Goal: Information Seeking & Learning: Check status

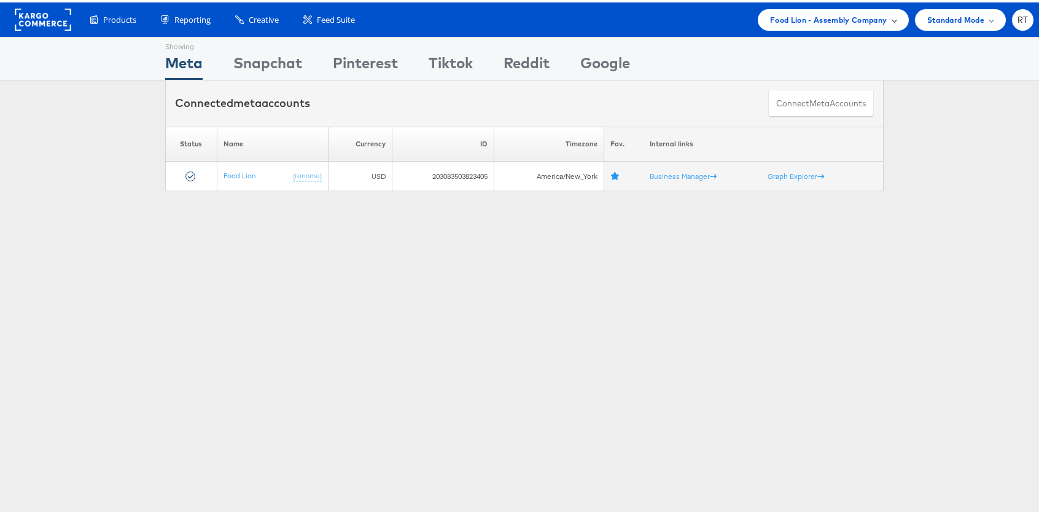
click at [778, 20] on span "Food Lion - Assembly Company" at bounding box center [828, 17] width 117 height 13
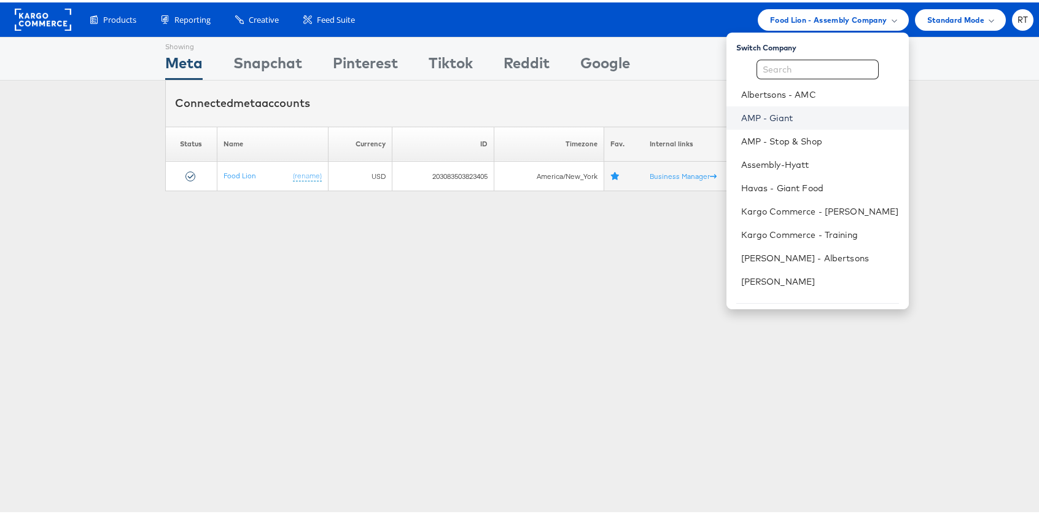
click at [780, 112] on link "AMP - Giant" at bounding box center [820, 115] width 158 height 12
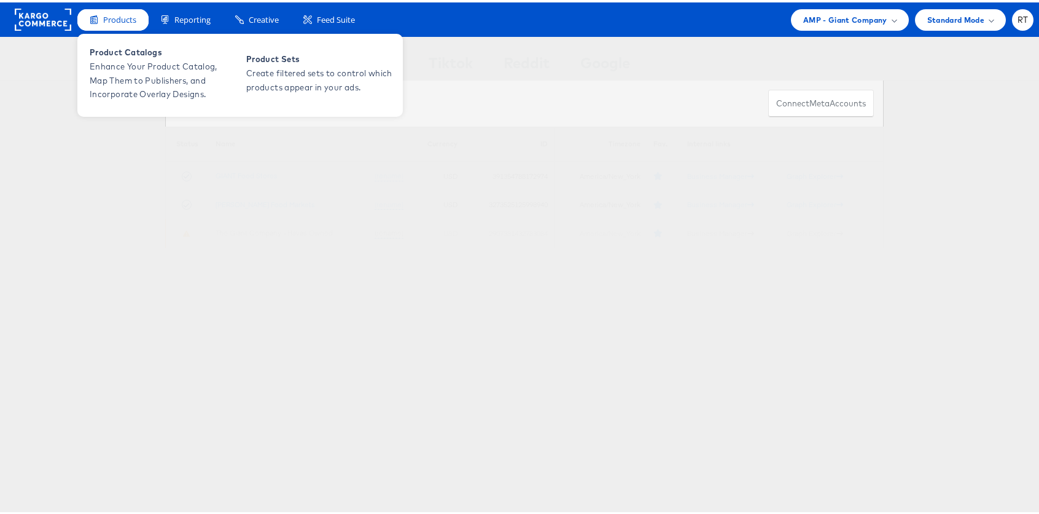
click at [117, 21] on span "Products" at bounding box center [119, 18] width 33 height 12
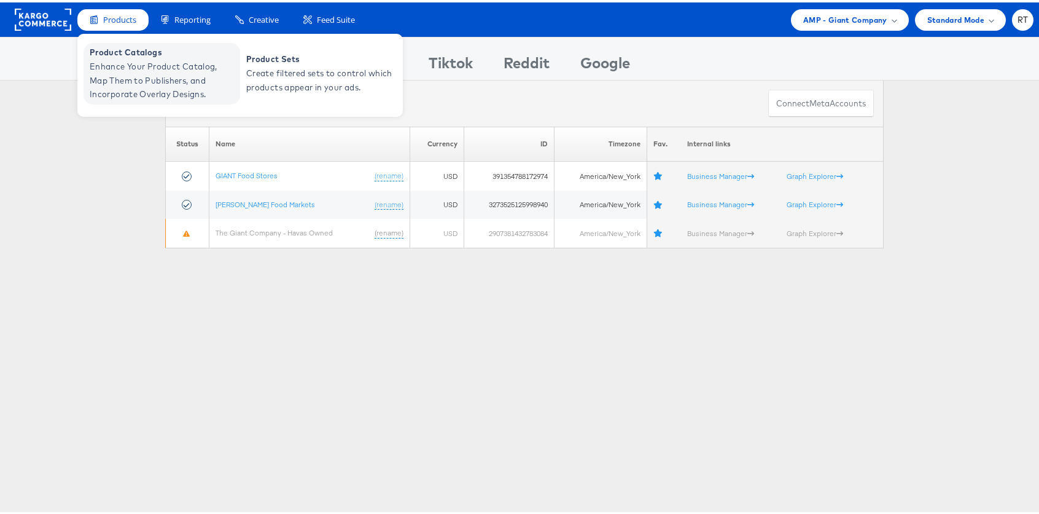
click at [129, 73] on span "Enhance Your Product Catalog, Map Them to Publishers, and Incorporate Overlay D…" at bounding box center [163, 78] width 147 height 42
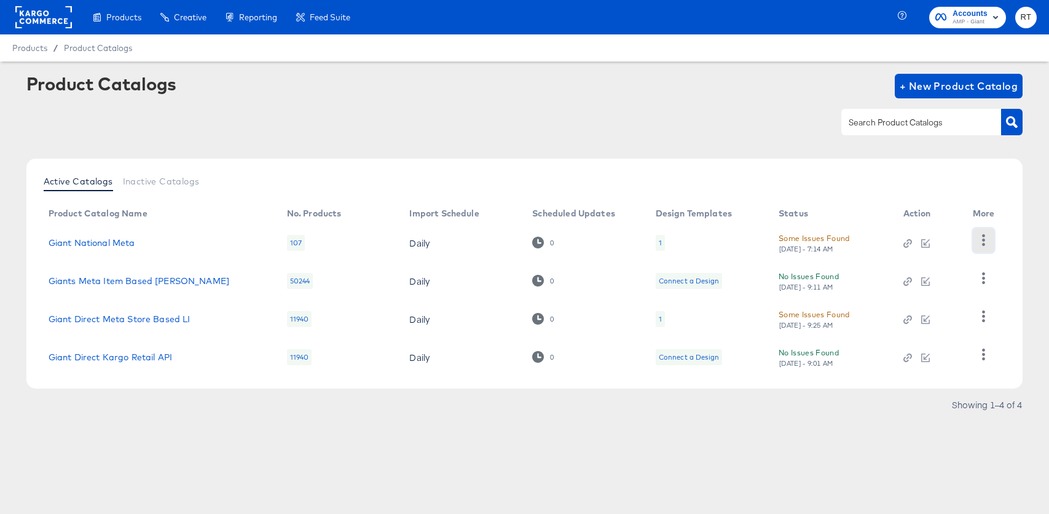
click at [988, 234] on icon "button" at bounding box center [983, 240] width 12 height 12
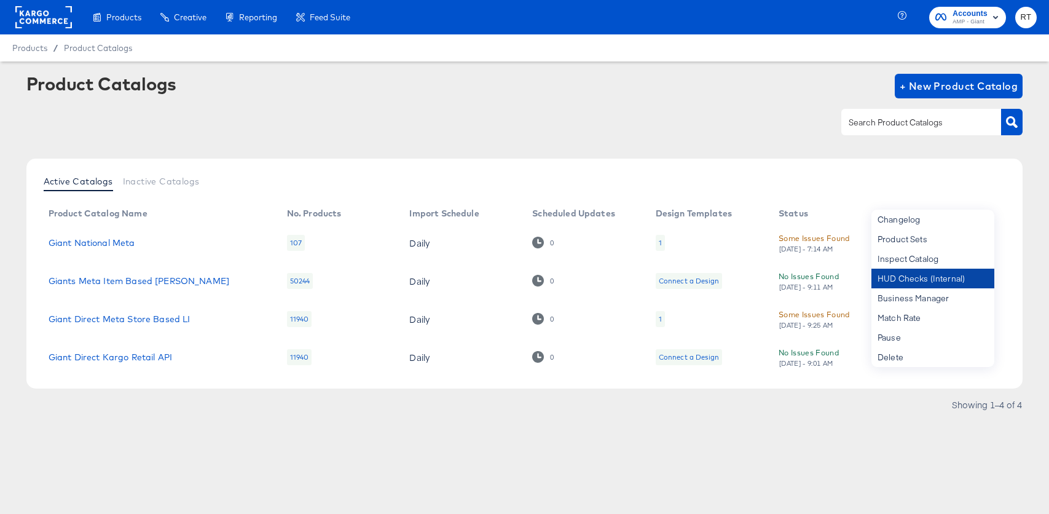
click at [913, 278] on div "HUD Checks (Internal)" at bounding box center [932, 278] width 123 height 20
drag, startPoint x: 22, startPoint y: 17, endPoint x: 90, endPoint y: 22, distance: 68.3
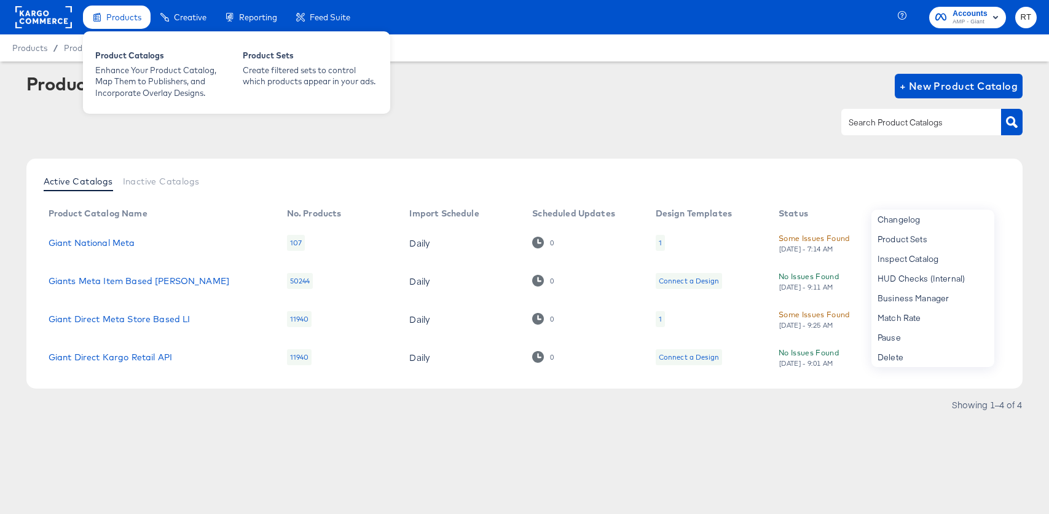
click at [22, 17] on rect at bounding box center [43, 17] width 57 height 22
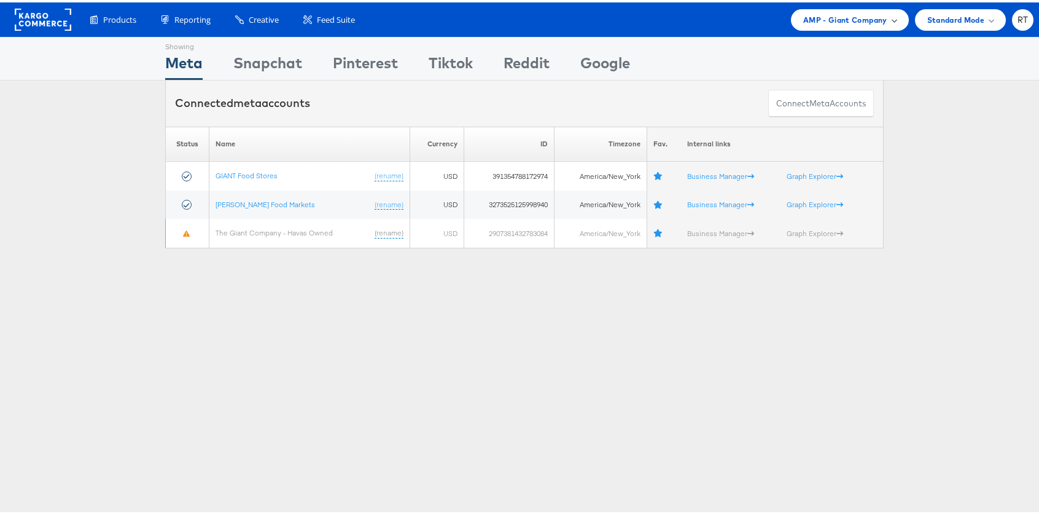
click at [878, 22] on div "AMP - Giant Company" at bounding box center [850, 17] width 93 height 13
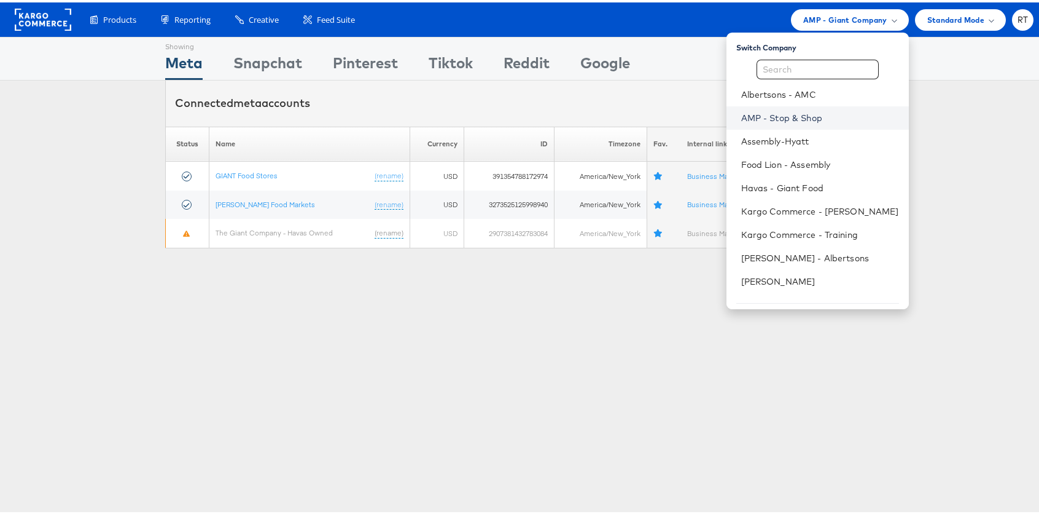
click at [803, 111] on link "AMP - Stop & Shop" at bounding box center [820, 115] width 158 height 12
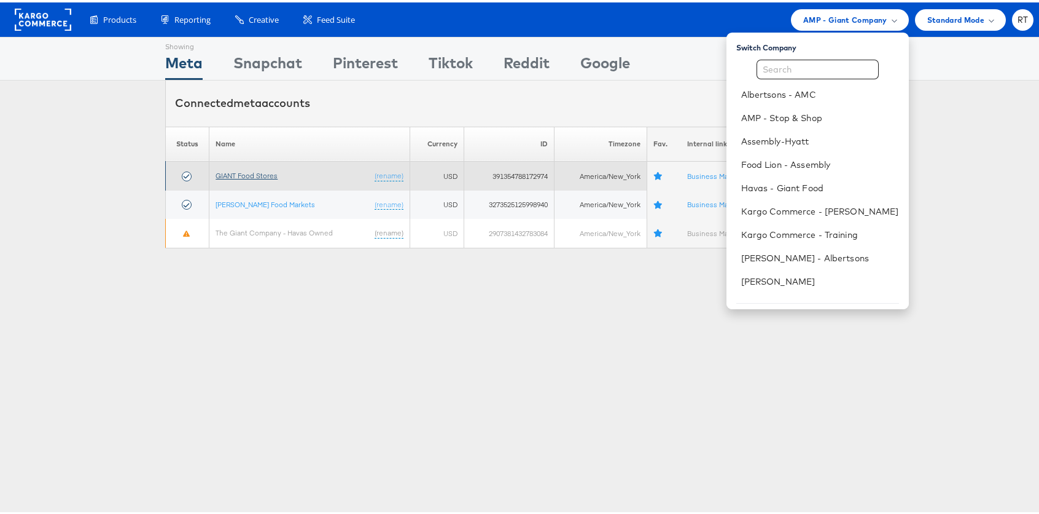
click at [269, 177] on link "GIANT Food Stores" at bounding box center [247, 172] width 62 height 9
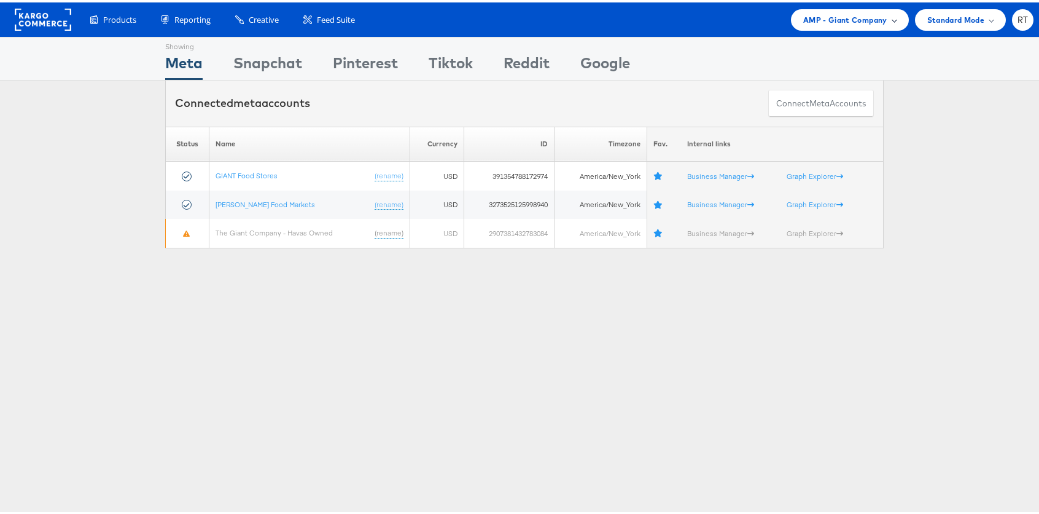
click at [874, 22] on span "AMP - Giant Company" at bounding box center [846, 17] width 84 height 13
click at [873, 22] on span "AMP - Giant Company" at bounding box center [846, 17] width 84 height 13
click at [859, 25] on div "AMP - Giant Company" at bounding box center [850, 18] width 118 height 22
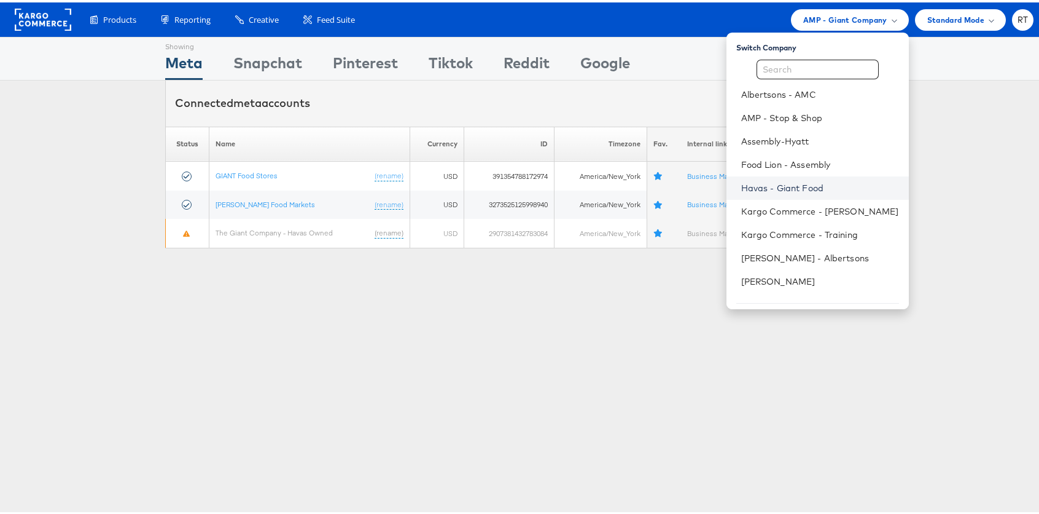
click at [825, 181] on link "Havas - Giant Food" at bounding box center [820, 185] width 158 height 12
click at [821, 184] on link "Havas - Giant Food" at bounding box center [820, 185] width 158 height 12
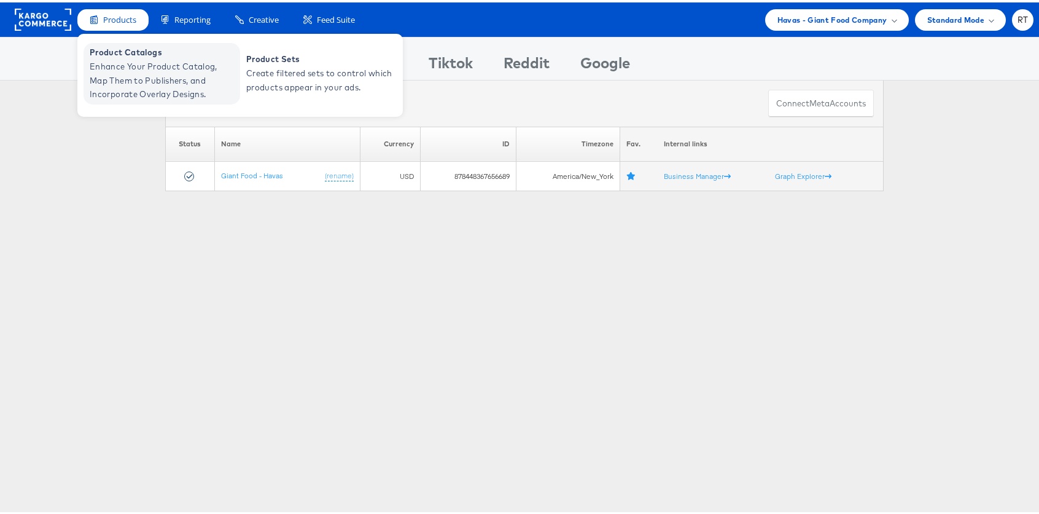
click at [131, 81] on span "Enhance Your Product Catalog, Map Them to Publishers, and Incorporate Overlay D…" at bounding box center [163, 78] width 147 height 42
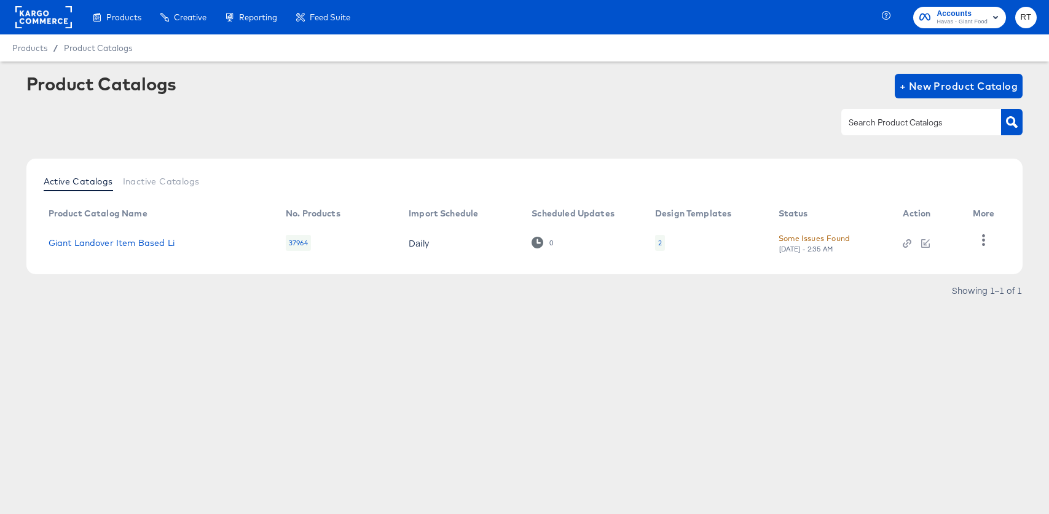
click at [655, 239] on div "2" at bounding box center [660, 243] width 10 height 16
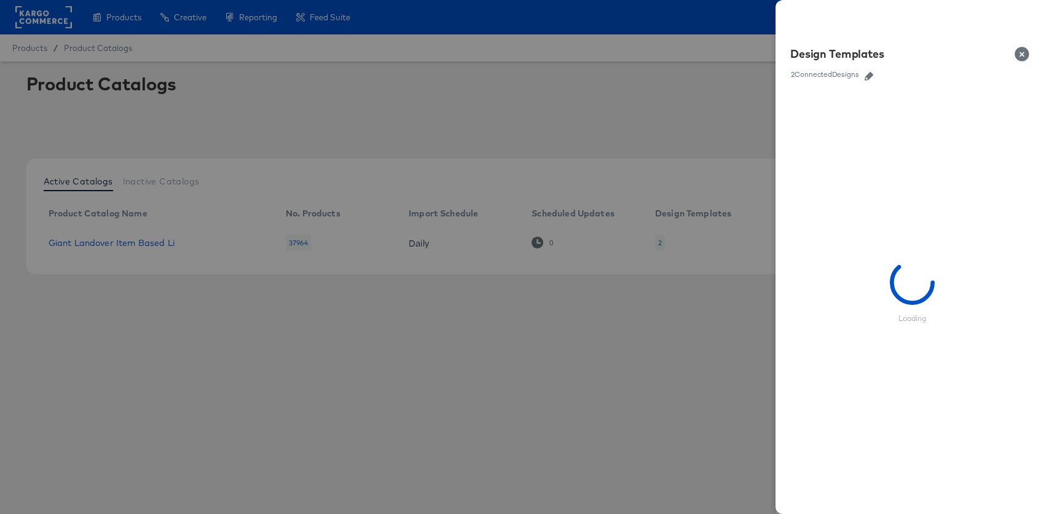
drag, startPoint x: 312, startPoint y: 109, endPoint x: 303, endPoint y: 102, distance: 11.4
click at [308, 106] on div at bounding box center [524, 257] width 1049 height 514
click at [126, 12] on div at bounding box center [524, 257] width 1049 height 514
click at [124, 15] on div at bounding box center [524, 257] width 1049 height 514
click at [1015, 55] on button "Close" at bounding box center [1024, 54] width 34 height 34
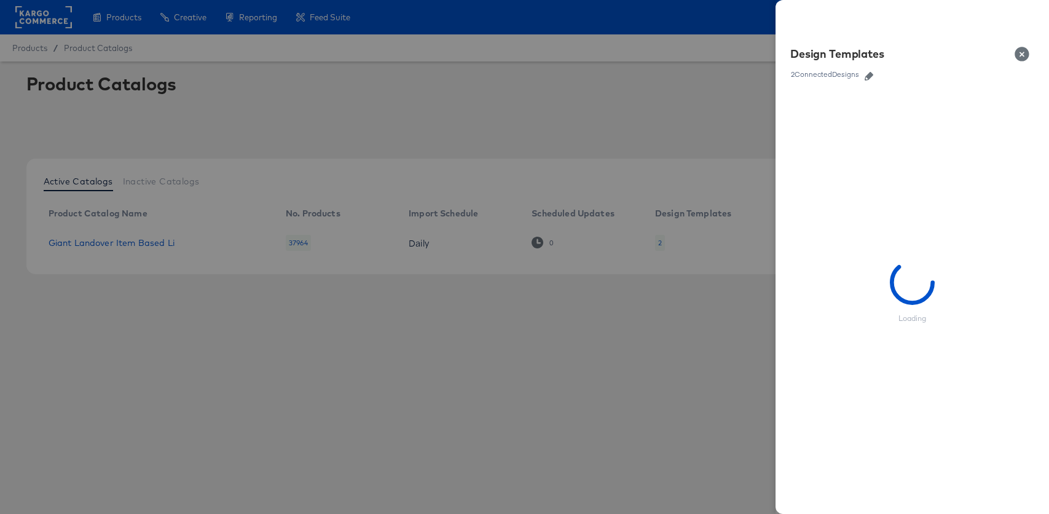
click at [1020, 50] on button "Close" at bounding box center [1024, 54] width 34 height 34
drag, startPoint x: 133, startPoint y: 20, endPoint x: 904, endPoint y: 53, distance: 772.3
click at [135, 19] on div at bounding box center [524, 257] width 1049 height 514
click at [1019, 58] on button "Close" at bounding box center [1024, 54] width 34 height 34
click at [1020, 57] on button "Close" at bounding box center [1024, 54] width 34 height 34
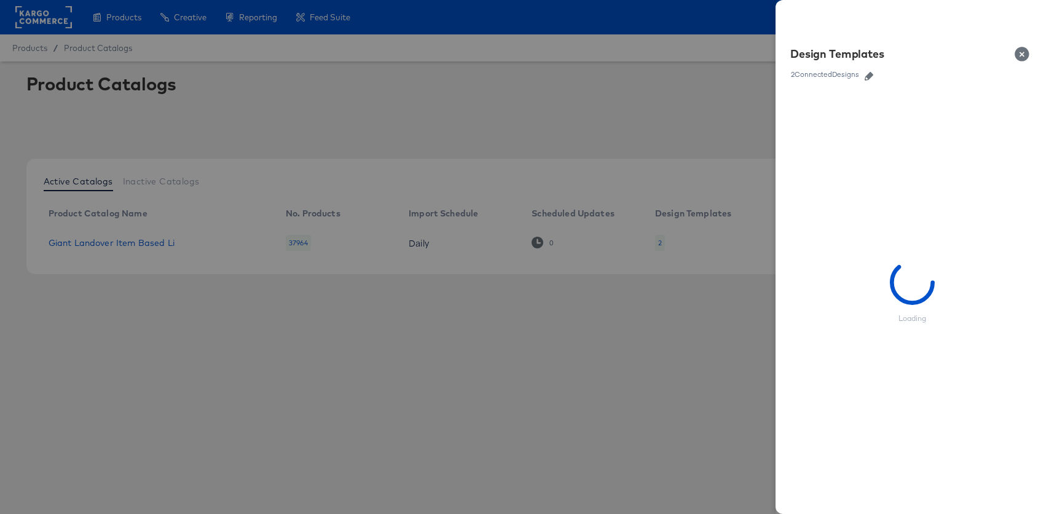
click at [1021, 55] on button "Close" at bounding box center [1024, 54] width 34 height 34
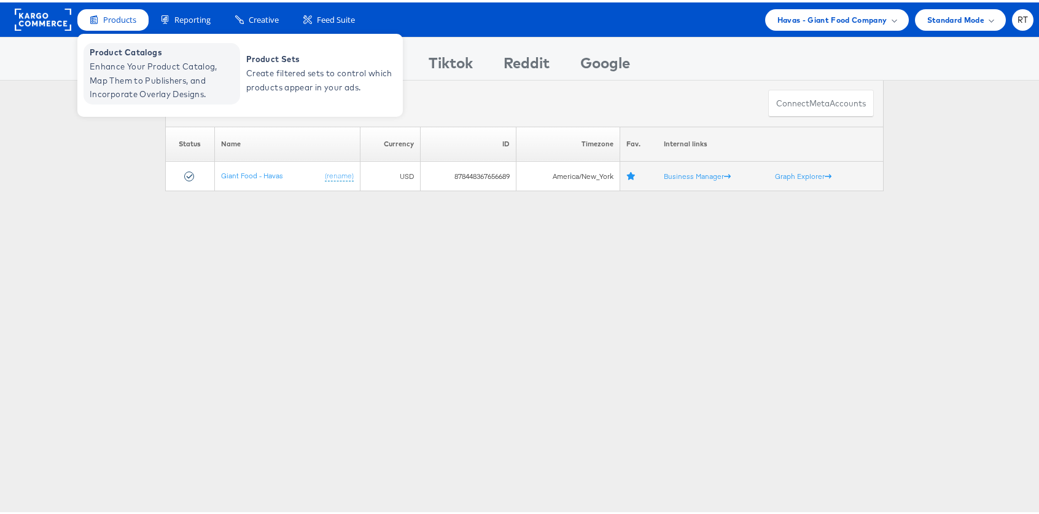
click at [139, 84] on span "Enhance Your Product Catalog, Map Them to Publishers, and Incorporate Overlay D…" at bounding box center [163, 78] width 147 height 42
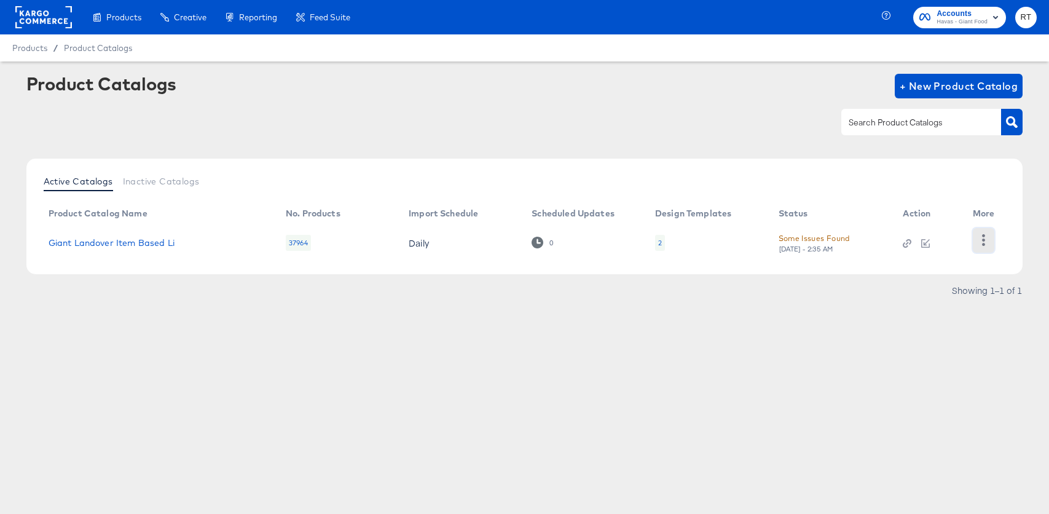
click at [987, 241] on icon "button" at bounding box center [983, 240] width 12 height 12
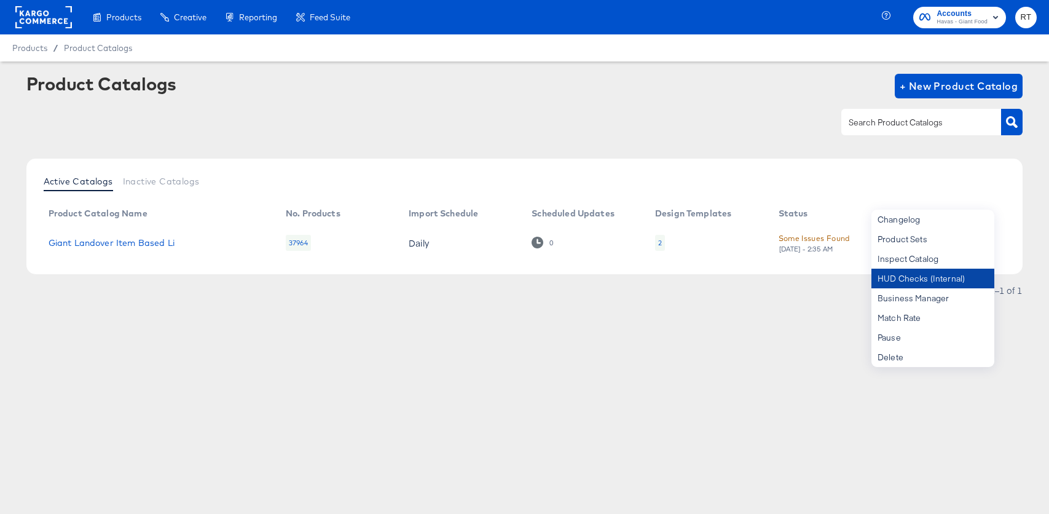
click at [920, 281] on div "HUD Checks (Internal)" at bounding box center [932, 278] width 123 height 20
drag, startPoint x: 215, startPoint y: 139, endPoint x: 184, endPoint y: 169, distance: 43.0
click at [215, 139] on div "Product Catalogs + New Product Catalog" at bounding box center [524, 111] width 996 height 75
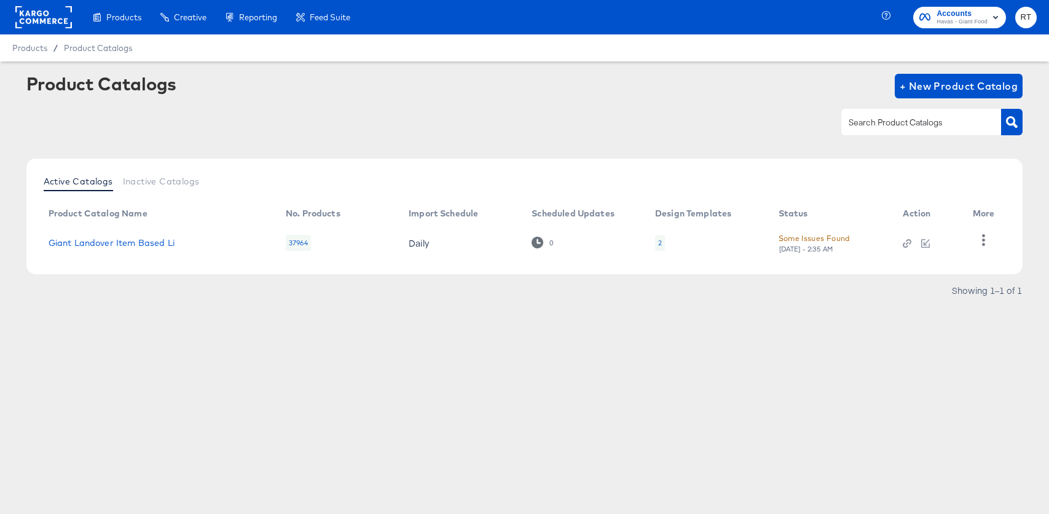
click at [59, 21] on rect at bounding box center [43, 17] width 57 height 22
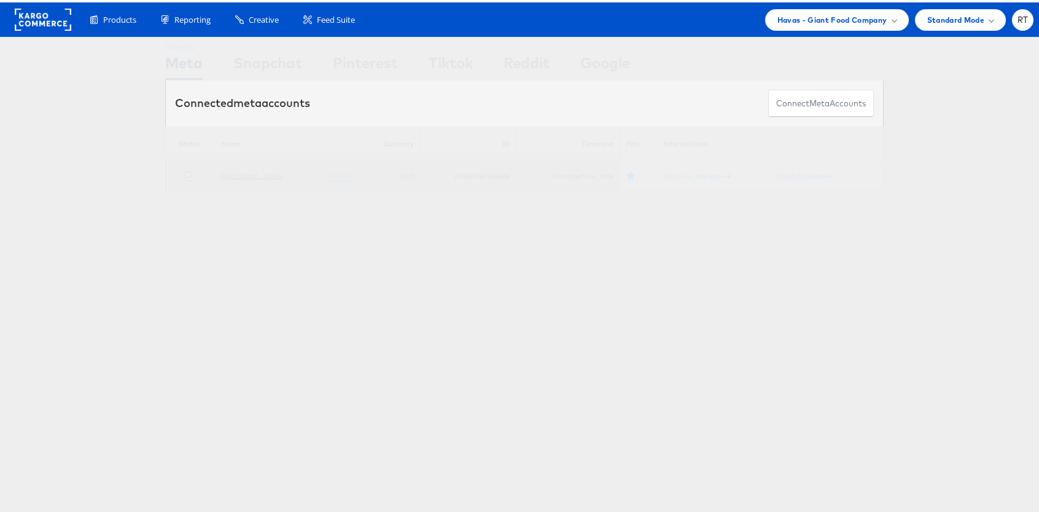
click at [260, 174] on link "Giant Food - Havas" at bounding box center [252, 172] width 62 height 9
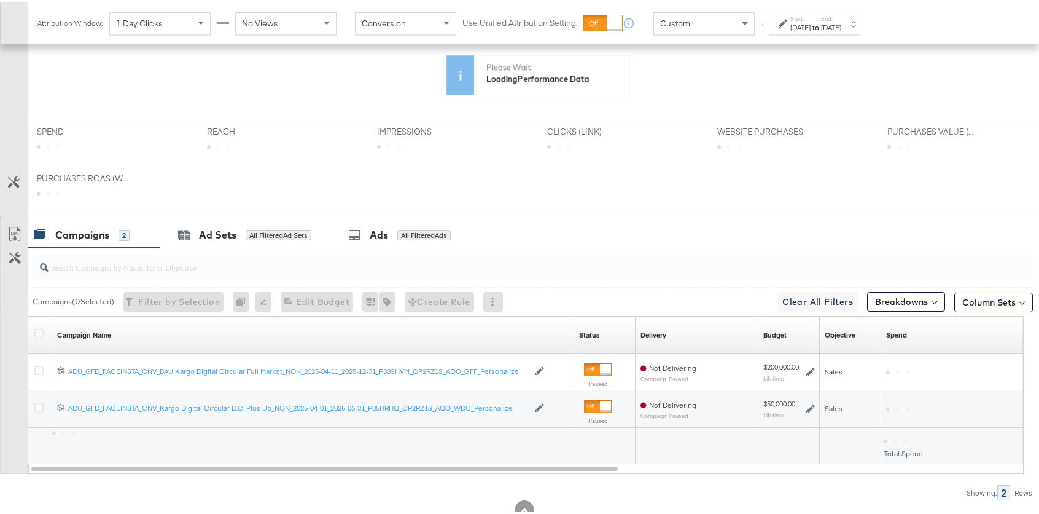
scroll to position [362, 0]
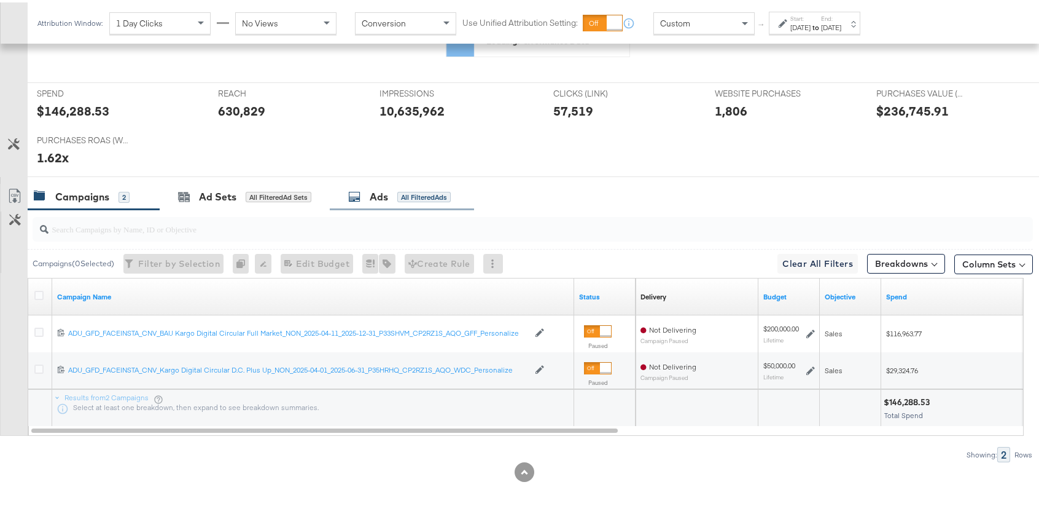
click at [368, 195] on div "Ads All Filtered Ads" at bounding box center [399, 194] width 103 height 14
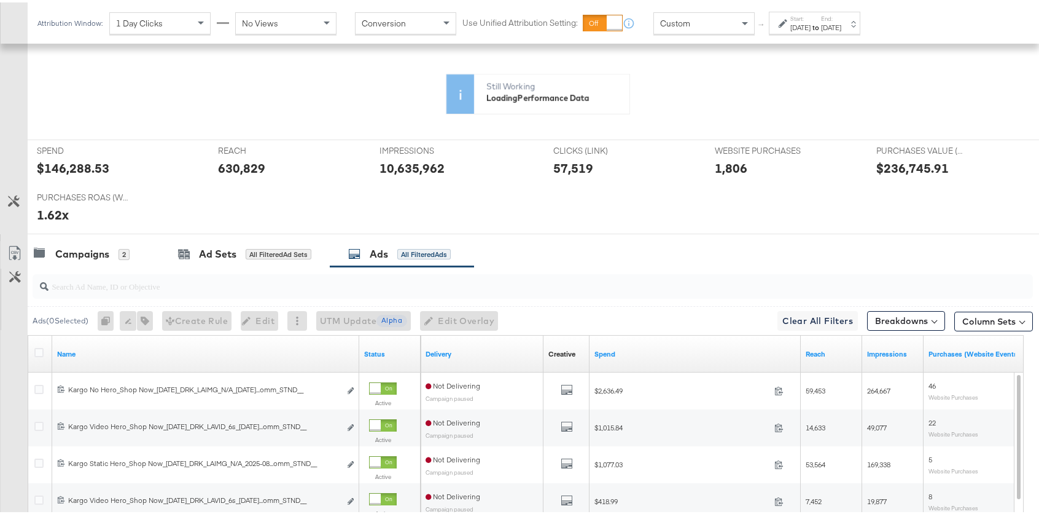
scroll to position [458, 0]
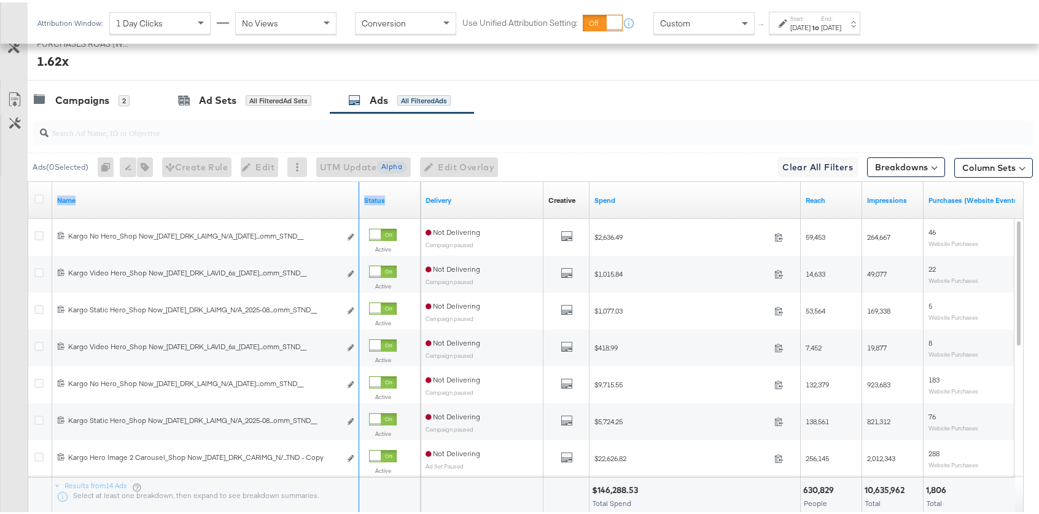
drag, startPoint x: 357, startPoint y: 190, endPoint x: 501, endPoint y: 183, distance: 143.9
click at [28, 179] on div "Name Status Delivery Creative Sorting Unavailable Spend Reach Impressions Purch…" at bounding box center [28, 179] width 0 height 0
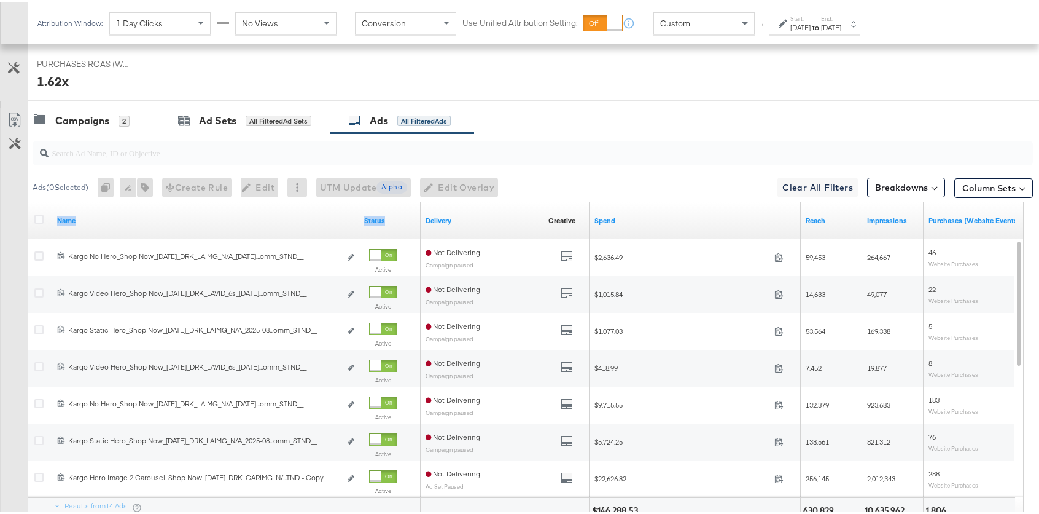
scroll to position [567, 0]
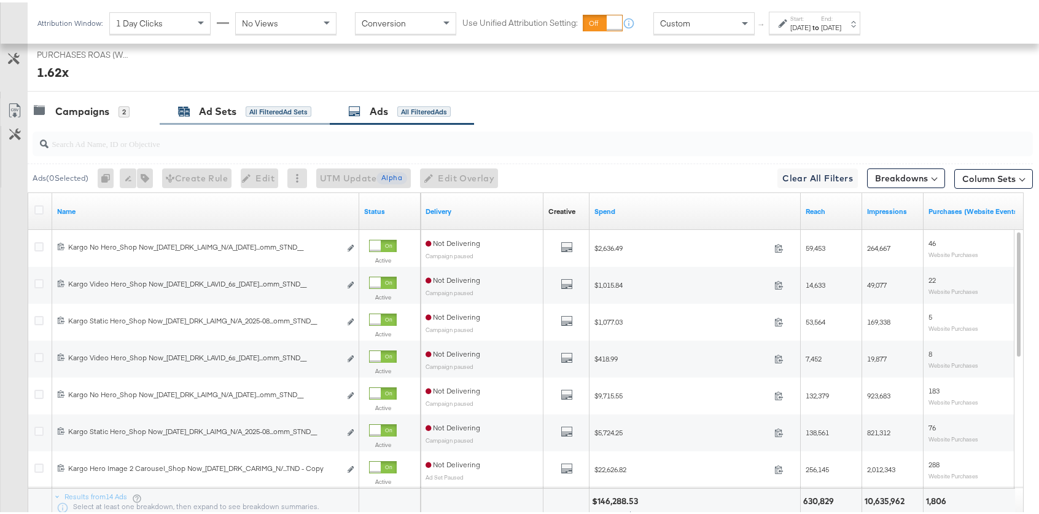
click at [243, 106] on div "Ad Sets All Filtered Ad Sets" at bounding box center [244, 109] width 133 height 14
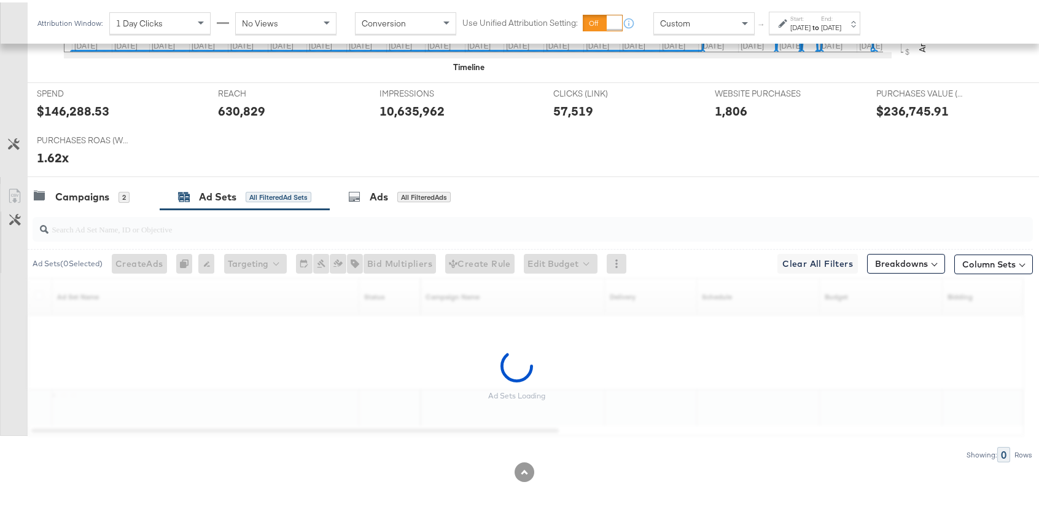
scroll to position [555, 0]
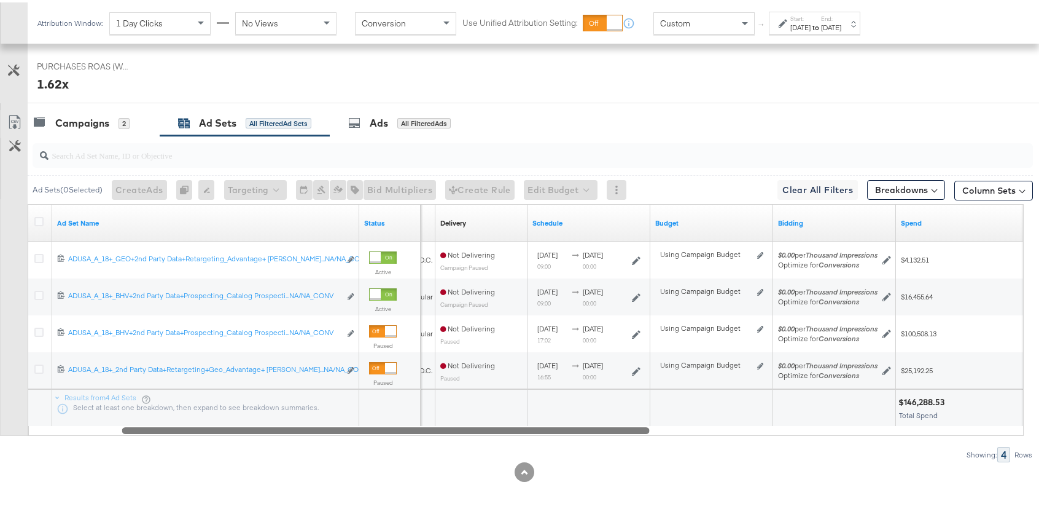
drag, startPoint x: 490, startPoint y: 427, endPoint x: 570, endPoint y: 426, distance: 79.9
click at [570, 426] on div at bounding box center [386, 427] width 528 height 10
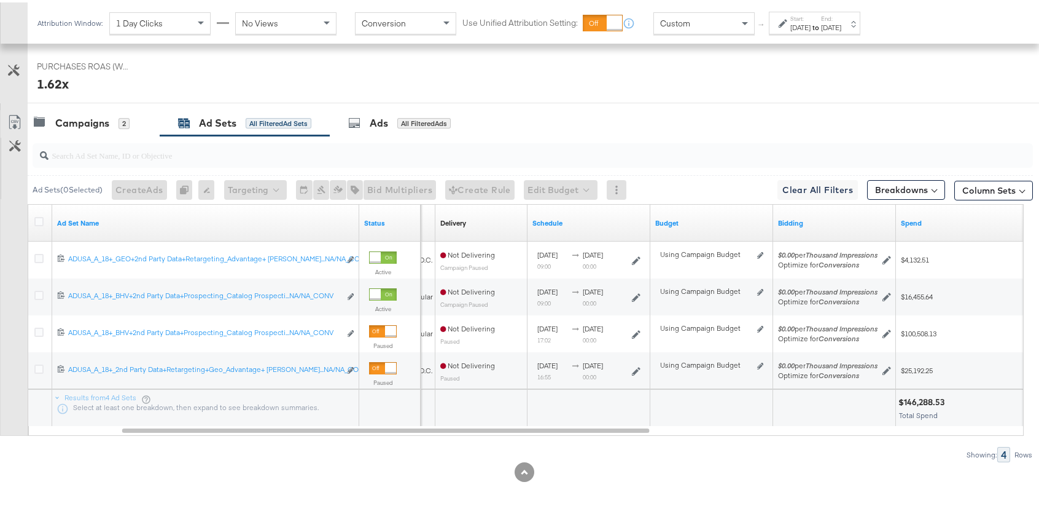
click at [727, 19] on div "Custom" at bounding box center [704, 20] width 100 height 21
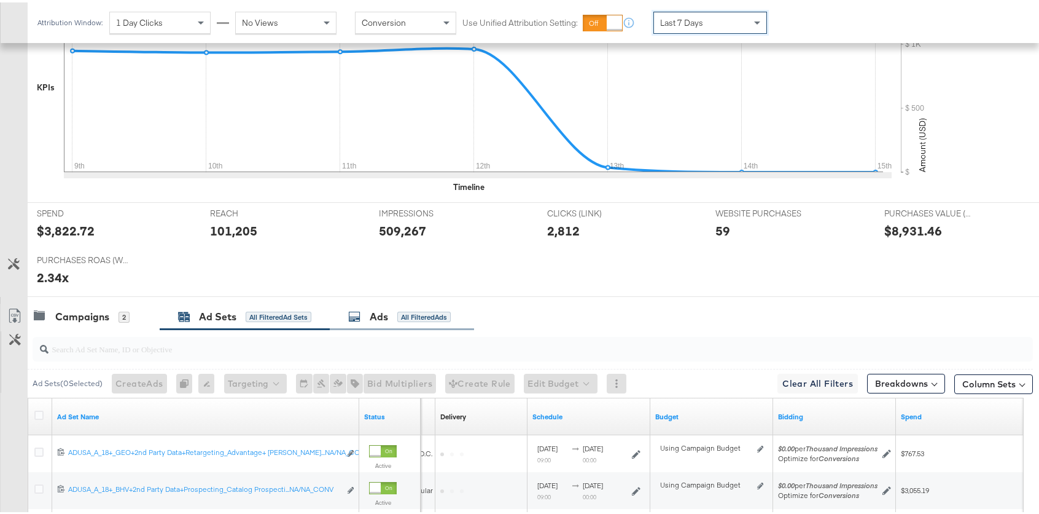
scroll to position [481, 0]
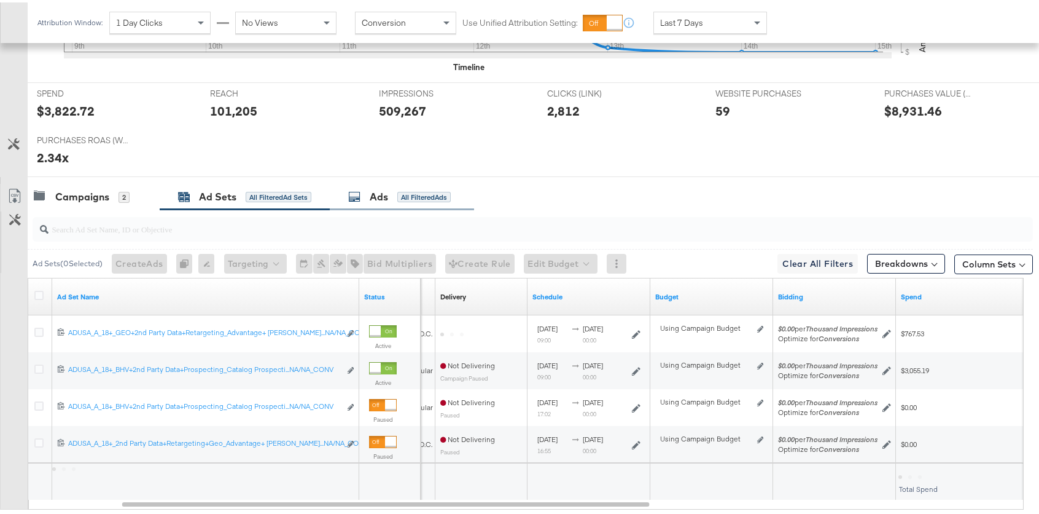
click at [441, 195] on div "All Filtered Ads" at bounding box center [423, 194] width 53 height 11
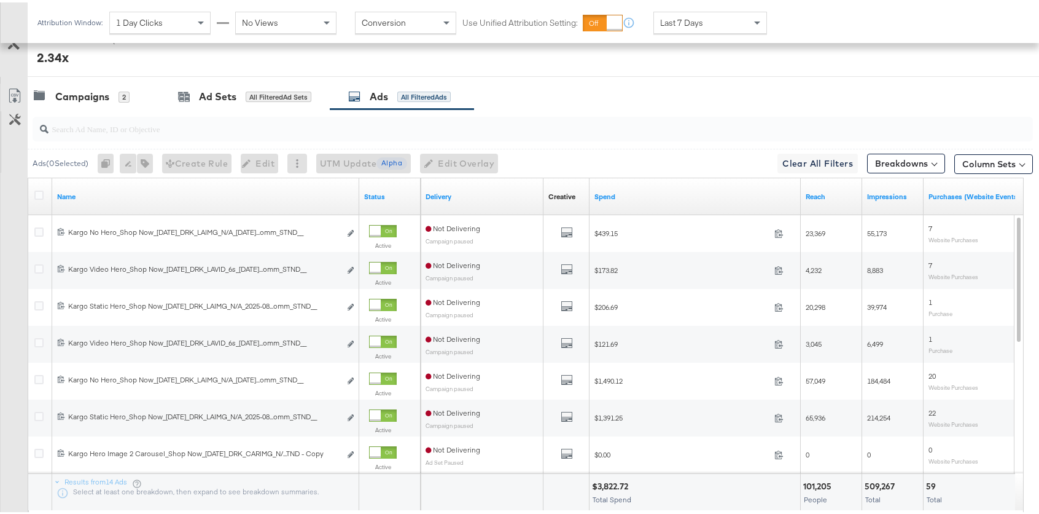
scroll to position [659, 0]
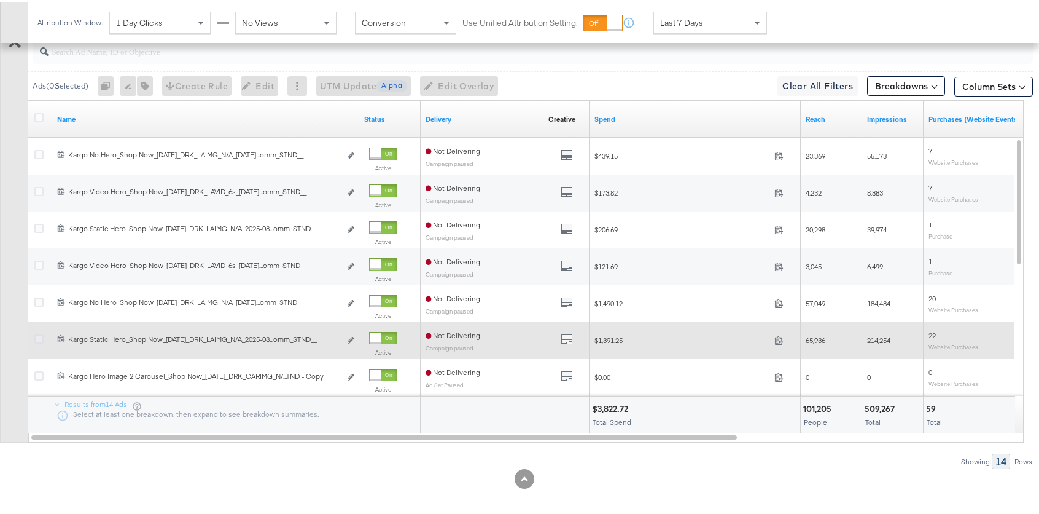
click at [39, 338] on icon at bounding box center [38, 336] width 9 height 9
click at [0, 0] on input "checkbox" at bounding box center [0, 0] width 0 height 0
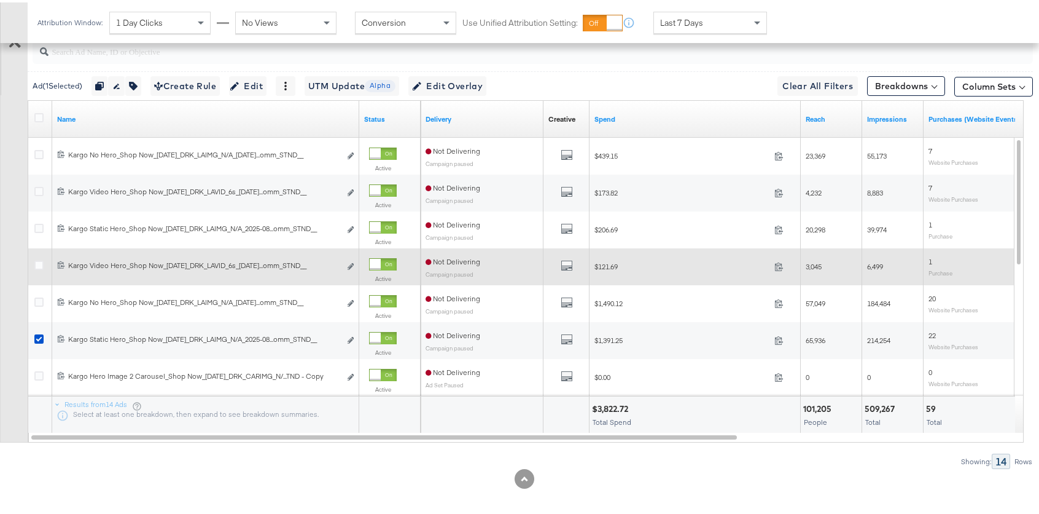
drag, startPoint x: 42, startPoint y: 301, endPoint x: 40, endPoint y: 276, distance: 24.6
click at [42, 300] on icon at bounding box center [38, 299] width 9 height 9
click at [0, 0] on input "checkbox" at bounding box center [0, 0] width 0 height 0
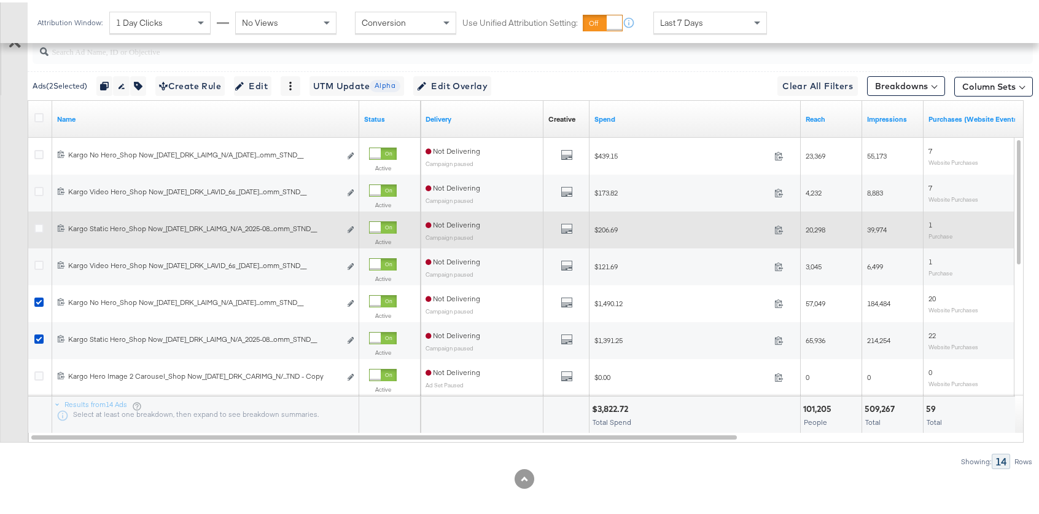
drag, startPoint x: 39, startPoint y: 263, endPoint x: 45, endPoint y: 232, distance: 31.5
click at [39, 259] on icon at bounding box center [38, 262] width 9 height 9
click at [0, 0] on input "checkbox" at bounding box center [0, 0] width 0 height 0
drag, startPoint x: 39, startPoint y: 228, endPoint x: 39, endPoint y: 213, distance: 14.7
click at [39, 221] on icon at bounding box center [38, 225] width 9 height 9
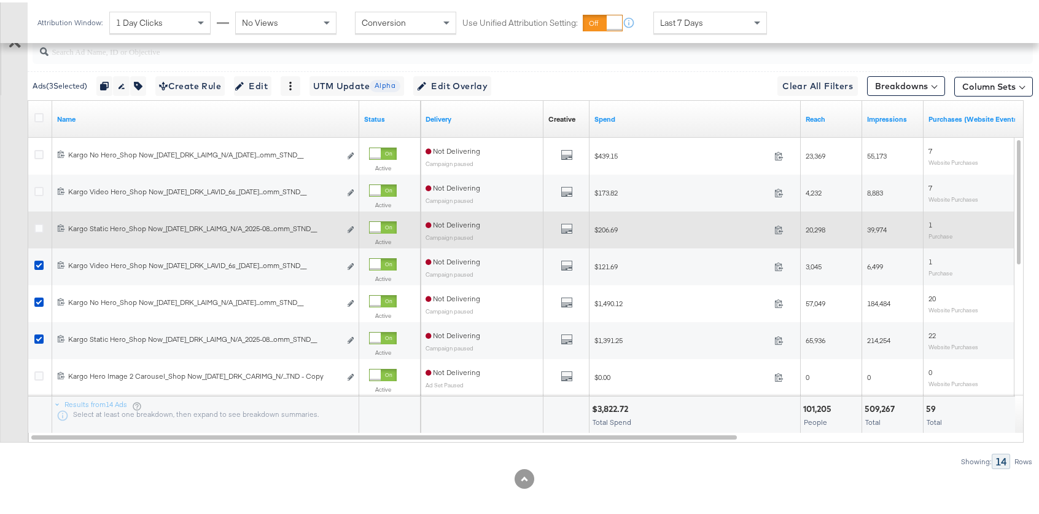
click at [0, 0] on input "checkbox" at bounding box center [0, 0] width 0 height 0
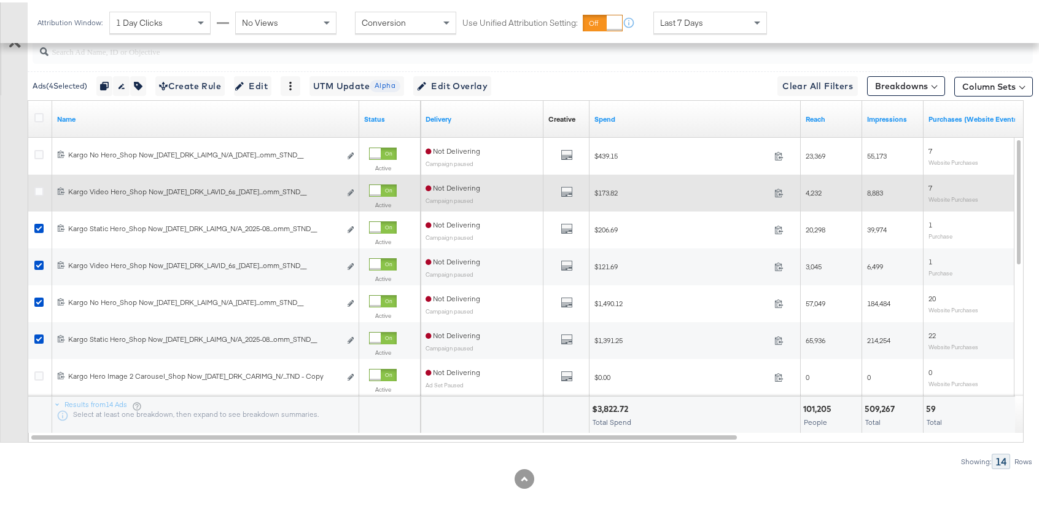
drag, startPoint x: 37, startPoint y: 189, endPoint x: 34, endPoint y: 173, distance: 16.3
click at [37, 185] on icon at bounding box center [38, 188] width 9 height 9
click at [0, 0] on input "checkbox" at bounding box center [0, 0] width 0 height 0
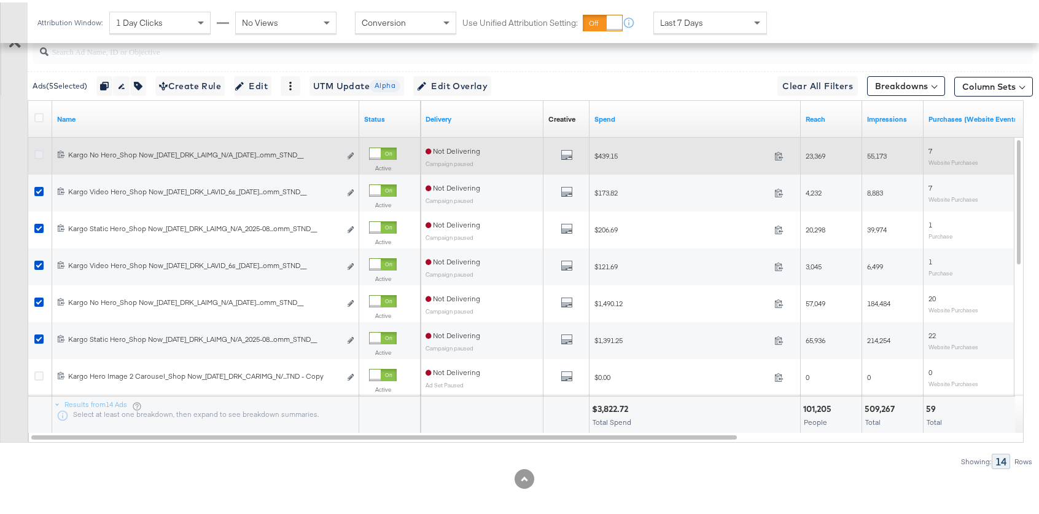
click at [37, 149] on icon at bounding box center [38, 151] width 9 height 9
click at [0, 0] on input "checkbox" at bounding box center [0, 0] width 0 height 0
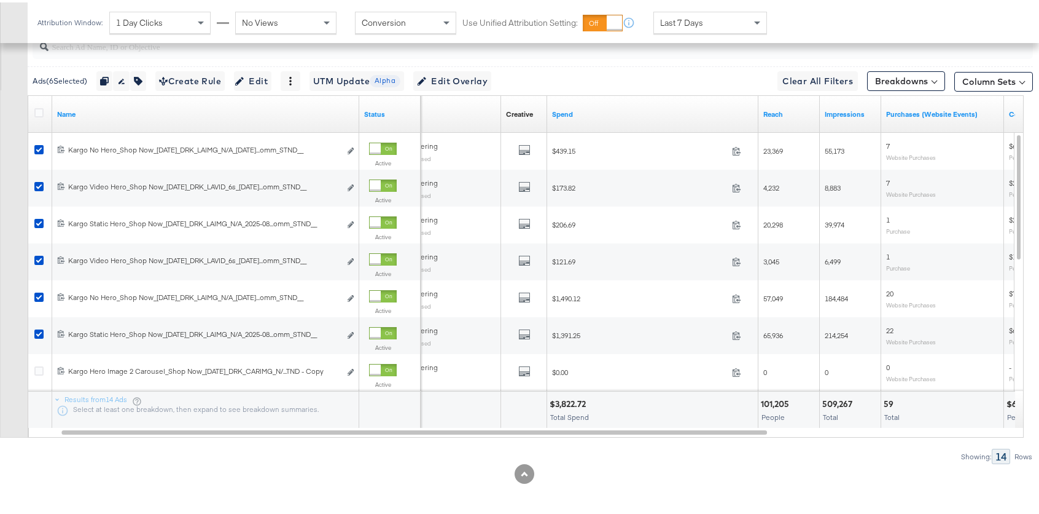
scroll to position [662, 0]
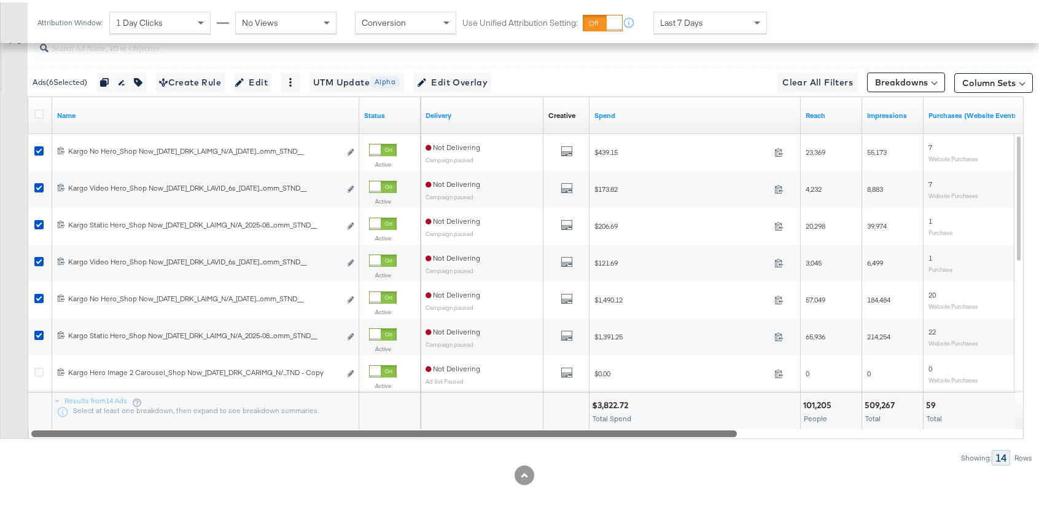
drag, startPoint x: 566, startPoint y: 429, endPoint x: 365, endPoint y: 423, distance: 201.6
click at [365, 423] on div "Name Status Delivery Creative Sorting Unavailable Spend Reach Impressions Purch…" at bounding box center [526, 265] width 996 height 342
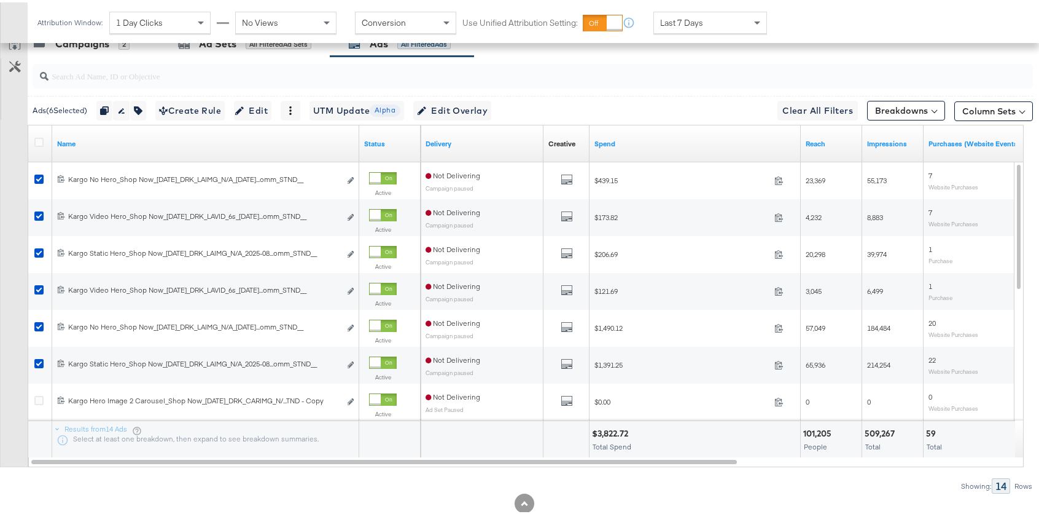
scroll to position [507, 0]
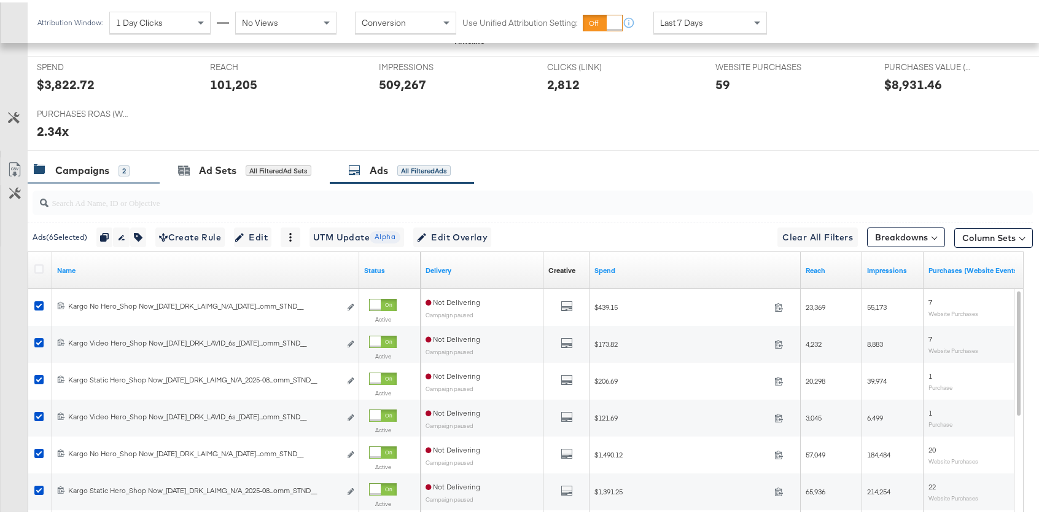
drag, startPoint x: 95, startPoint y: 149, endPoint x: 93, endPoint y: 165, distance: 16.6
click at [95, 149] on div at bounding box center [524, 153] width 1049 height 10
click at [93, 168] on div "Campaigns" at bounding box center [82, 168] width 54 height 14
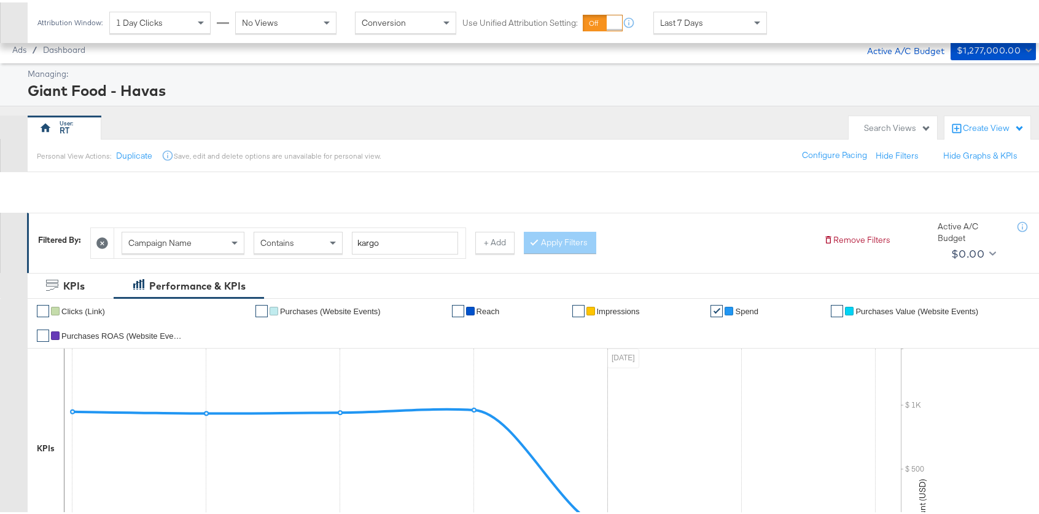
scroll to position [0, 0]
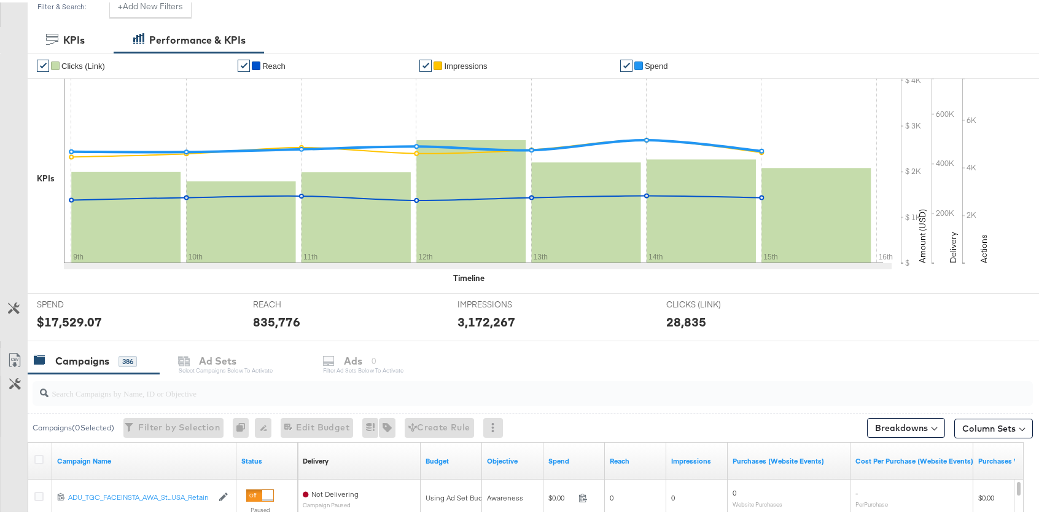
scroll to position [436, 0]
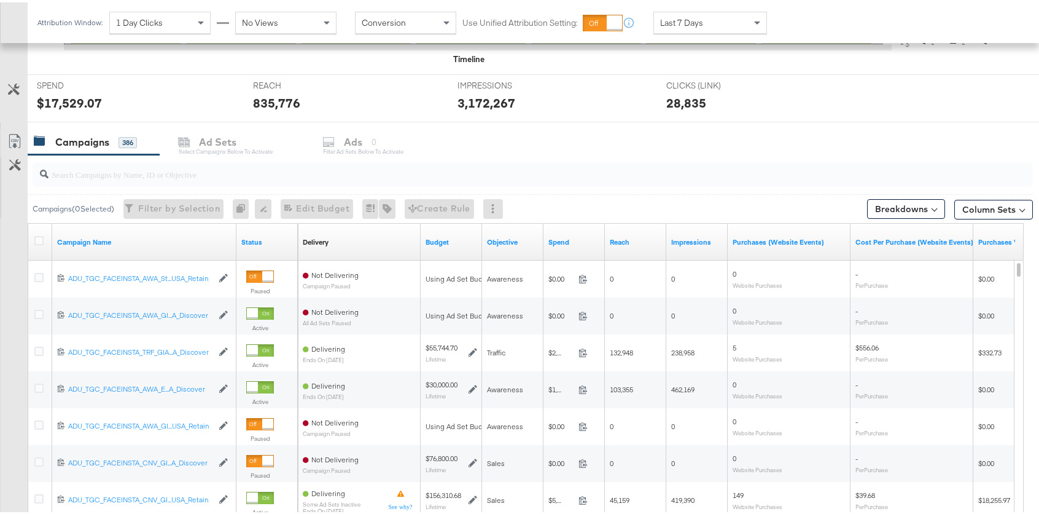
click at [218, 167] on input "search" at bounding box center [496, 167] width 894 height 24
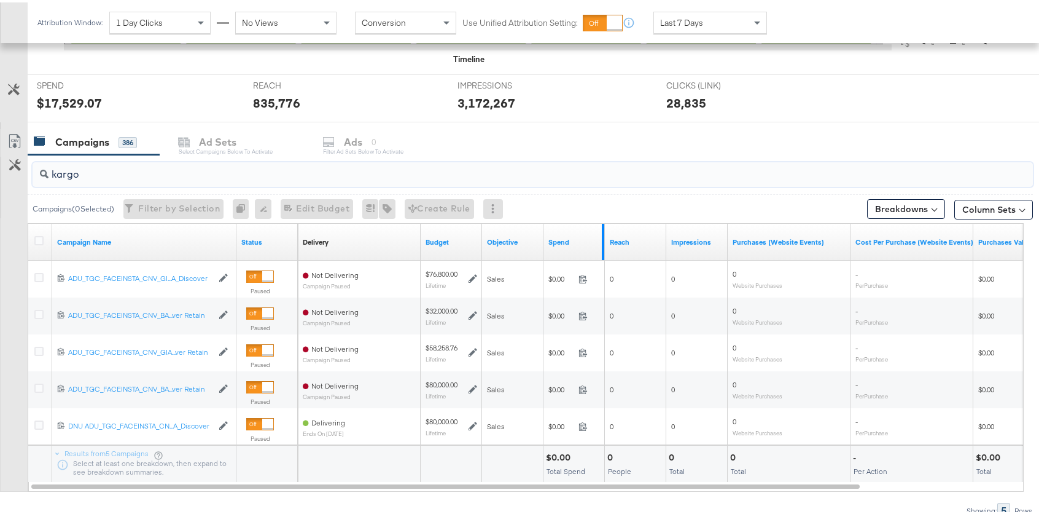
type input "kargo"
drag, startPoint x: 602, startPoint y: 227, endPoint x: 714, endPoint y: 230, distance: 111.9
click at [714, 230] on div "Delivery Sorting Unavailable Budget Objective Spend Reach Impressions Purchases…" at bounding box center [758, 239] width 921 height 37
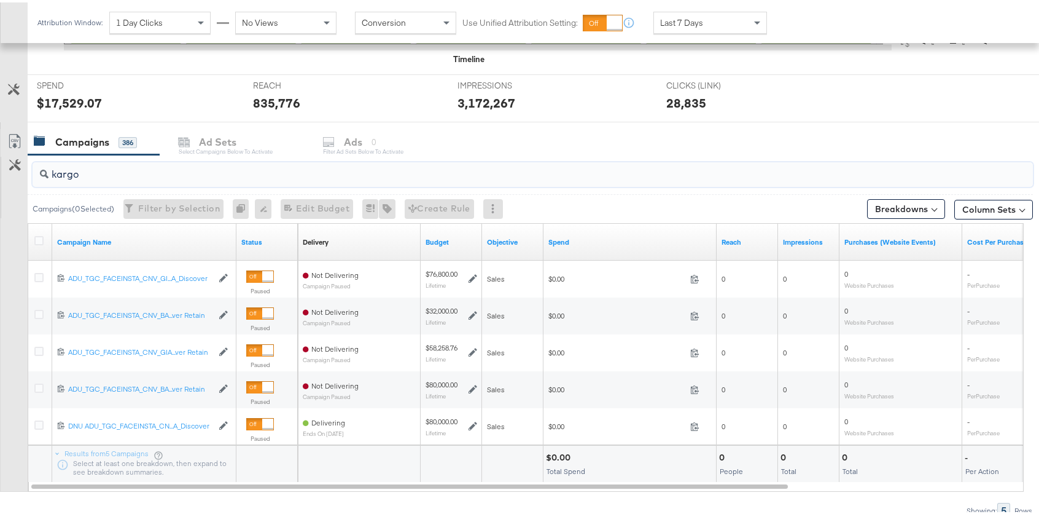
drag, startPoint x: 184, startPoint y: 168, endPoint x: -9, endPoint y: 167, distance: 192.9
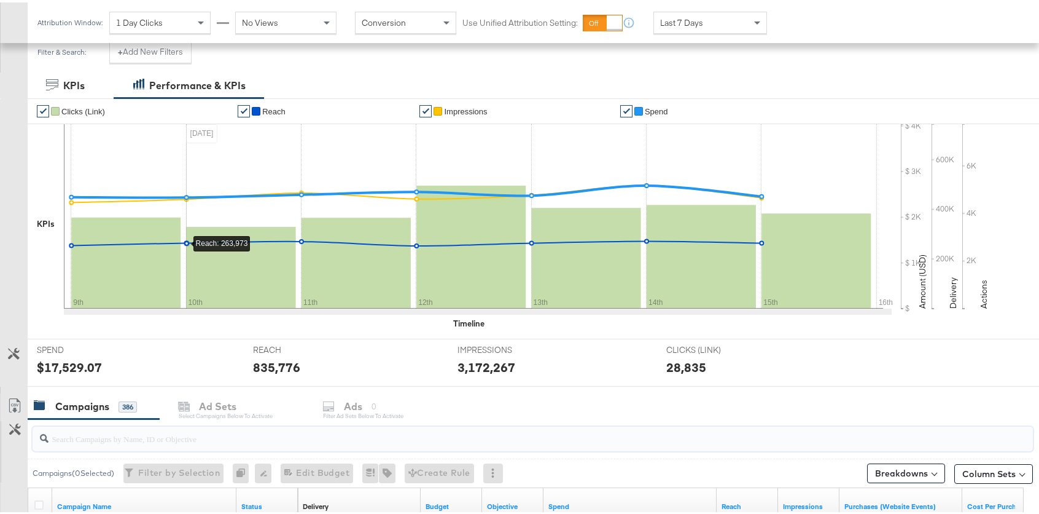
scroll to position [0, 0]
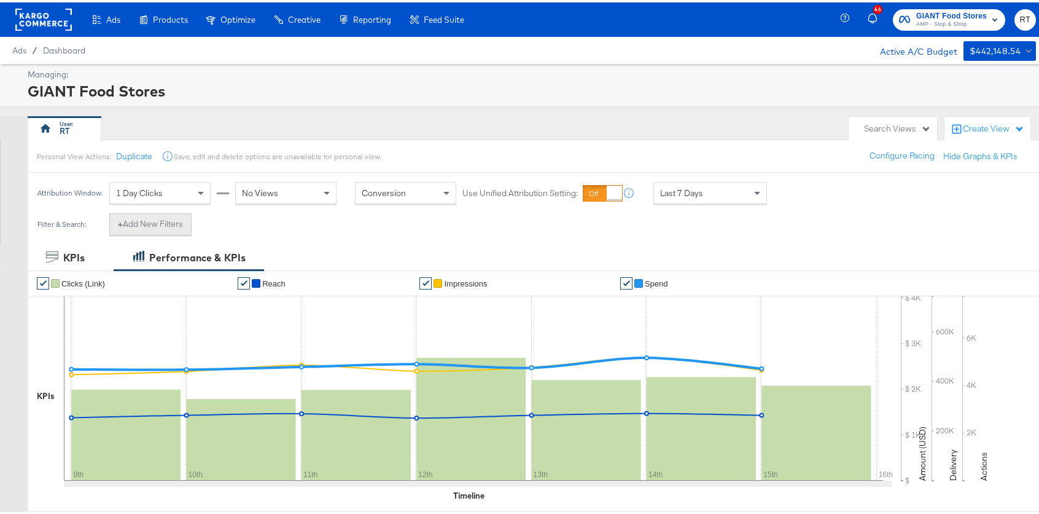
click at [133, 222] on button "+ Add New Filters" at bounding box center [150, 222] width 82 height 22
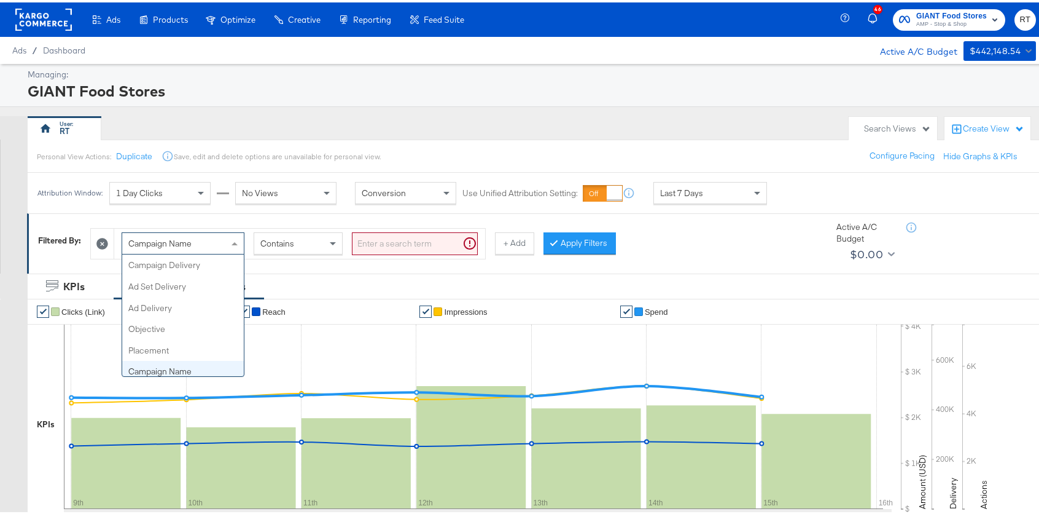
scroll to position [106, 0]
click at [154, 248] on div "Campaign Name" at bounding box center [183, 240] width 122 height 21
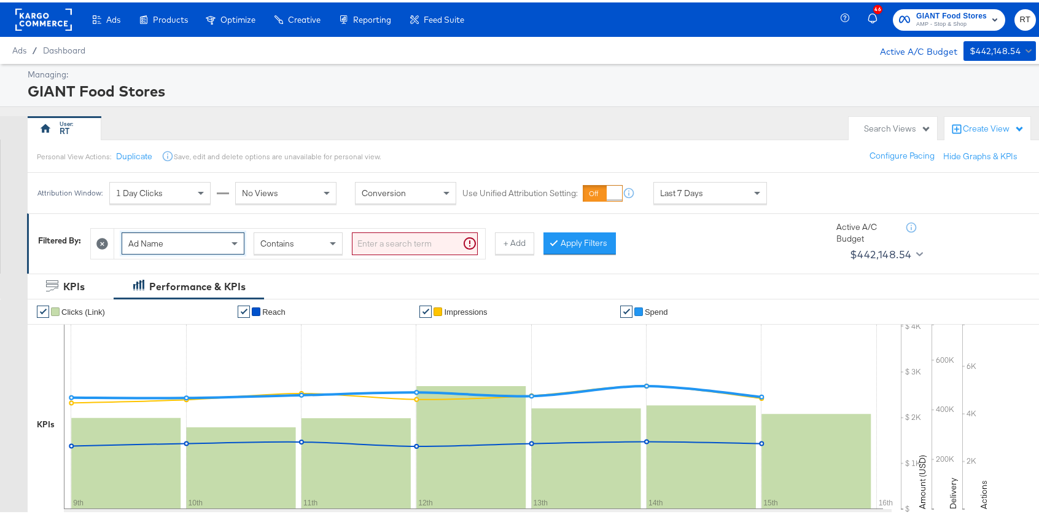
click at [397, 241] on input "search" at bounding box center [415, 241] width 126 height 23
type input "kargo"
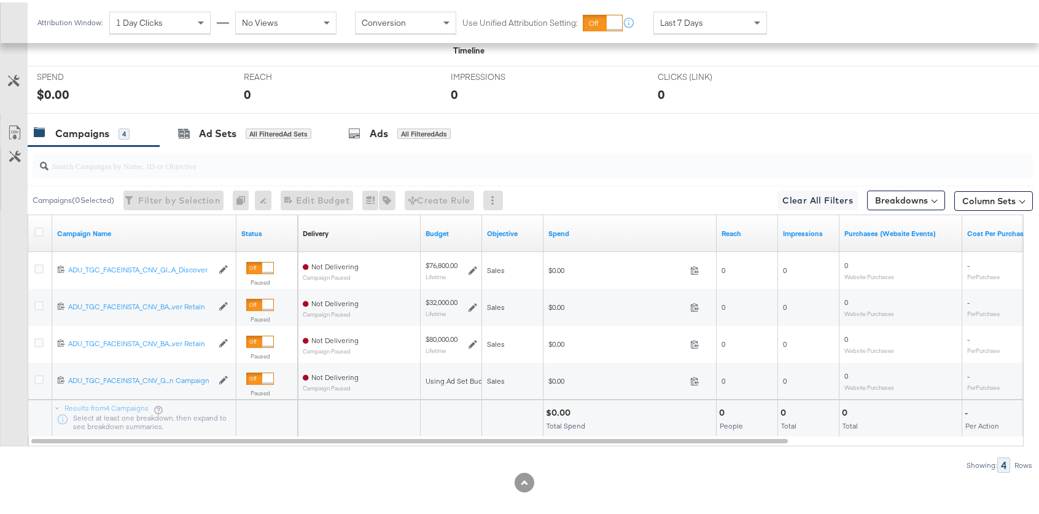
scroll to position [475, 0]
click at [691, 21] on span "Last 7 Days" at bounding box center [681, 20] width 43 height 11
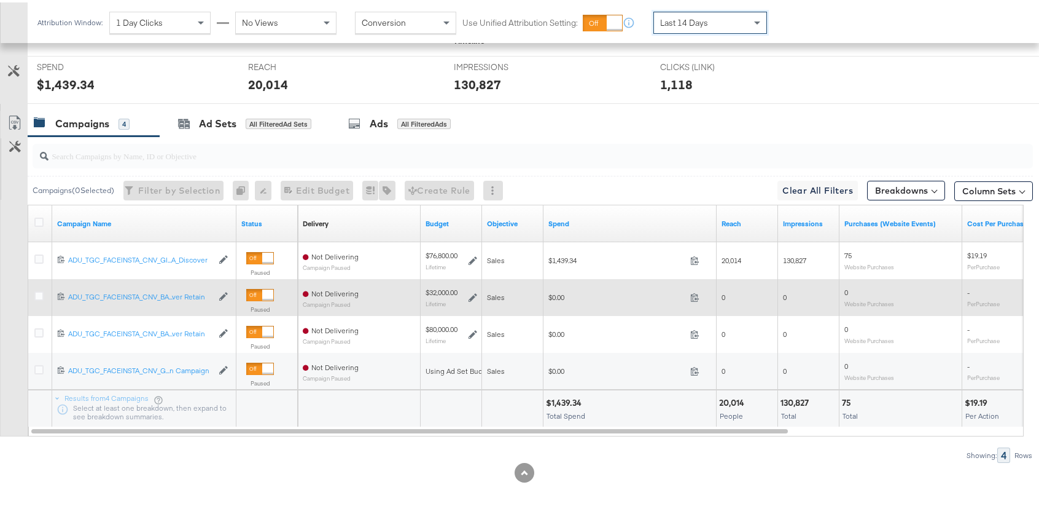
scroll to position [483, 0]
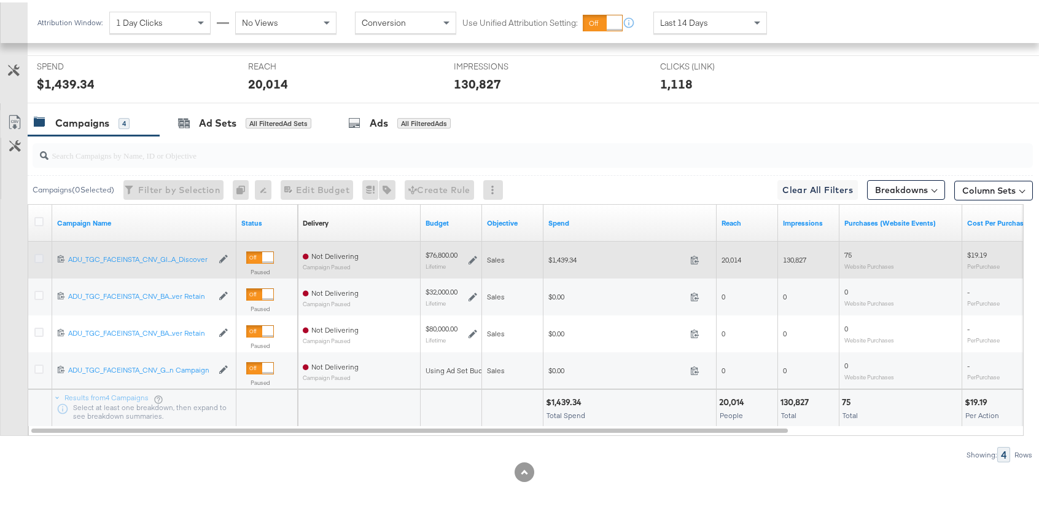
click at [38, 257] on icon at bounding box center [38, 255] width 9 height 9
click at [0, 0] on input "checkbox" at bounding box center [0, 0] width 0 height 0
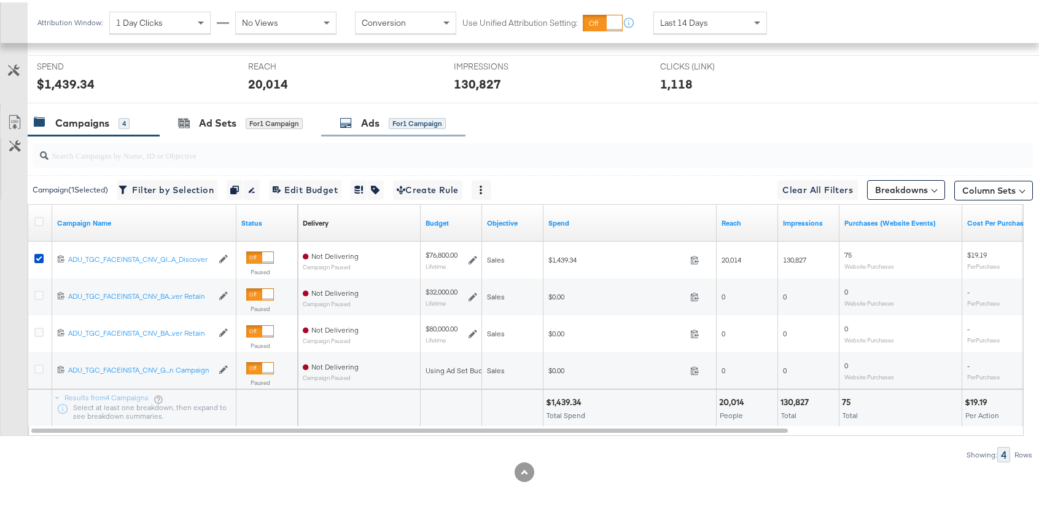
click at [391, 125] on div "for 1 Campaign" at bounding box center [417, 120] width 57 height 11
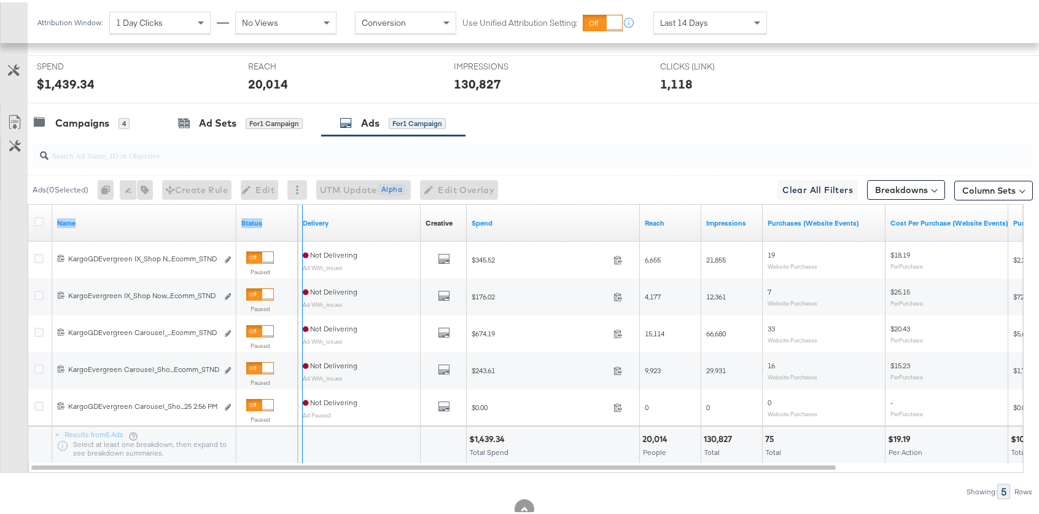
drag, startPoint x: 234, startPoint y: 216, endPoint x: 300, endPoint y: 216, distance: 66.3
click at [28, 202] on div "Name Status Delivery Creative Sorting Unavailable Spend Reach Impressions Purch…" at bounding box center [28, 202] width 0 height 0
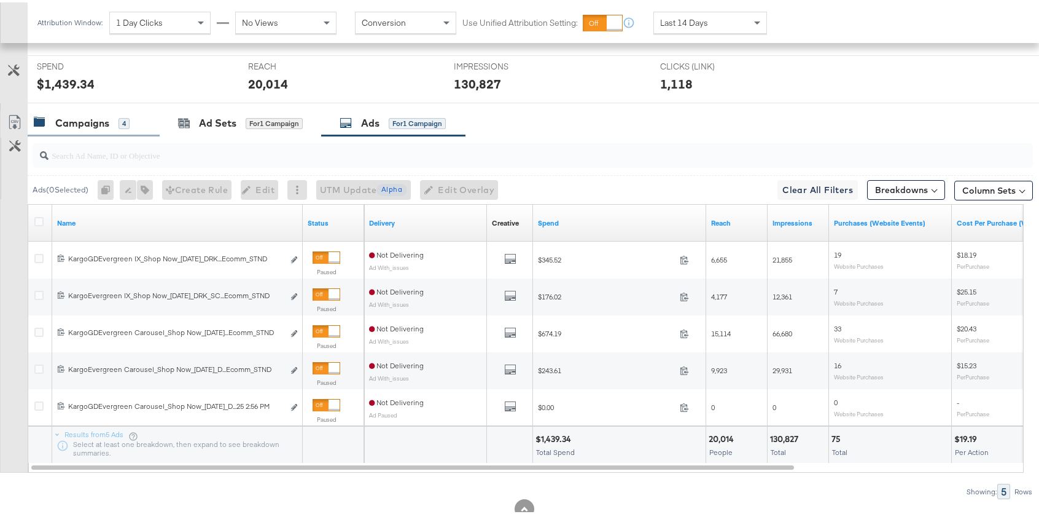
click at [107, 112] on div "Campaigns 4" at bounding box center [94, 121] width 132 height 26
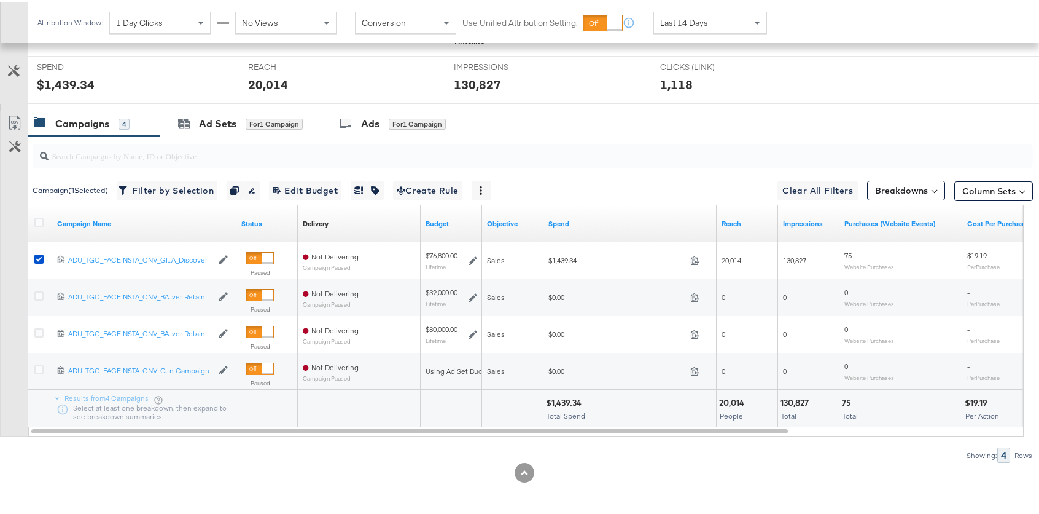
scroll to position [0, 0]
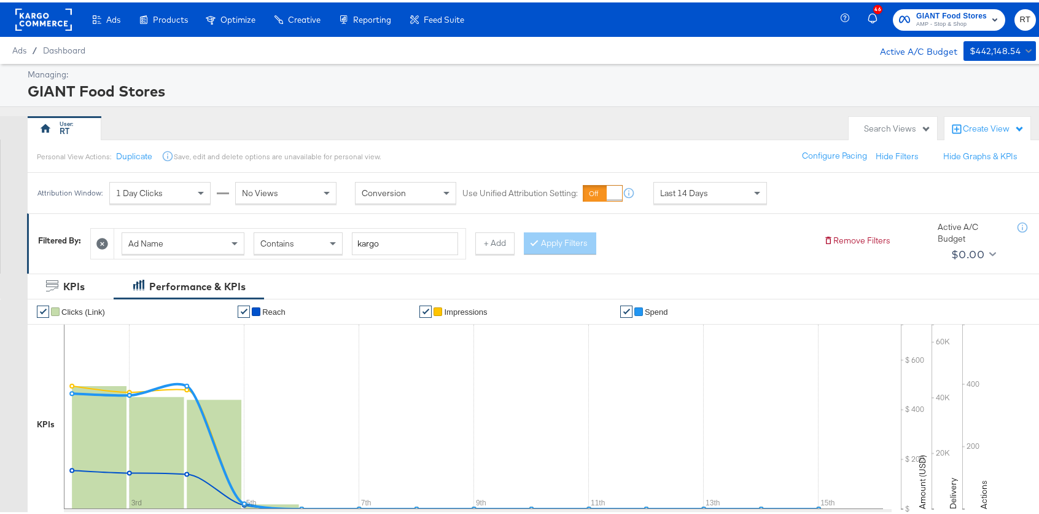
click at [57, 18] on rect at bounding box center [43, 17] width 57 height 22
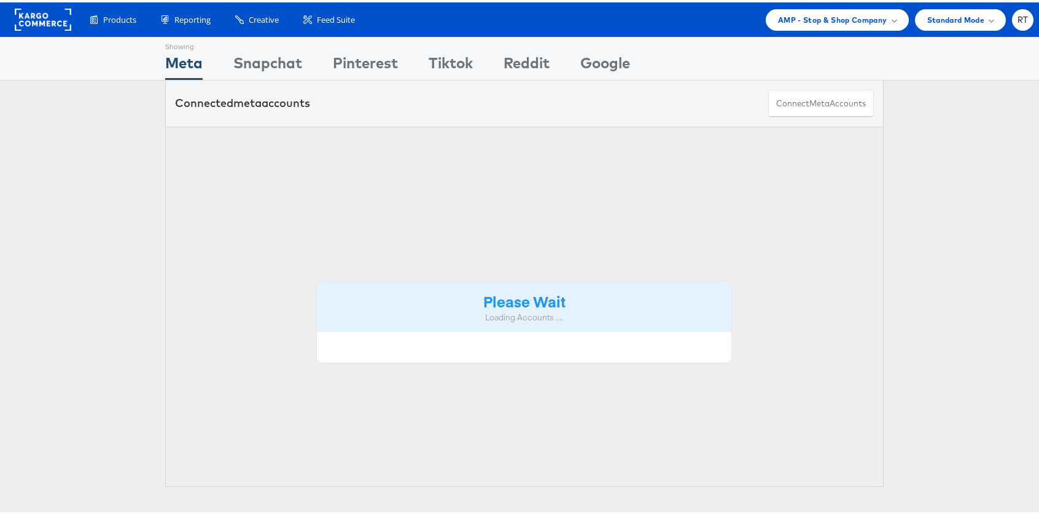
click at [34, 14] on rect at bounding box center [43, 17] width 57 height 22
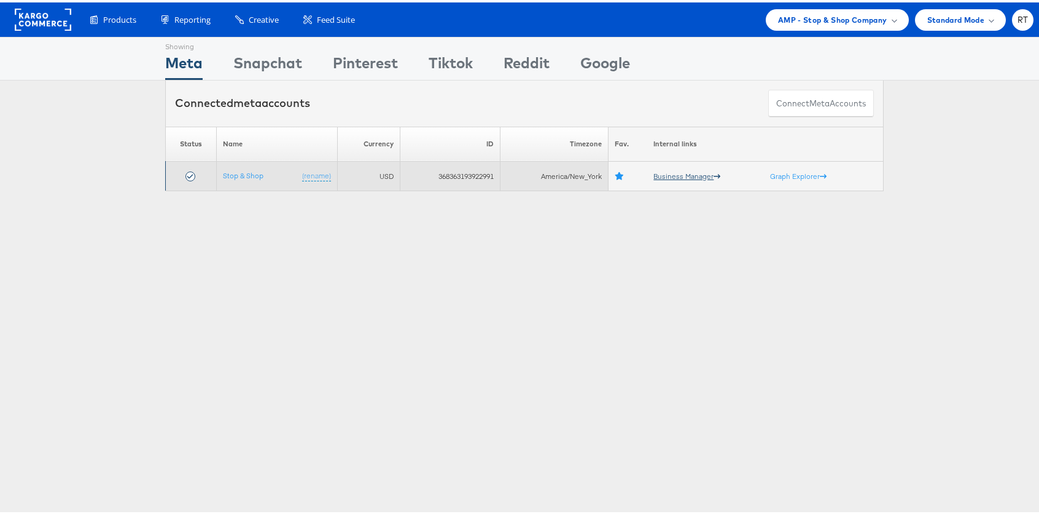
click at [663, 174] on link "Business Manager" at bounding box center [687, 173] width 67 height 9
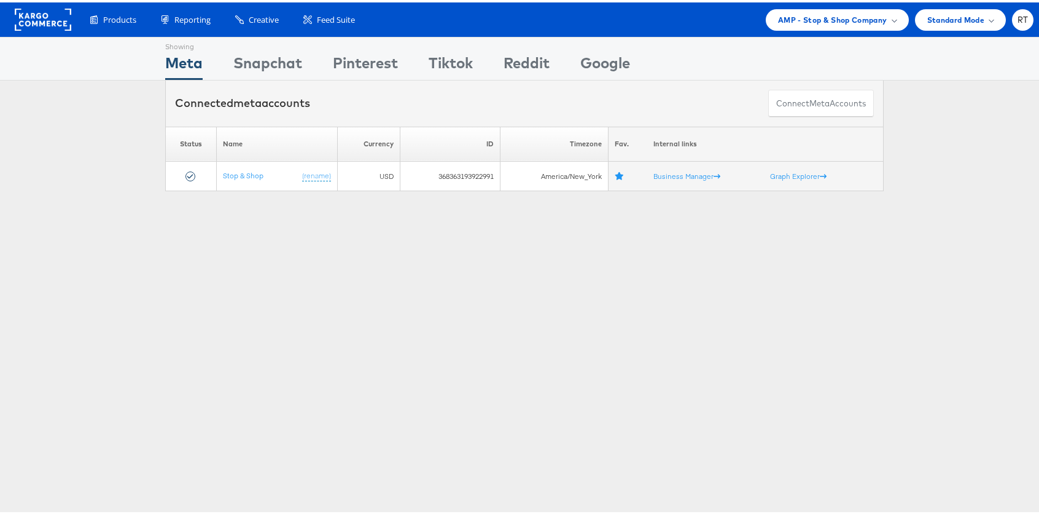
click at [466, 324] on div "Showing Meta Showing [GEOGRAPHIC_DATA] Showing Pinterest Showing Tiktok Showing…" at bounding box center [524, 341] width 1049 height 614
click at [817, 19] on span "AMP - Stop & Shop Company" at bounding box center [832, 17] width 109 height 13
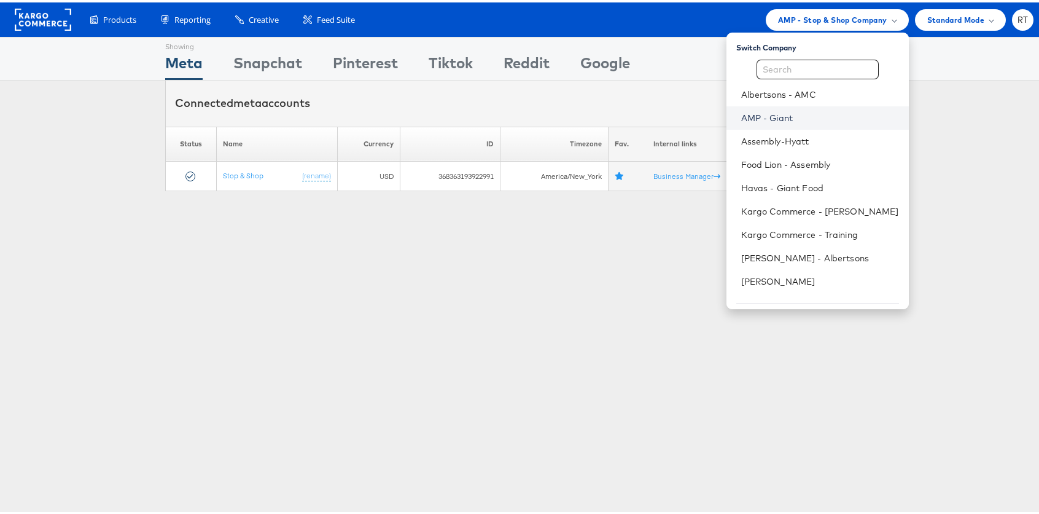
click at [815, 119] on link "AMP - Giant" at bounding box center [820, 115] width 158 height 12
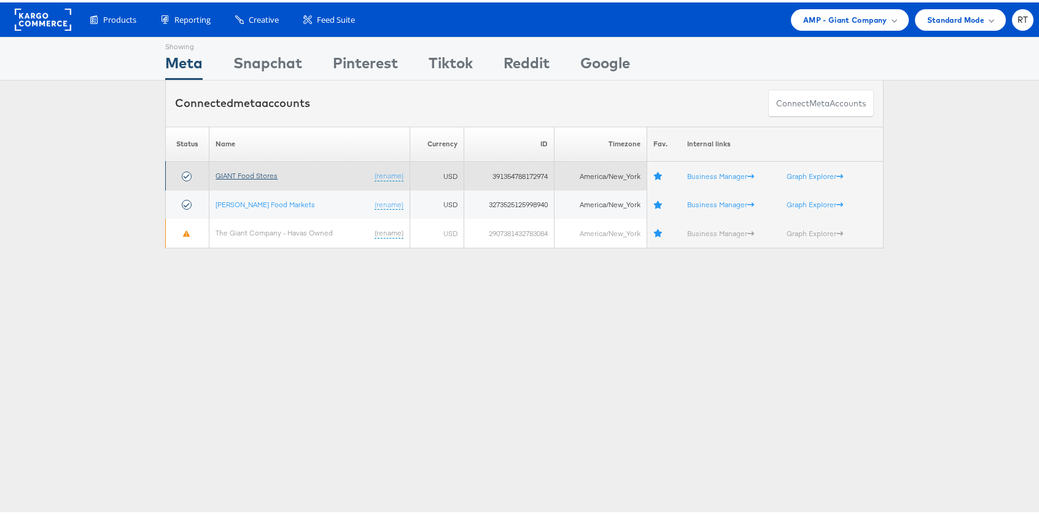
click at [252, 174] on link "GIANT Food Stores" at bounding box center [247, 172] width 62 height 9
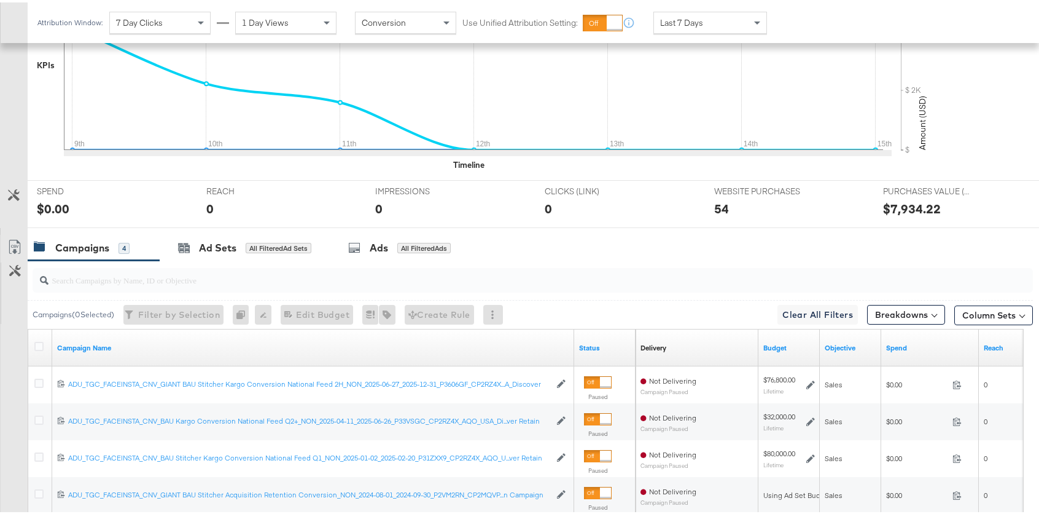
scroll to position [44, 0]
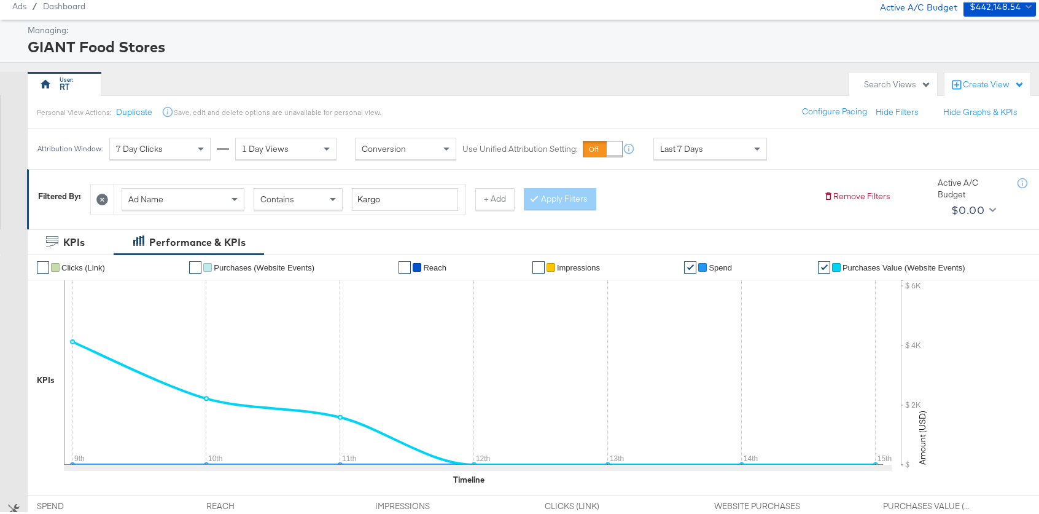
click at [100, 194] on icon at bounding box center [102, 197] width 12 height 12
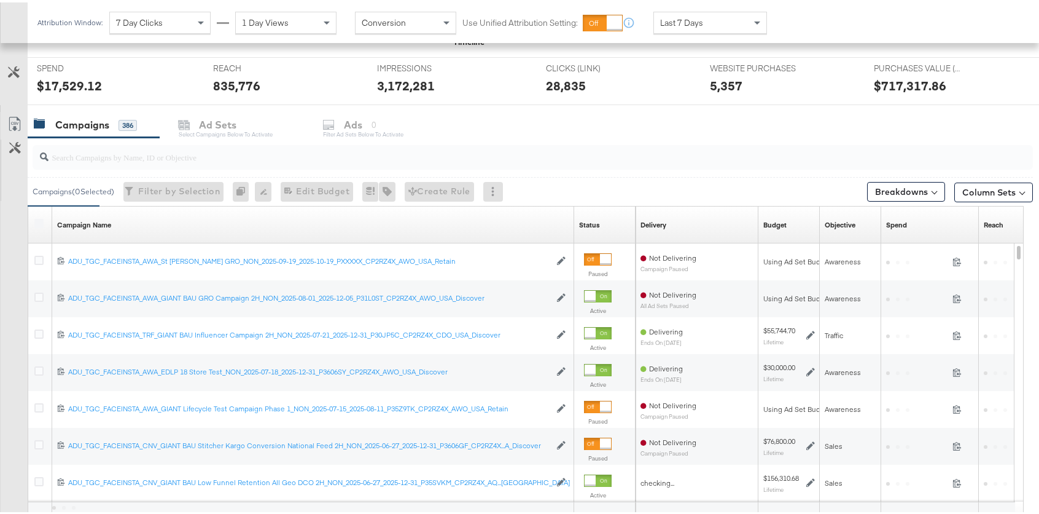
scroll to position [566, 0]
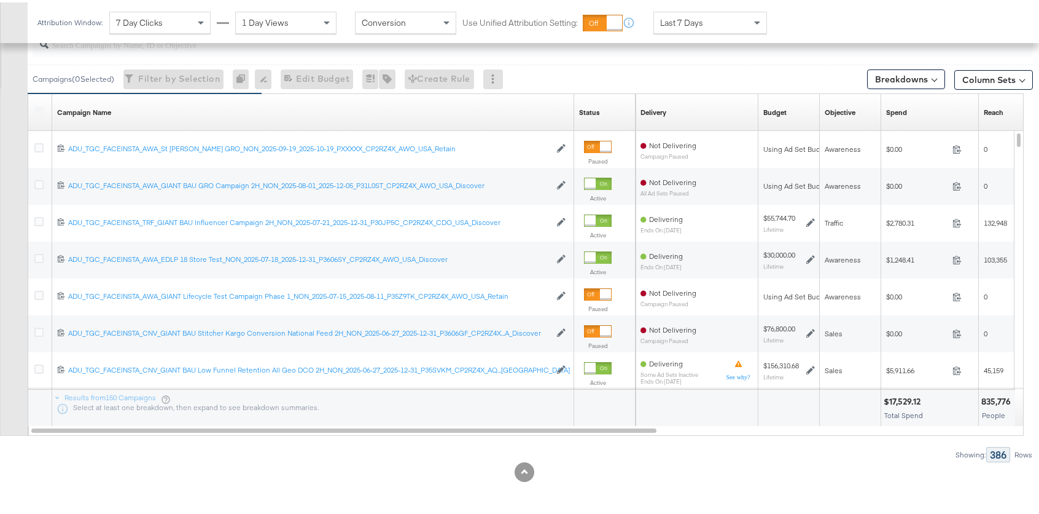
click at [208, 49] on div at bounding box center [533, 42] width 1001 height 25
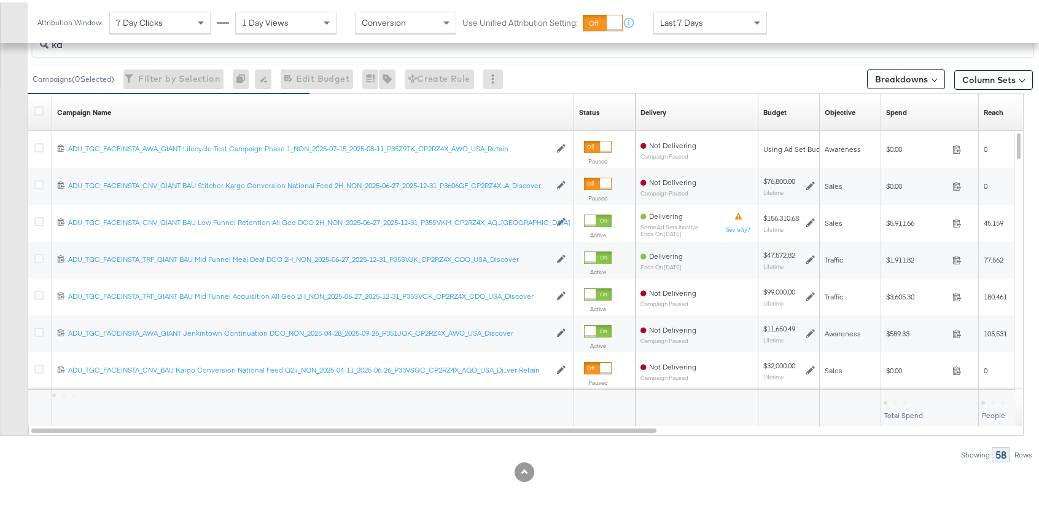
scroll to position [492, 0]
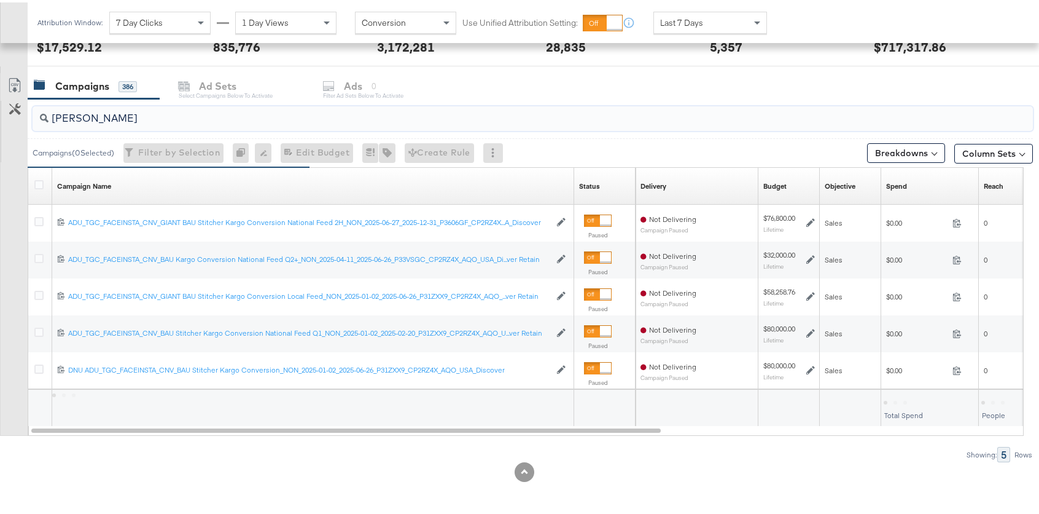
type input "kargo"
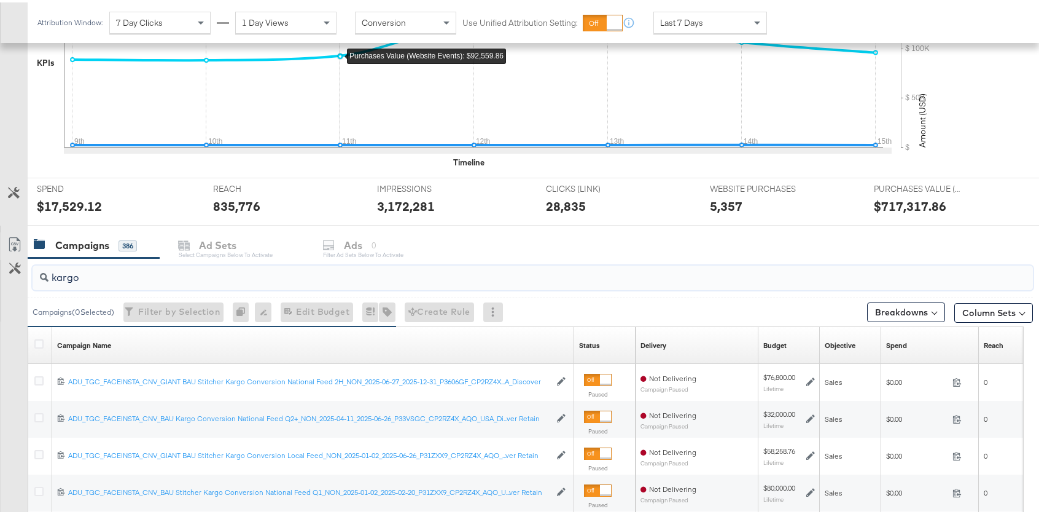
scroll to position [319, 0]
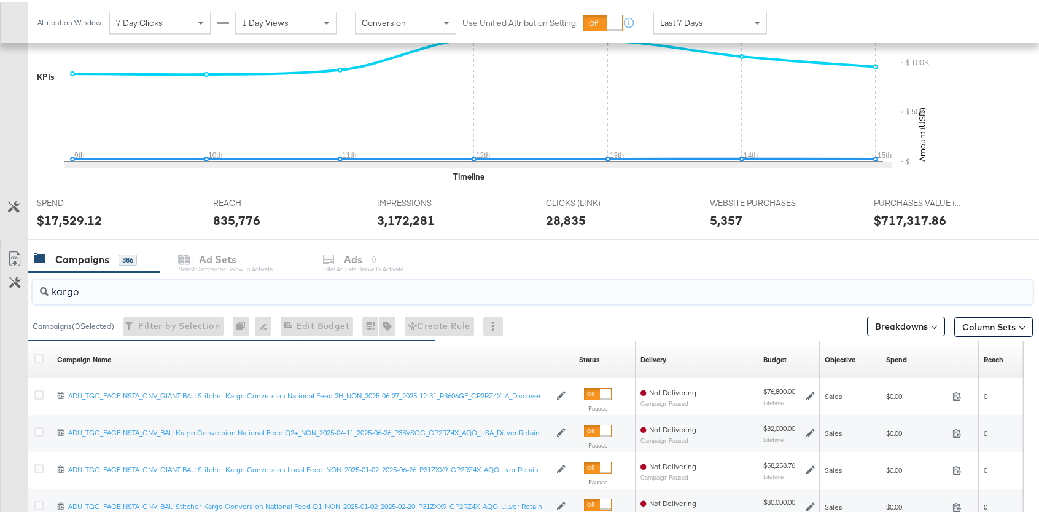
drag, startPoint x: 127, startPoint y: 294, endPoint x: -9, endPoint y: 259, distance: 139.8
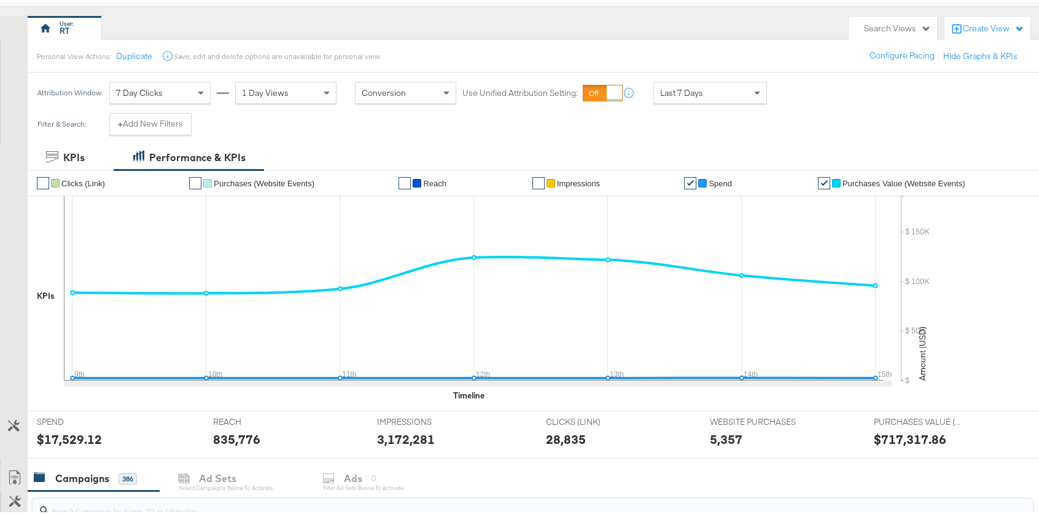
scroll to position [0, 0]
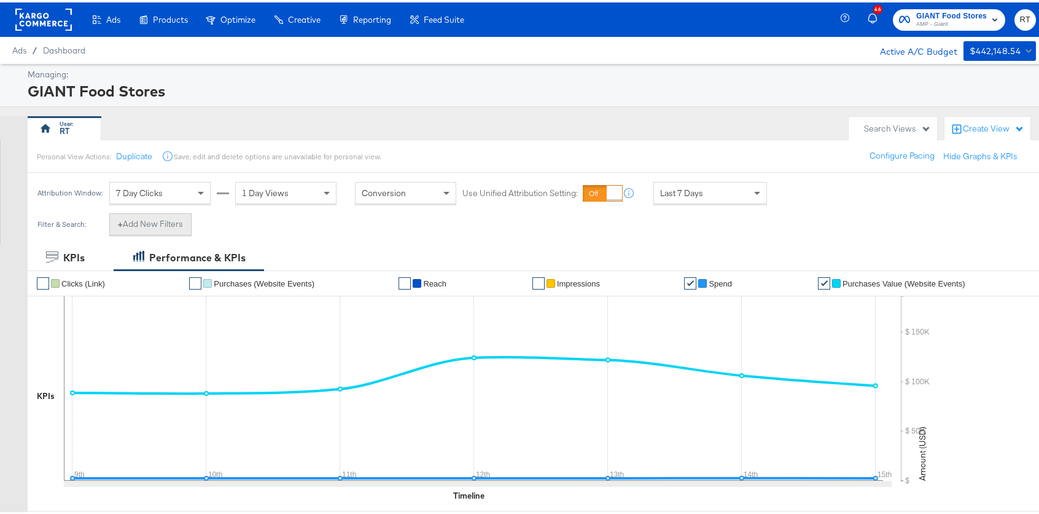
click at [175, 228] on button "+ Add New Filters" at bounding box center [150, 222] width 82 height 22
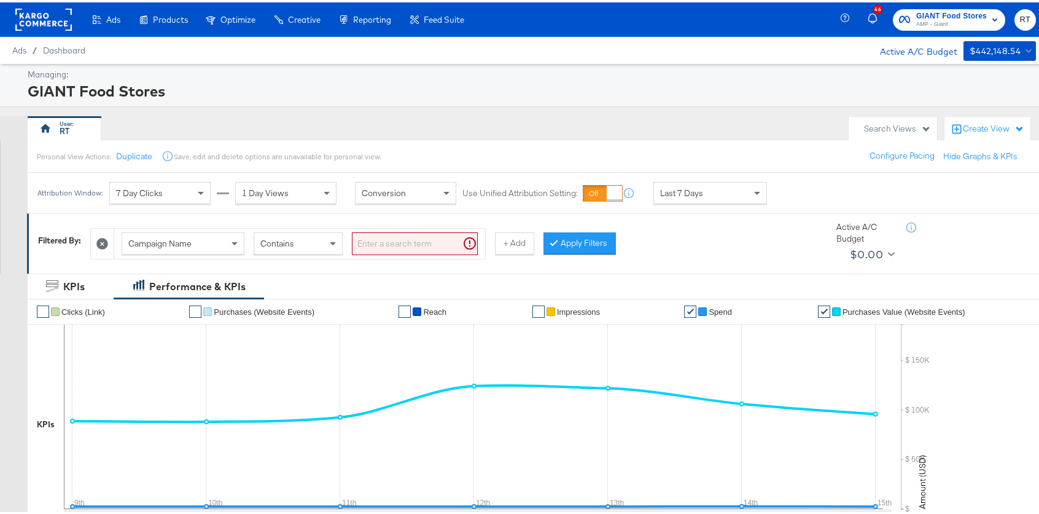
click at [119, 242] on div "Campaign Name Contains" at bounding box center [299, 241] width 371 height 30
click at [153, 243] on span "Campaign Name" at bounding box center [159, 240] width 63 height 11
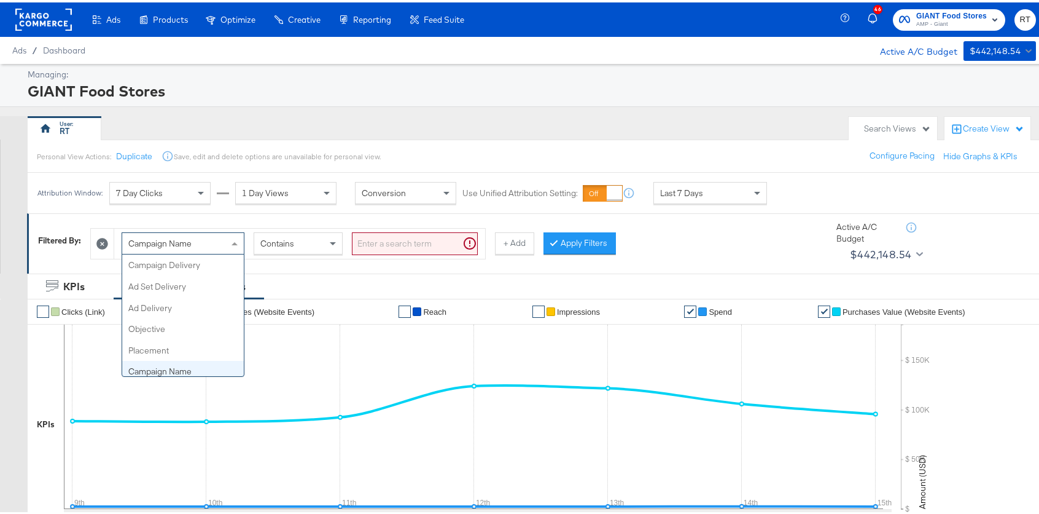
scroll to position [106, 0]
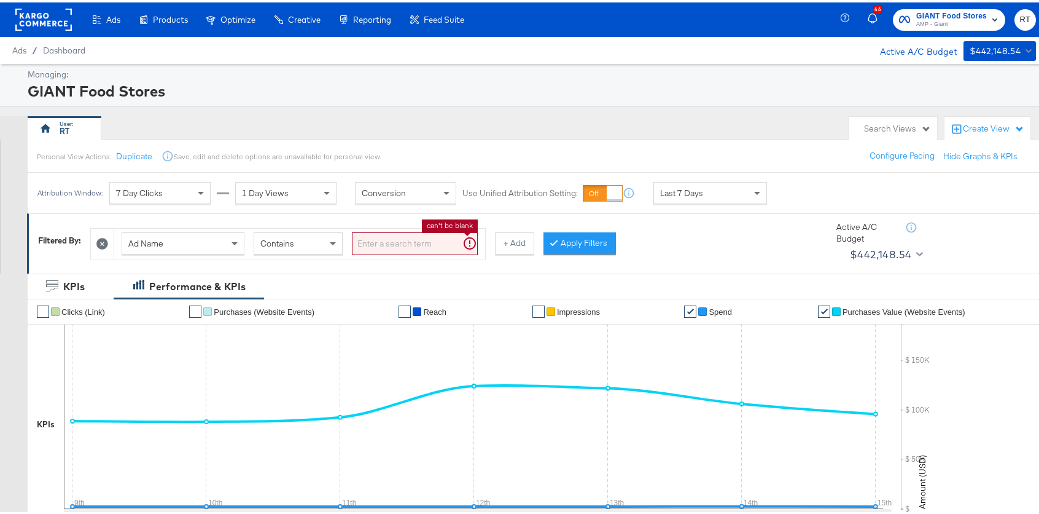
click at [393, 231] on input "search" at bounding box center [415, 241] width 126 height 23
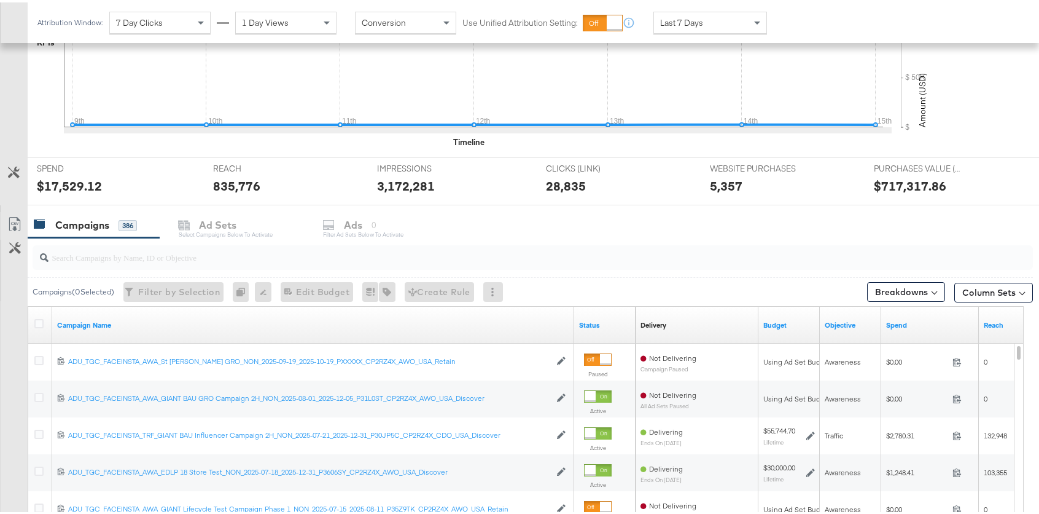
scroll to position [110, 0]
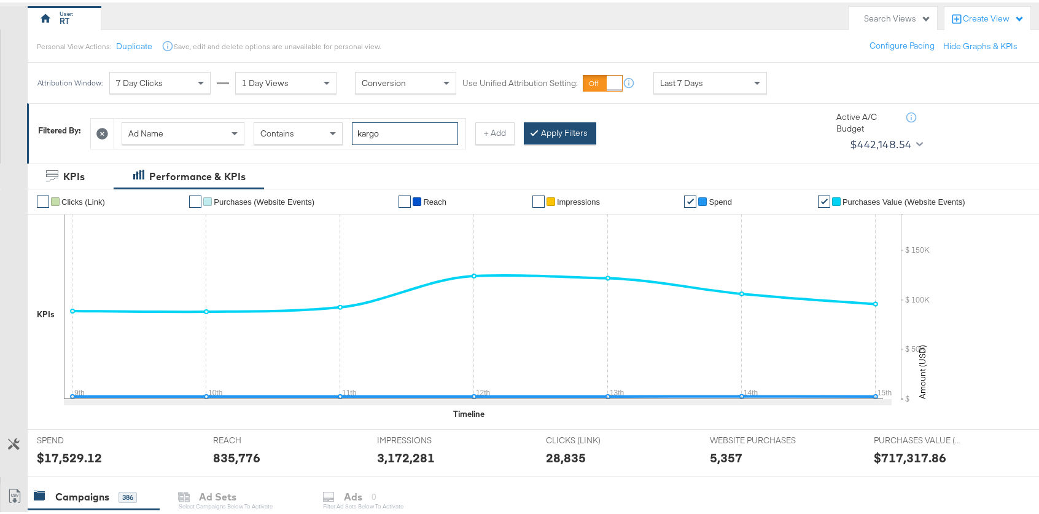
type input "kargo"
click at [553, 129] on button "Apply Filters" at bounding box center [560, 131] width 72 height 22
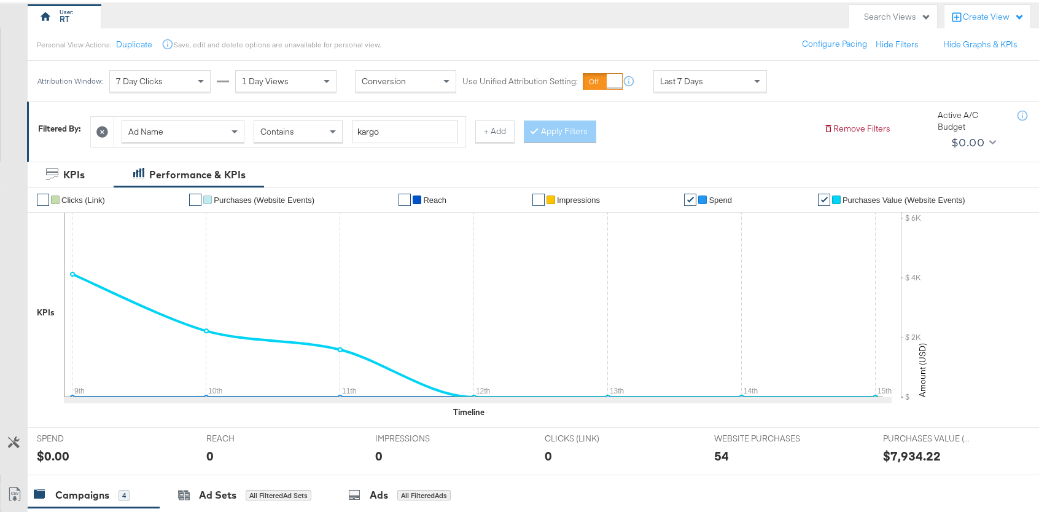
scroll to position [188, 0]
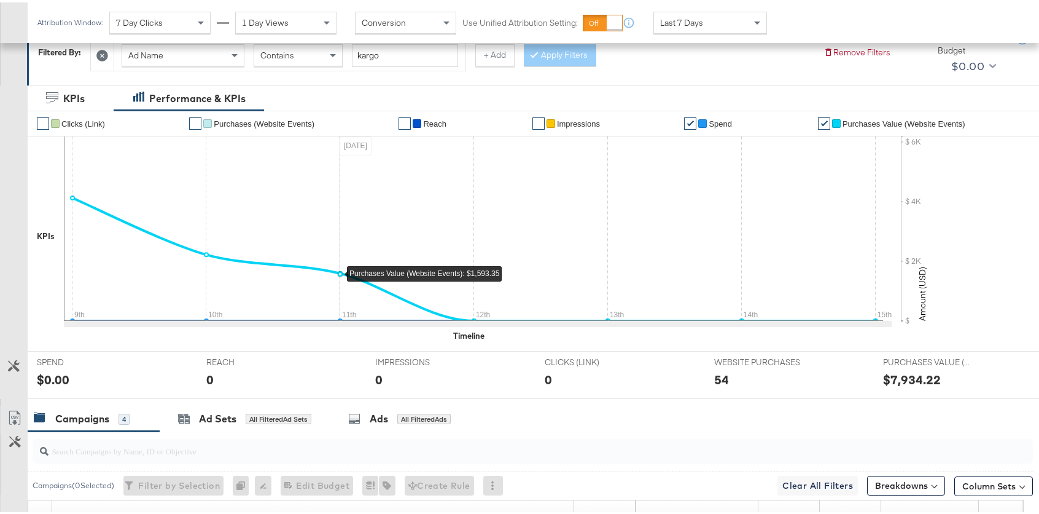
click at [337, 257] on icon at bounding box center [474, 226] width 820 height 184
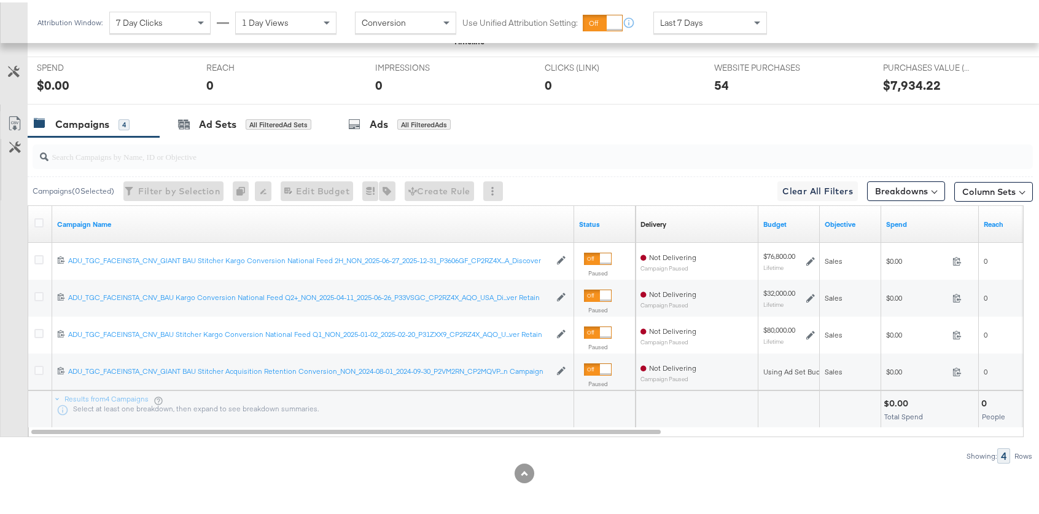
scroll to position [483, 0]
click at [377, 124] on div "Ads" at bounding box center [379, 121] width 18 height 14
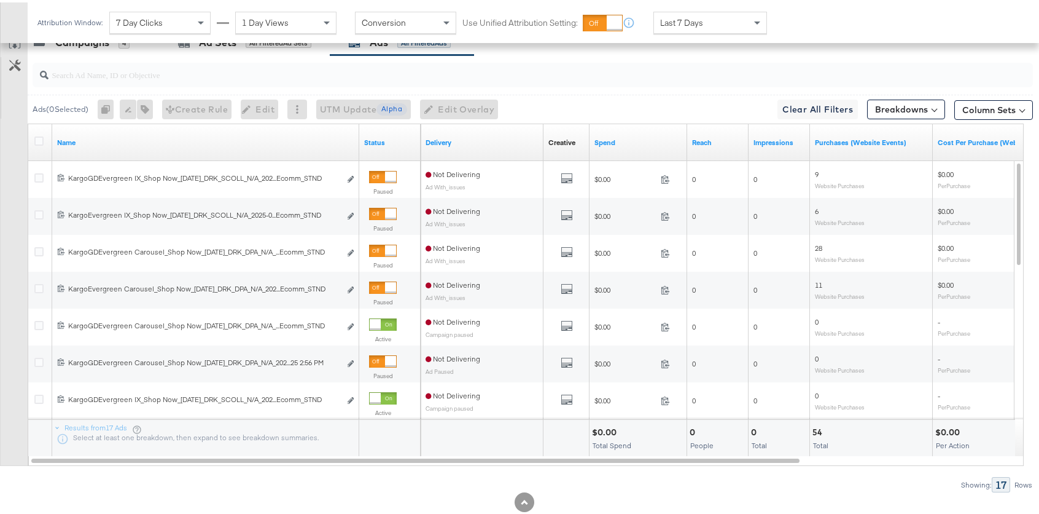
scroll to position [576, 0]
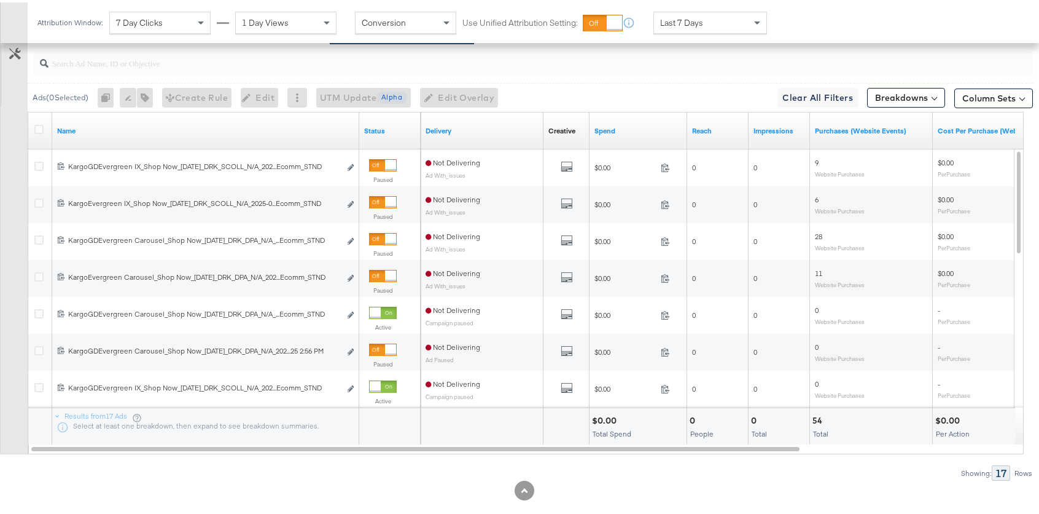
click at [689, 20] on span "Last 7 Days" at bounding box center [681, 20] width 43 height 11
click at [811, 22] on div "Sep 16th 2025" at bounding box center [801, 25] width 20 height 10
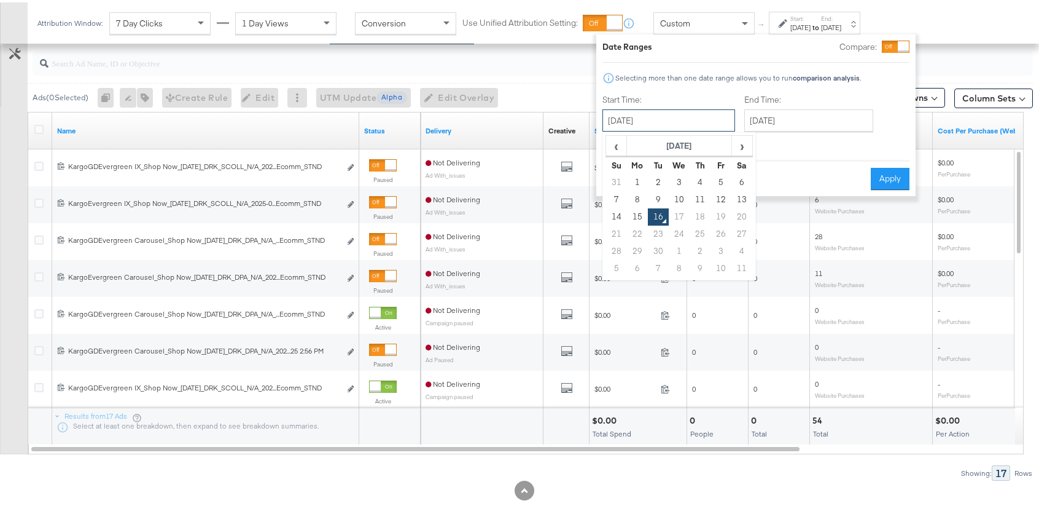
click at [659, 115] on input "September 16th 2025" at bounding box center [669, 118] width 133 height 22
click at [707, 196] on td "11" at bounding box center [700, 197] width 21 height 17
type input "September 11th 2025"
click at [764, 123] on input "September 16th 2025" at bounding box center [809, 118] width 129 height 22
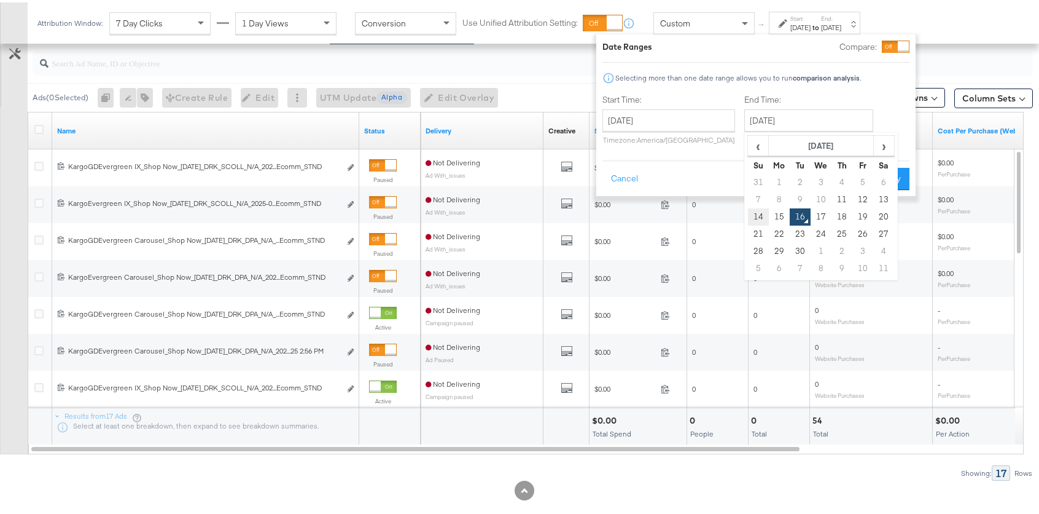
click at [760, 214] on td "14" at bounding box center [758, 214] width 21 height 17
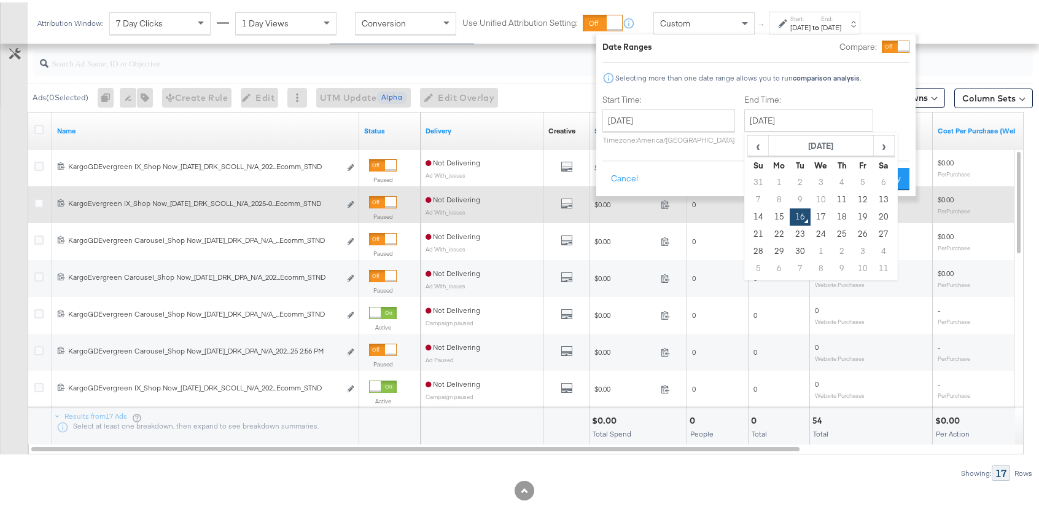
type input "September 14th 2025"
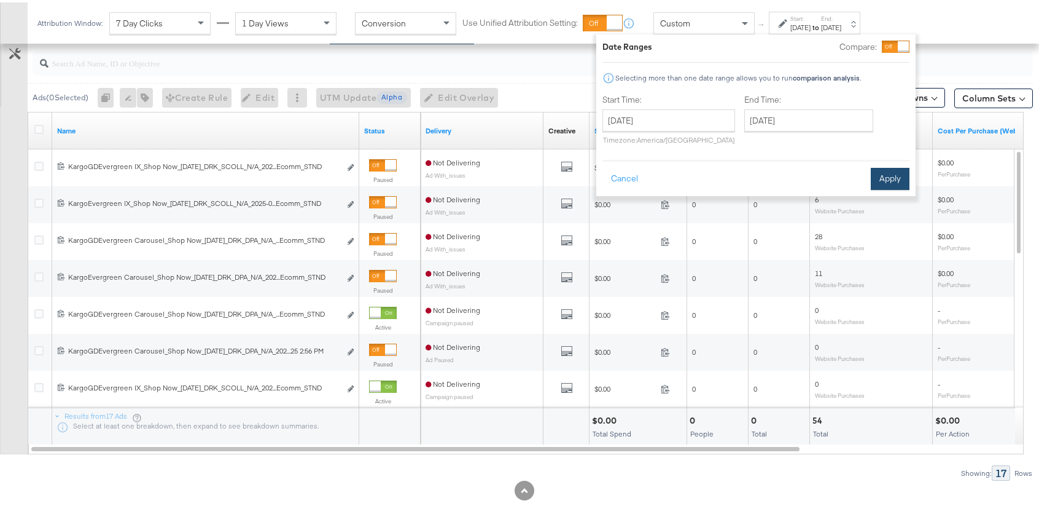
click at [878, 184] on button "Apply" at bounding box center [890, 176] width 39 height 22
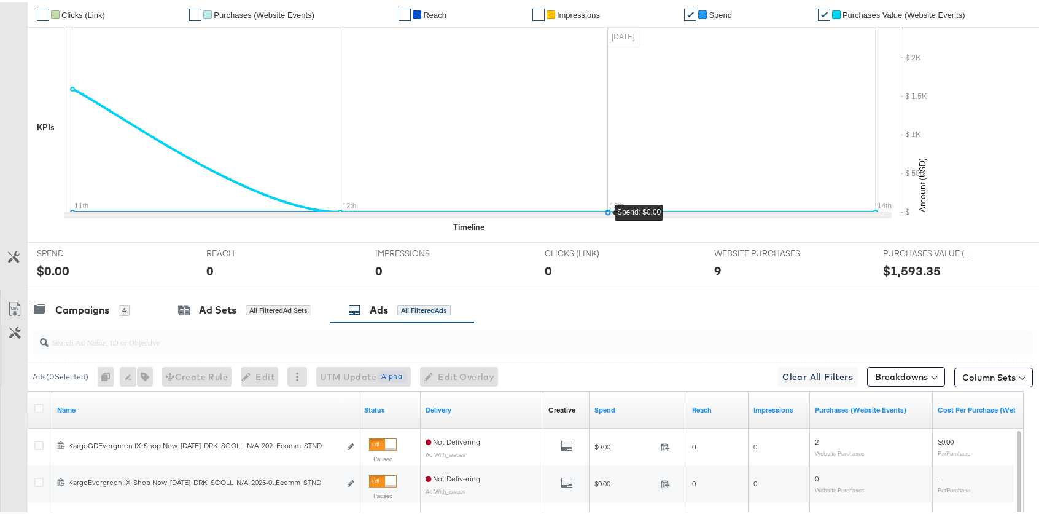
scroll to position [584, 0]
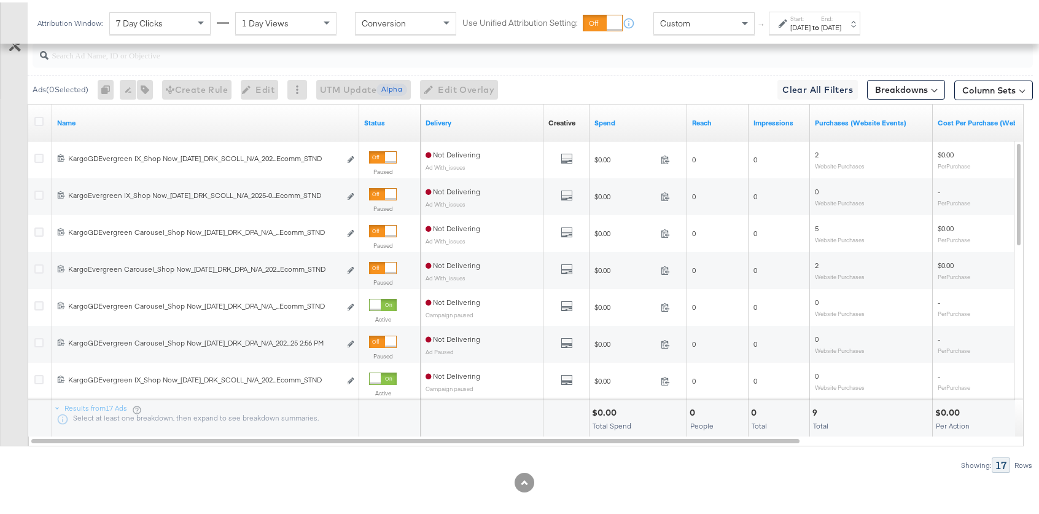
click at [811, 19] on label "Start:" at bounding box center [801, 16] width 20 height 8
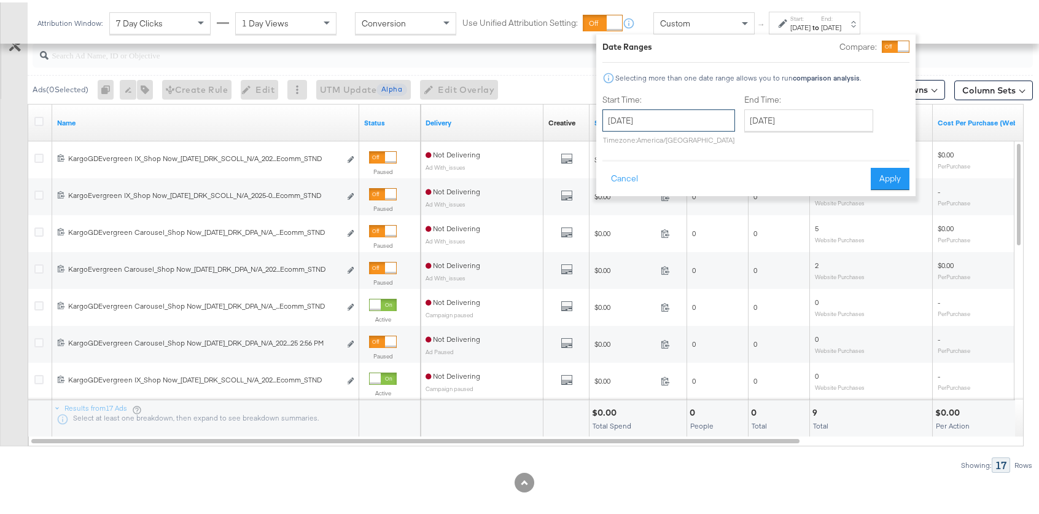
click at [701, 114] on input "September 11th 2025" at bounding box center [669, 118] width 133 height 22
click at [660, 197] on td "9" at bounding box center [658, 197] width 21 height 17
type input "September 9th 2025"
click at [897, 176] on button "Apply" at bounding box center [886, 176] width 39 height 22
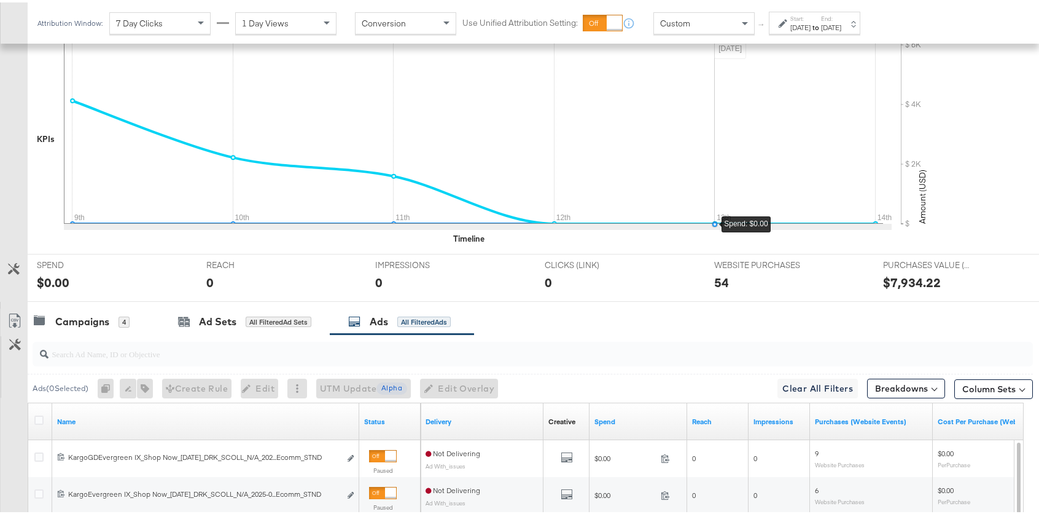
scroll to position [529, 0]
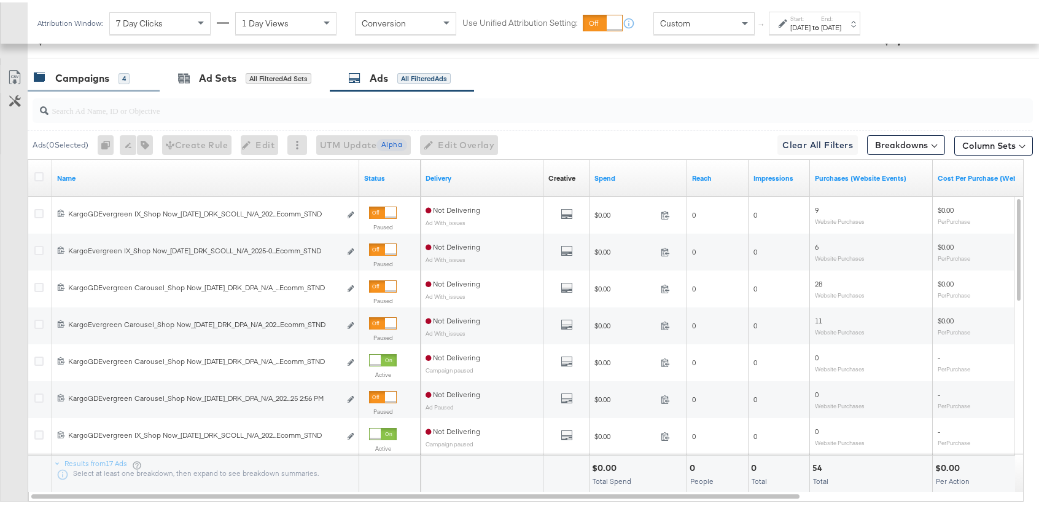
click at [92, 69] on div "Campaigns" at bounding box center [82, 76] width 54 height 14
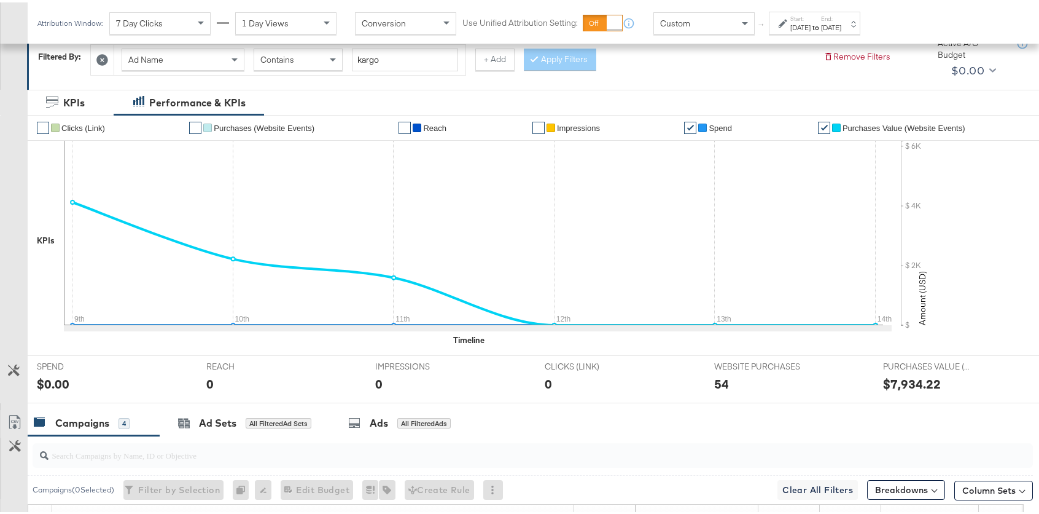
scroll to position [0, 0]
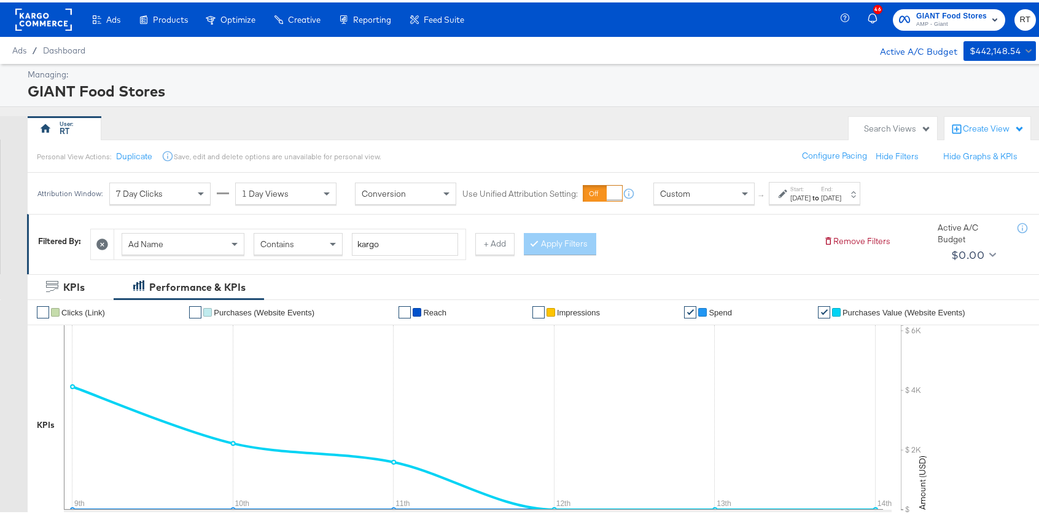
click at [103, 238] on icon at bounding box center [102, 242] width 12 height 12
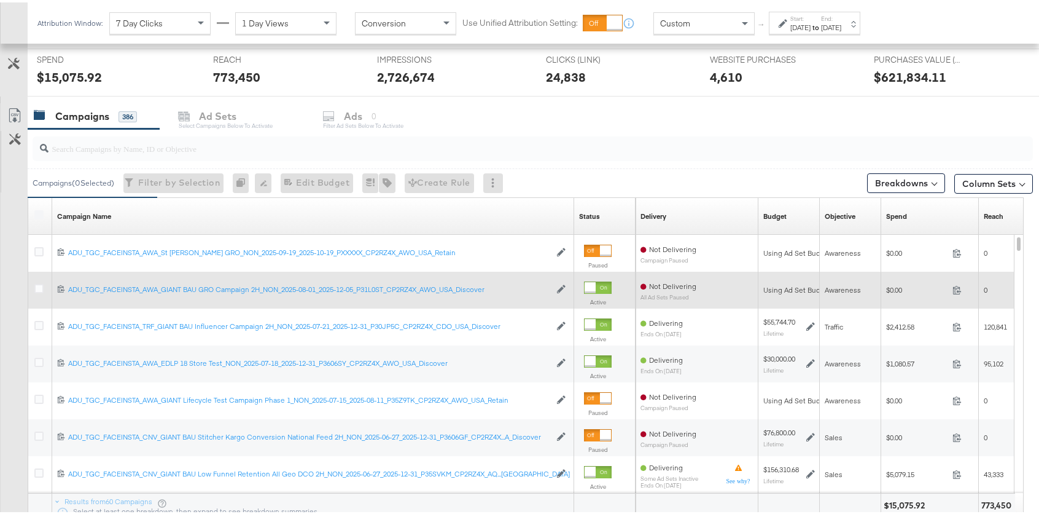
scroll to position [472, 0]
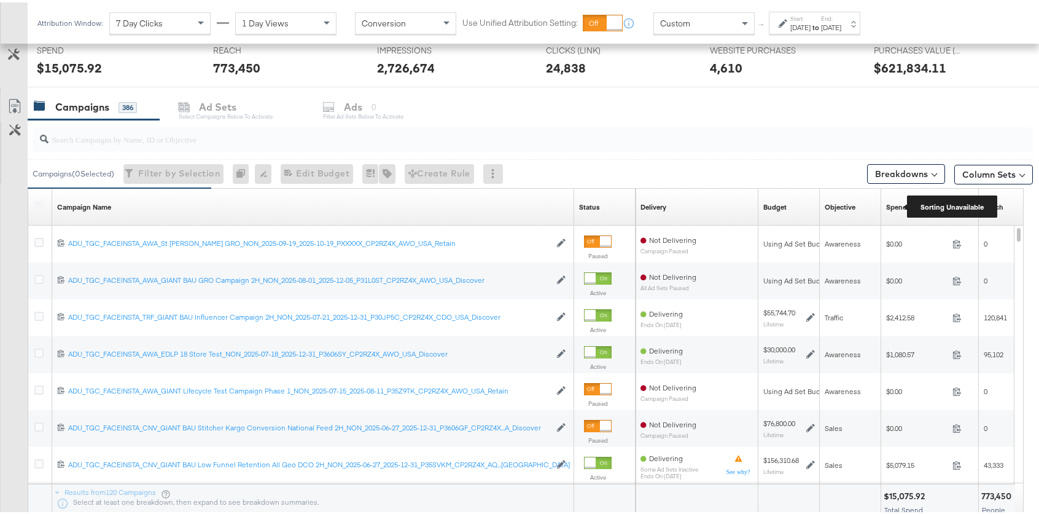
click at [902, 206] on div "Spend" at bounding box center [896, 205] width 21 height 10
click at [898, 207] on div "Spend" at bounding box center [896, 205] width 21 height 10
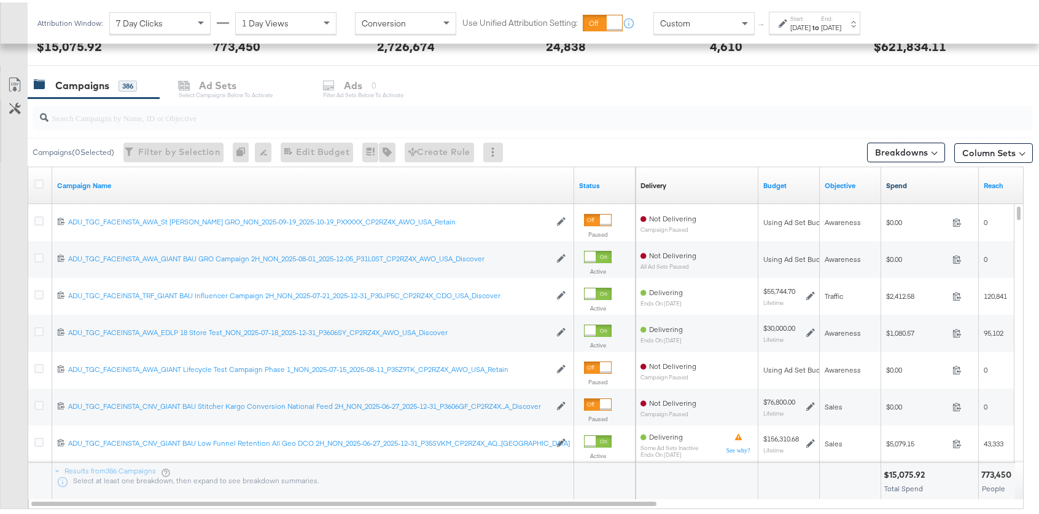
scroll to position [492, 0]
click at [358, 89] on div "Campaigns 386 Ad Sets Select Campaigns below to activate Ads 0 Filter Ad Sets b…" at bounding box center [538, 84] width 1021 height 26
click at [901, 182] on link "Spend" at bounding box center [930, 184] width 88 height 10
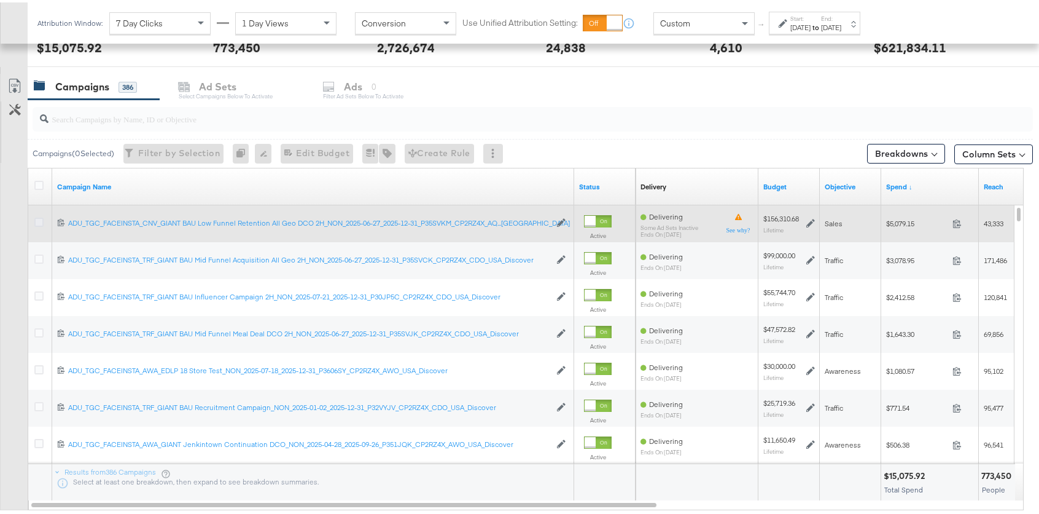
click at [35, 217] on icon at bounding box center [38, 219] width 9 height 9
click at [0, 0] on input "checkbox" at bounding box center [0, 0] width 0 height 0
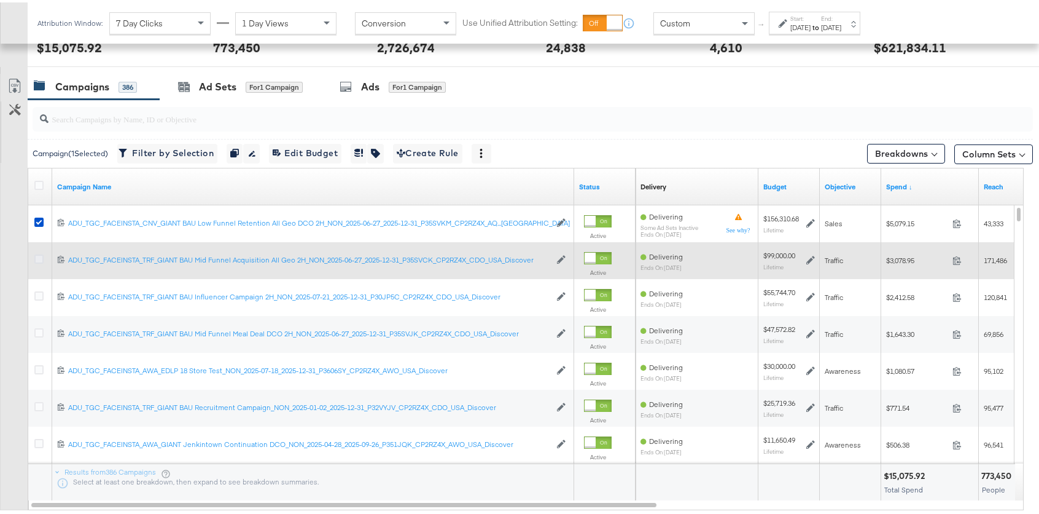
click at [37, 257] on icon at bounding box center [38, 256] width 9 height 9
click at [0, 0] on input "checkbox" at bounding box center [0, 0] width 0 height 0
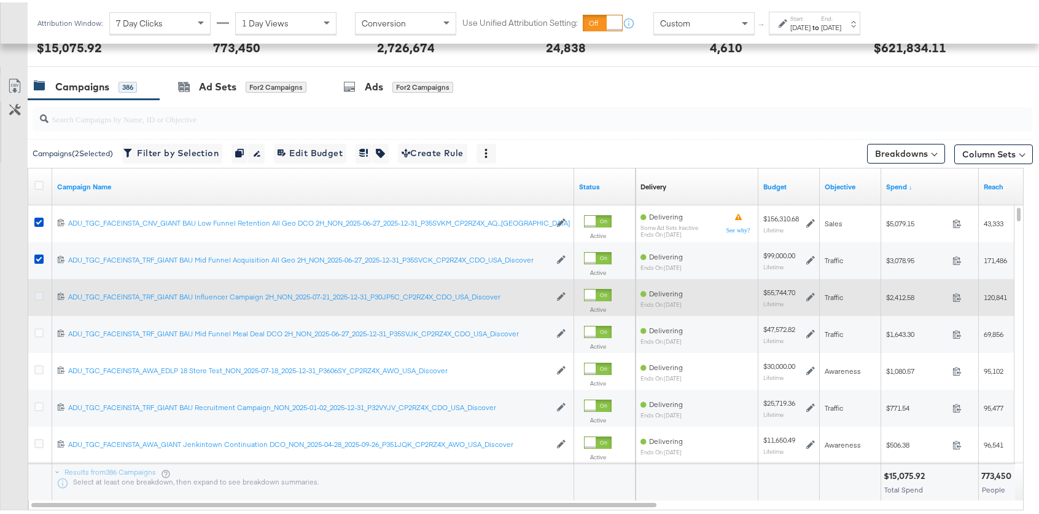
click at [39, 293] on icon at bounding box center [38, 293] width 9 height 9
click at [0, 0] on input "checkbox" at bounding box center [0, 0] width 0 height 0
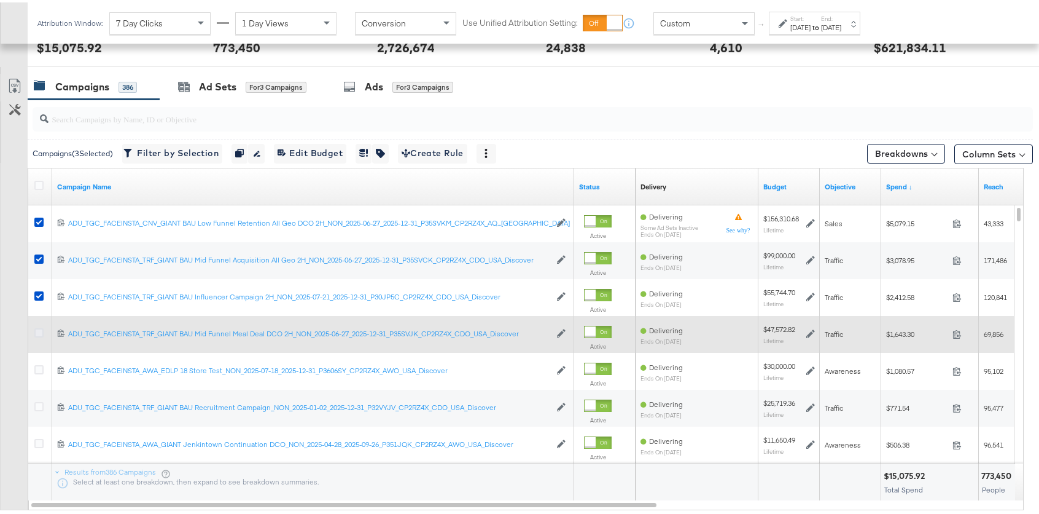
click at [39, 329] on icon at bounding box center [38, 330] width 9 height 9
click at [0, 0] on input "checkbox" at bounding box center [0, 0] width 0 height 0
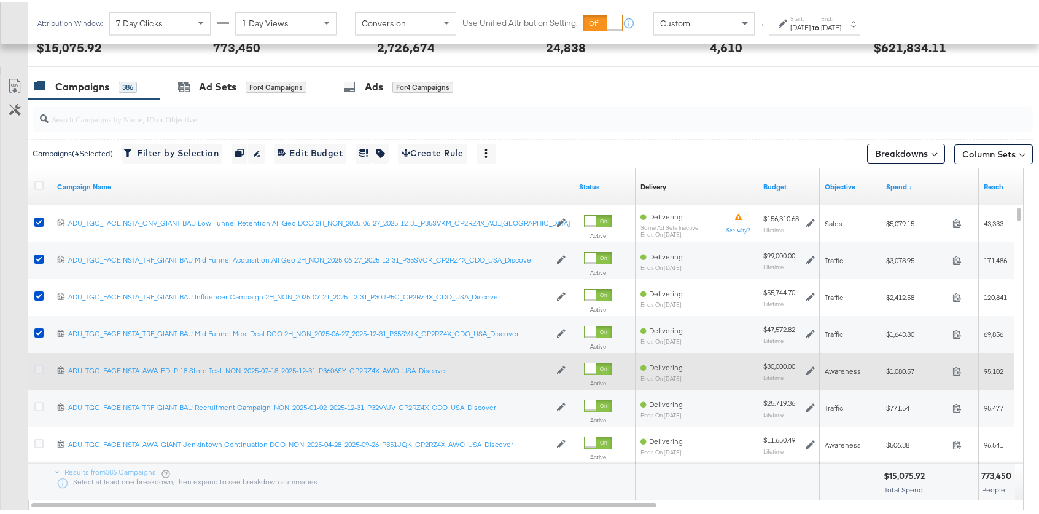
click at [39, 369] on icon at bounding box center [38, 366] width 9 height 9
click at [0, 0] on input "checkbox" at bounding box center [0, 0] width 0 height 0
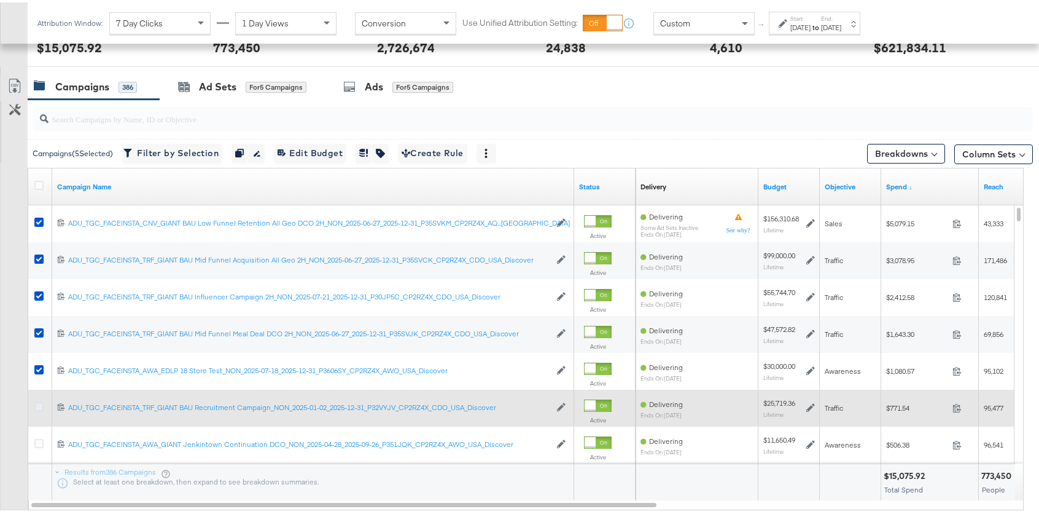
click at [37, 401] on icon at bounding box center [38, 403] width 9 height 9
click at [0, 0] on input "checkbox" at bounding box center [0, 0] width 0 height 0
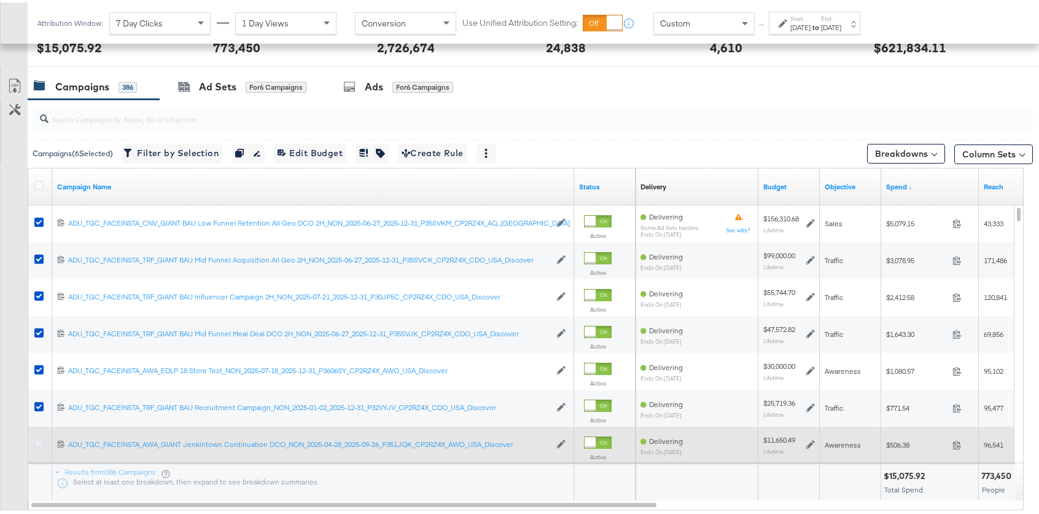
click at [38, 438] on icon at bounding box center [38, 440] width 9 height 9
click at [0, 0] on input "checkbox" at bounding box center [0, 0] width 0 height 0
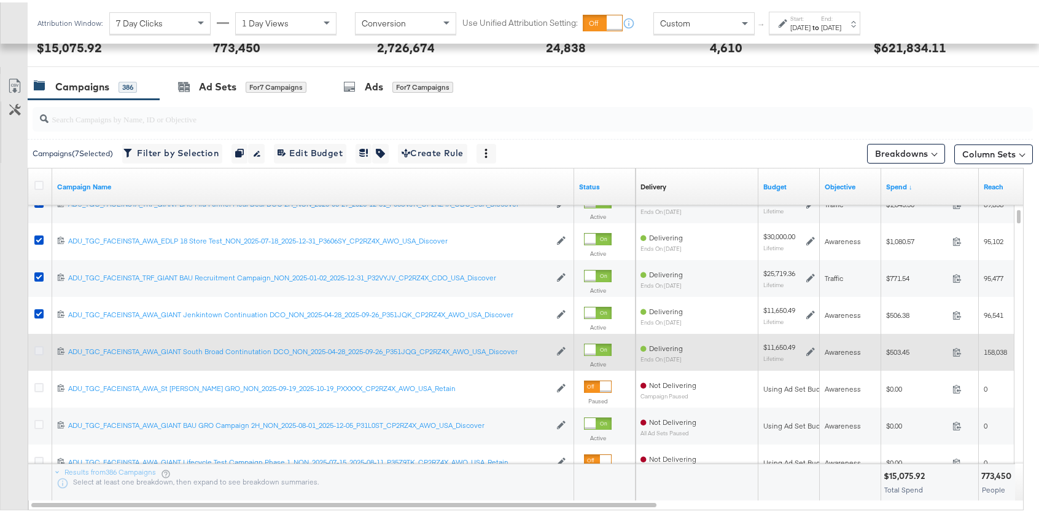
click at [42, 347] on icon at bounding box center [38, 347] width 9 height 9
click at [0, 0] on input "checkbox" at bounding box center [0, 0] width 0 height 0
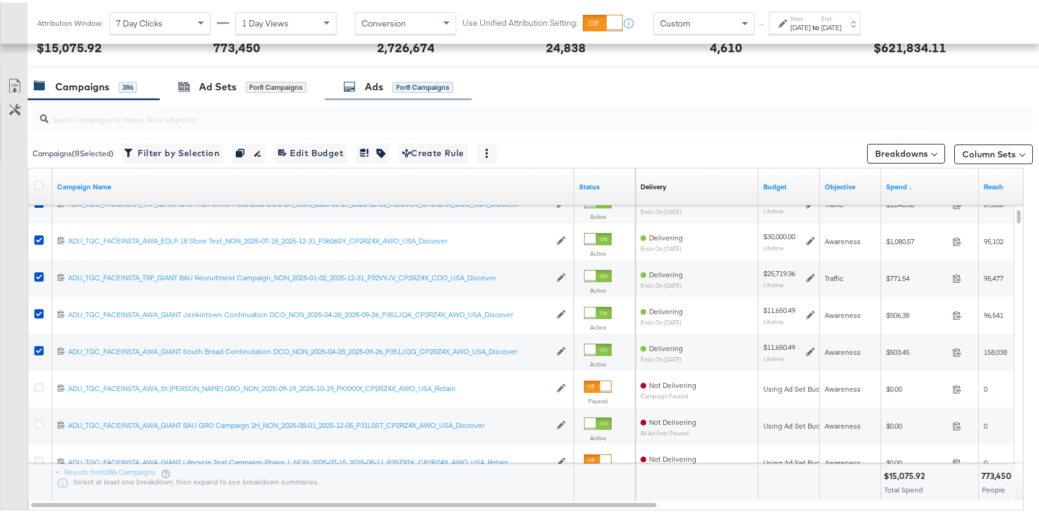
click at [397, 92] on div "Ads for 8 Campaigns" at bounding box center [398, 84] width 147 height 26
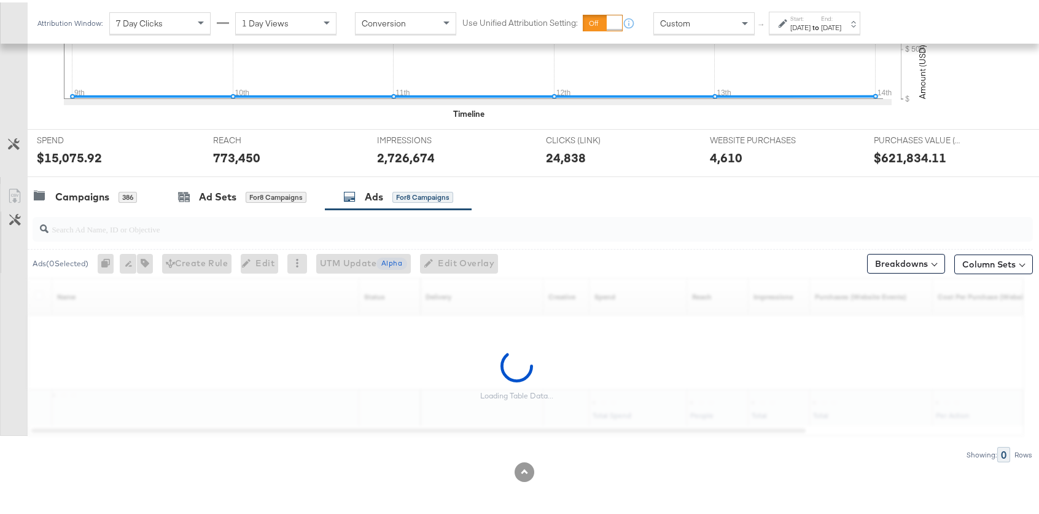
scroll to position [382, 0]
click at [356, 225] on input "search" at bounding box center [496, 221] width 894 height 24
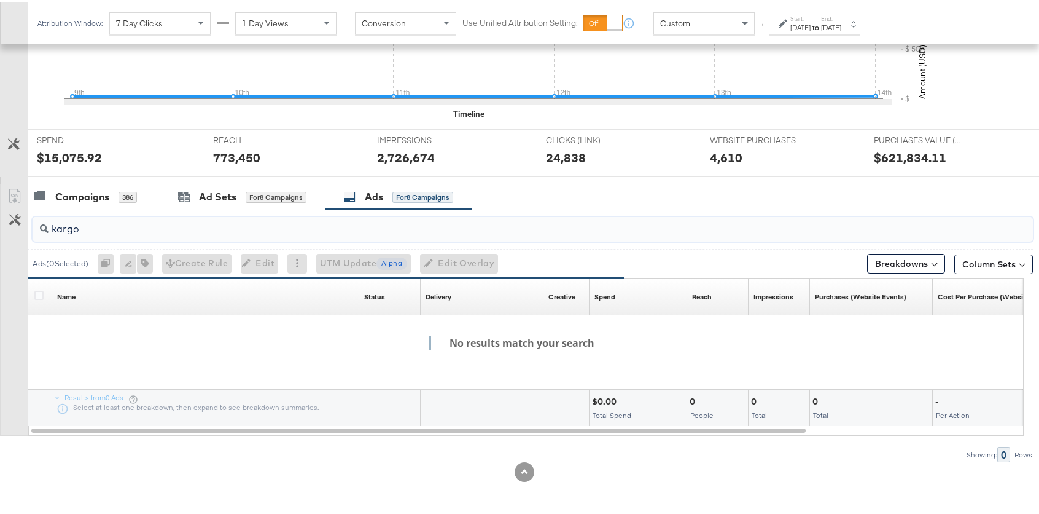
type input "kargo"
click at [323, 229] on input "kargo" at bounding box center [496, 221] width 894 height 24
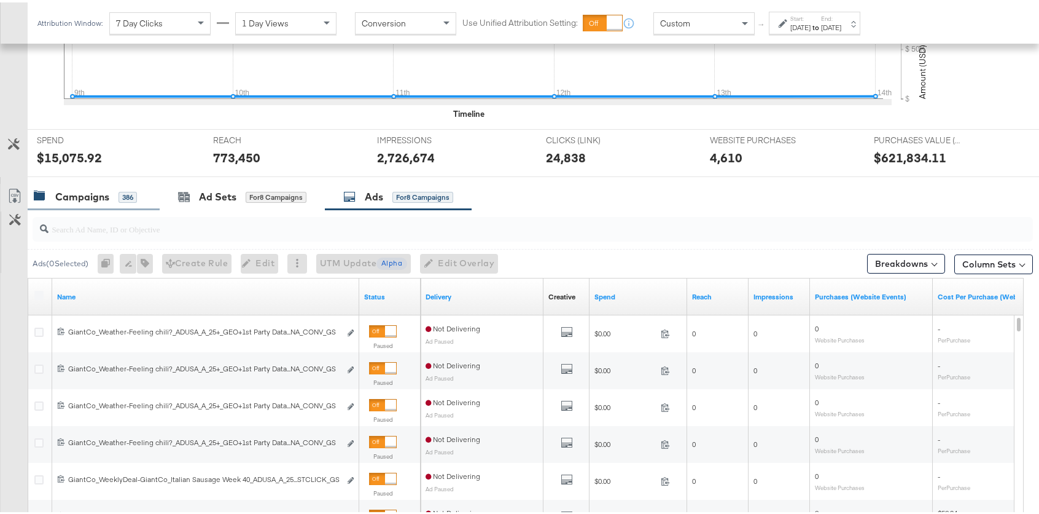
click at [106, 195] on div "Campaigns" at bounding box center [82, 194] width 54 height 14
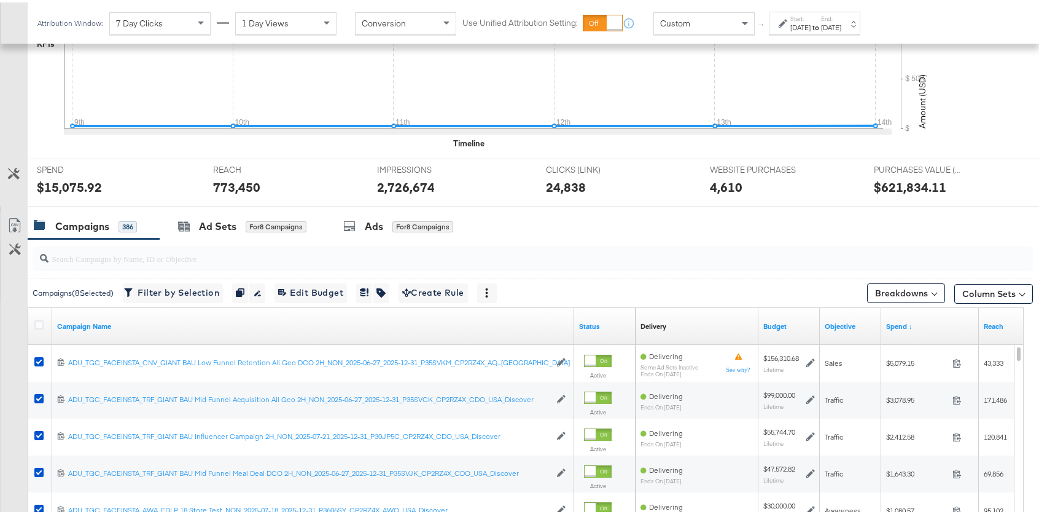
scroll to position [0, 0]
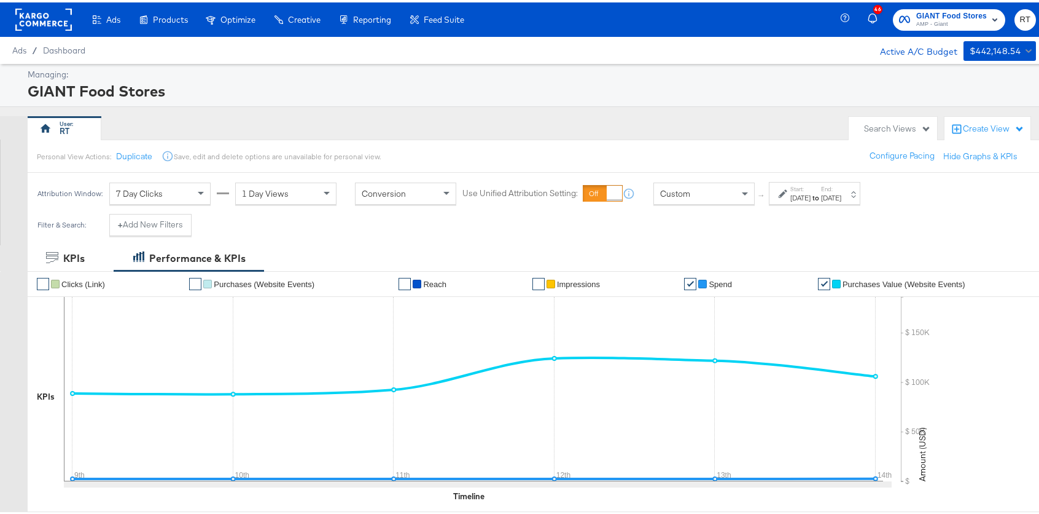
click at [671, 130] on div "RT" at bounding box center [435, 126] width 815 height 25
click at [175, 211] on div "Attribution Window: 7 Day Clicks 1 Day Views Conversion Use Unified Attribution…" at bounding box center [452, 190] width 848 height 41
click at [184, 227] on button "+ Add New Filters" at bounding box center [150, 222] width 82 height 22
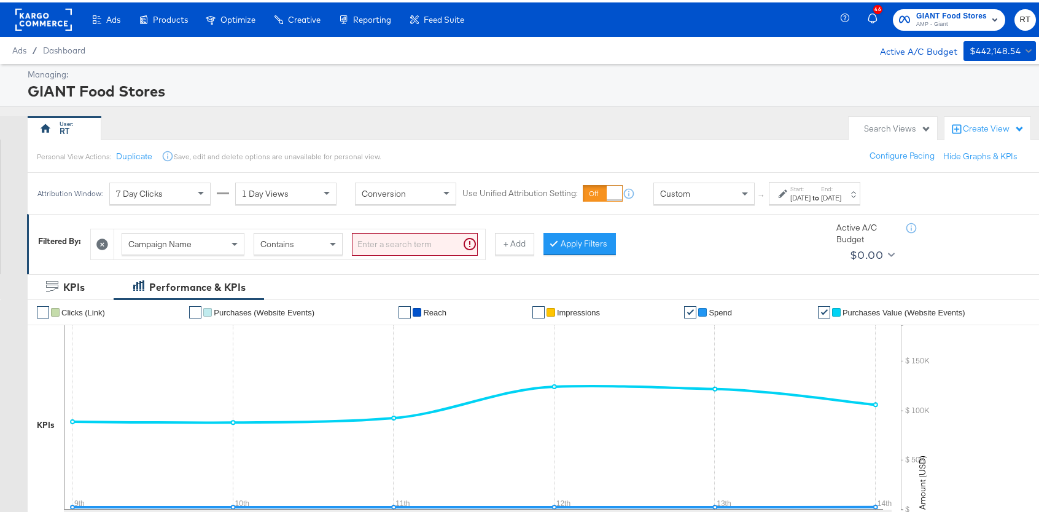
click at [173, 237] on span "Campaign Name" at bounding box center [159, 241] width 63 height 11
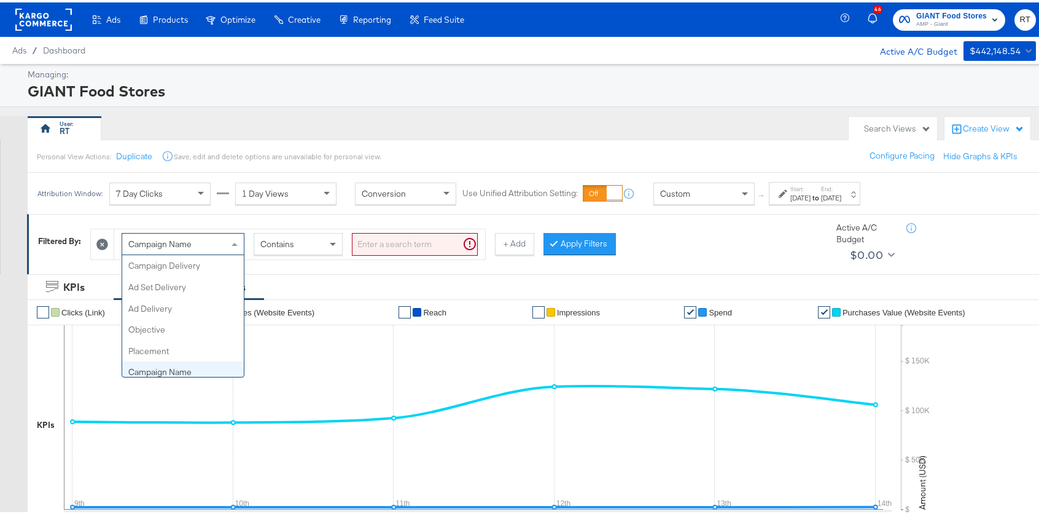
scroll to position [106, 0]
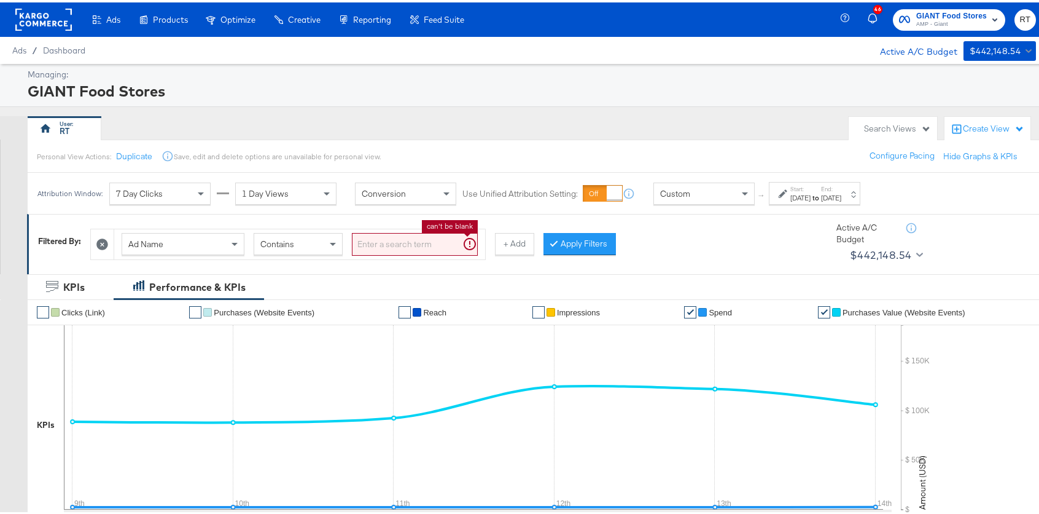
drag, startPoint x: 419, startPoint y: 238, endPoint x: 425, endPoint y: 233, distance: 7.8
click at [420, 238] on input "search" at bounding box center [415, 241] width 126 height 23
type input "kargo"
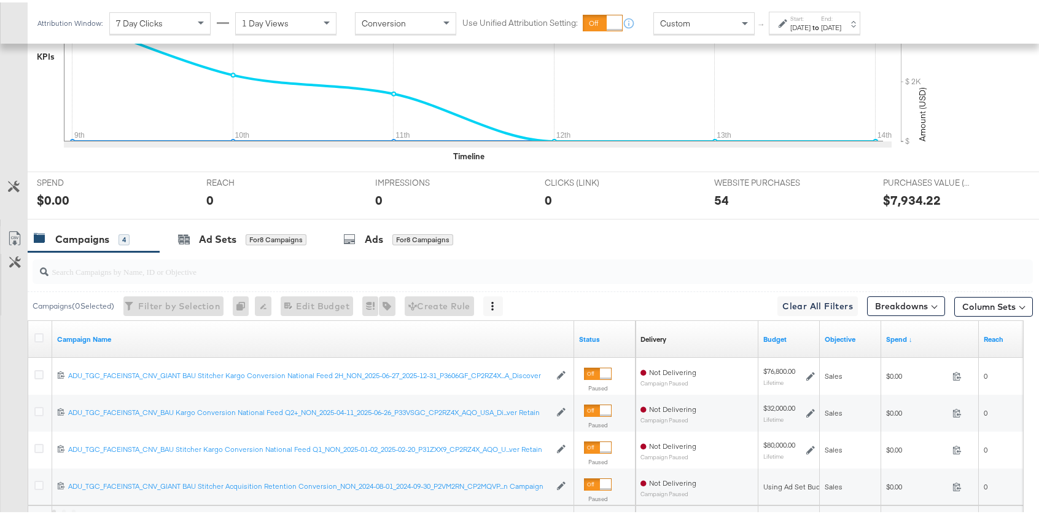
scroll to position [428, 0]
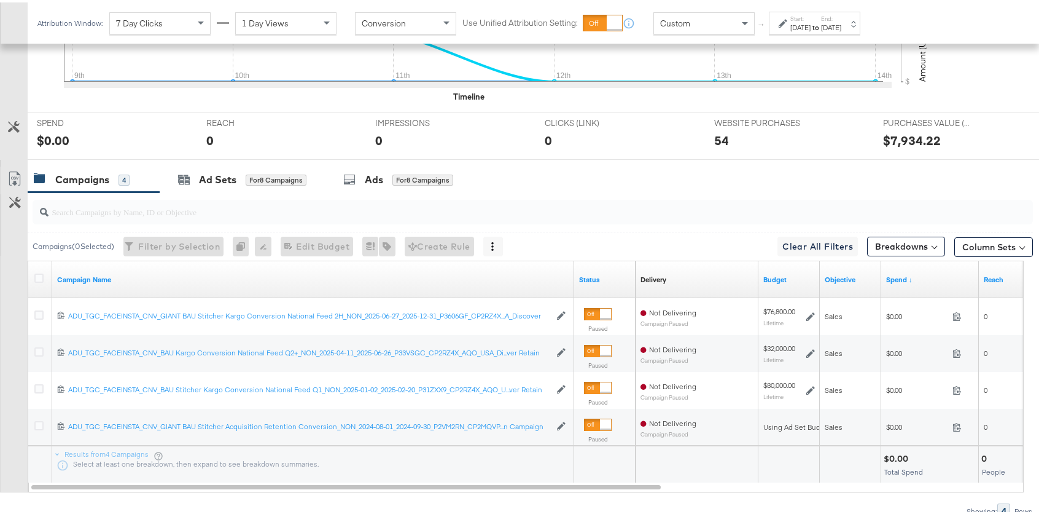
click at [811, 28] on div "Sep 9th 2025" at bounding box center [801, 25] width 20 height 10
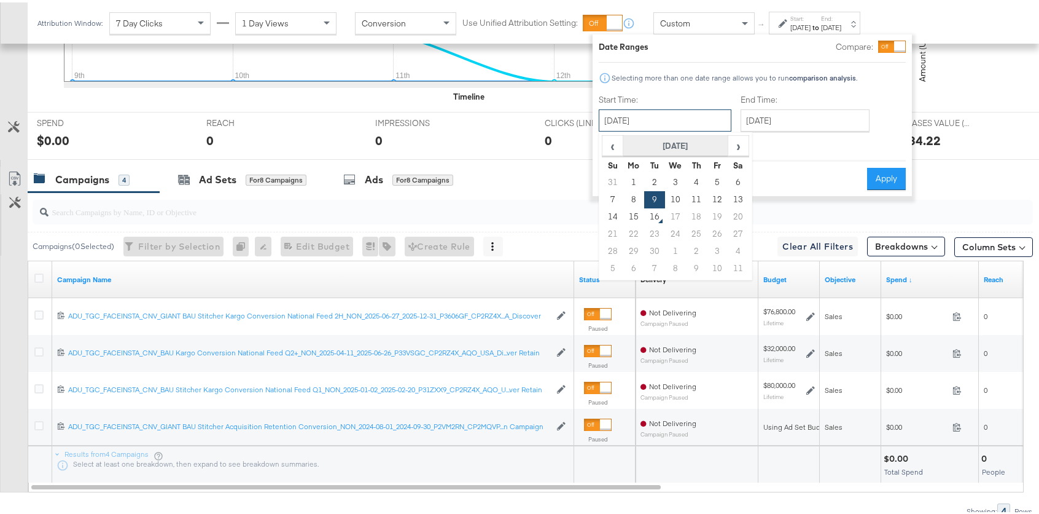
drag, startPoint x: 643, startPoint y: 121, endPoint x: 640, endPoint y: 149, distance: 27.8
click at [641, 119] on input "September 9th 2025" at bounding box center [665, 118] width 133 height 22
drag, startPoint x: 636, startPoint y: 178, endPoint x: 691, endPoint y: 165, distance: 56.6
click at [635, 178] on td "1" at bounding box center [634, 179] width 21 height 17
type input "September 1st 2025"
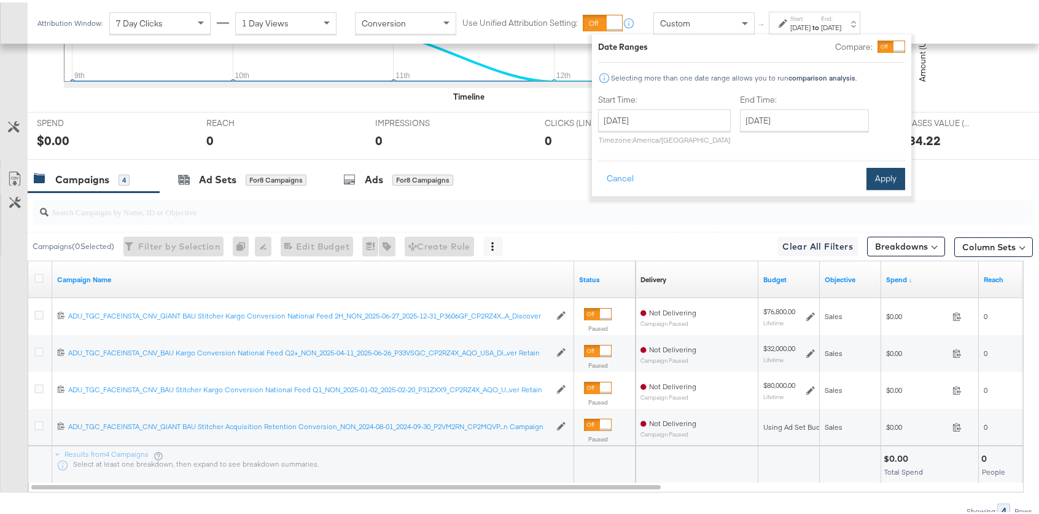
click at [891, 178] on button "Apply" at bounding box center [886, 176] width 39 height 22
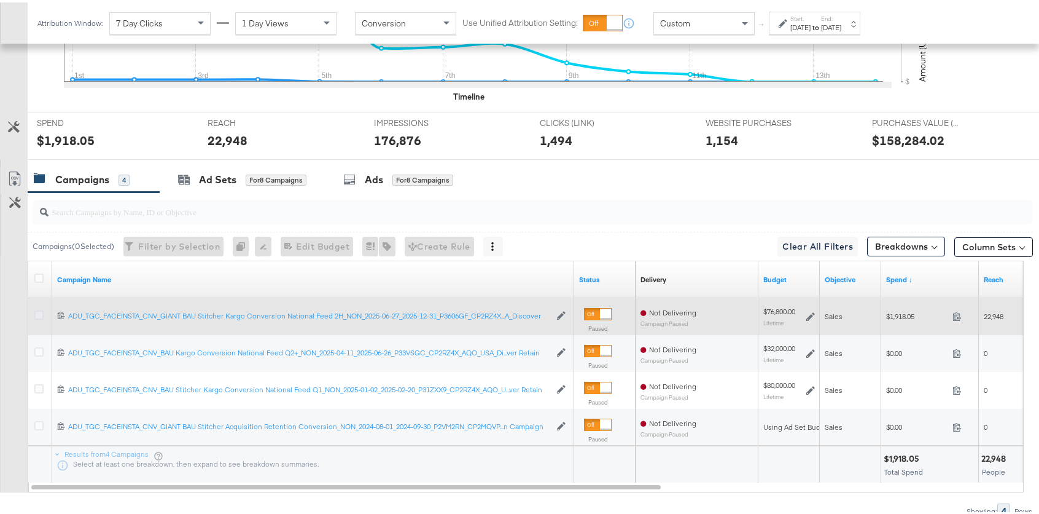
click at [35, 313] on icon at bounding box center [38, 312] width 9 height 9
click at [0, 0] on input "checkbox" at bounding box center [0, 0] width 0 height 0
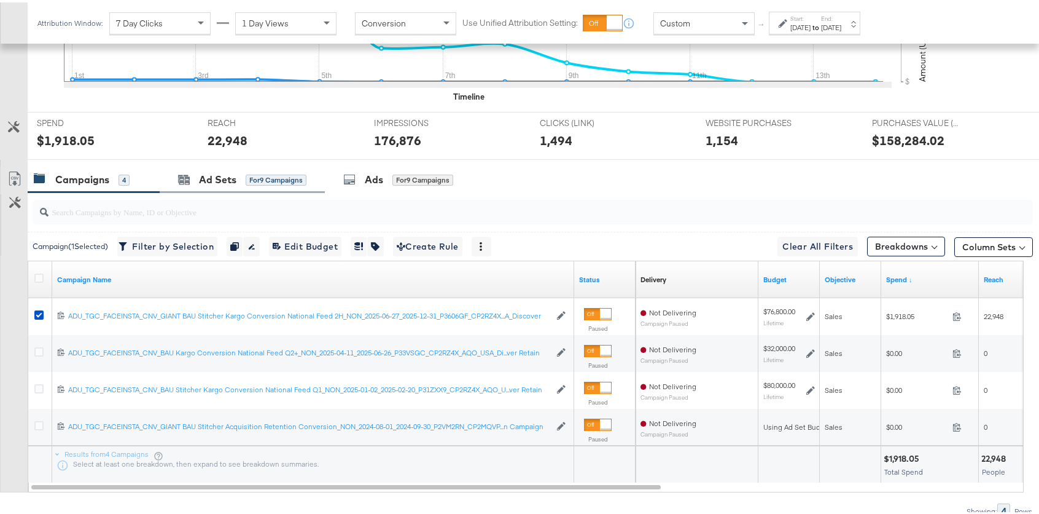
click at [213, 189] on div "Ad Sets for 9 Campaigns" at bounding box center [242, 177] width 165 height 26
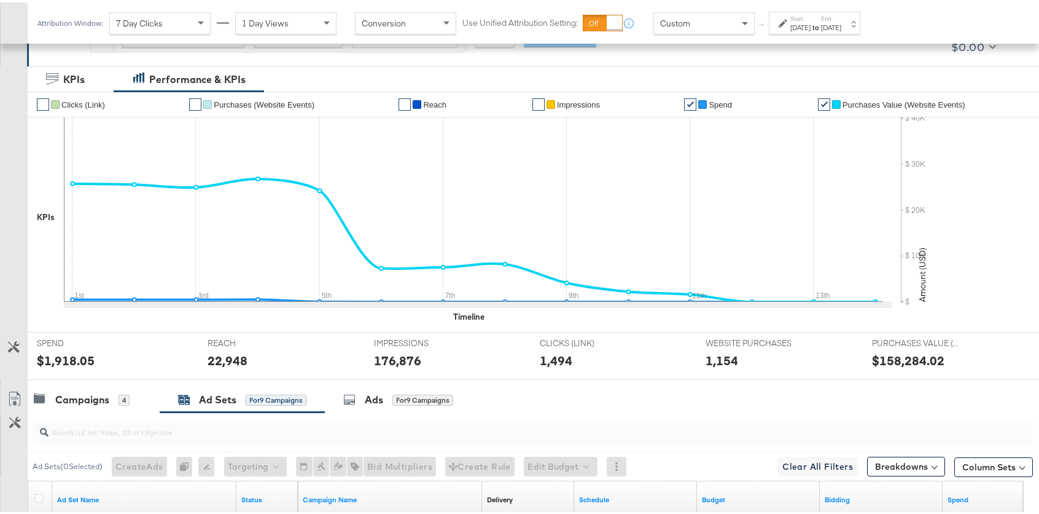
scroll to position [374, 0]
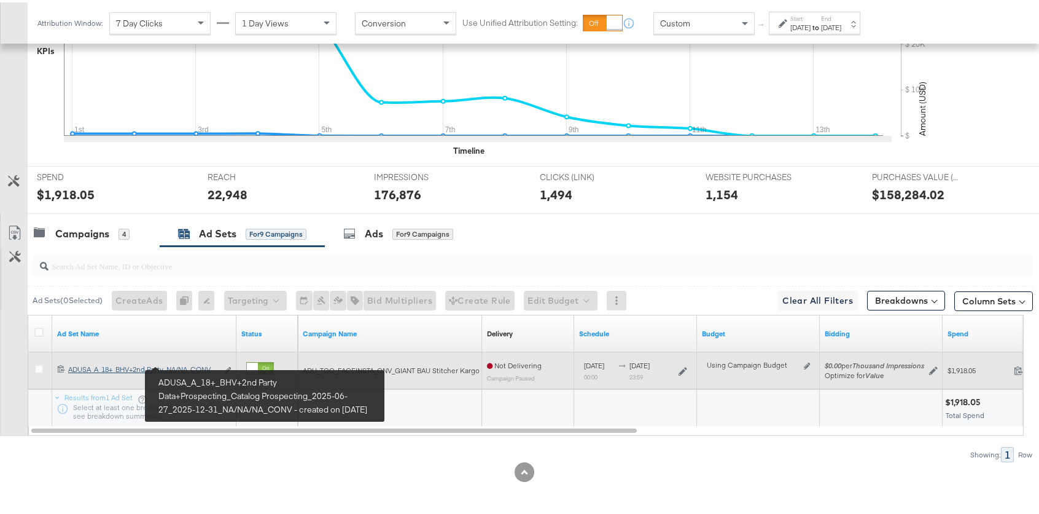
click at [191, 362] on div "ADUSA_A_18+_BHV+2nd Party Data+Prospecting_Catalog Prospecting_2025-06-27_2025-…" at bounding box center [142, 367] width 149 height 10
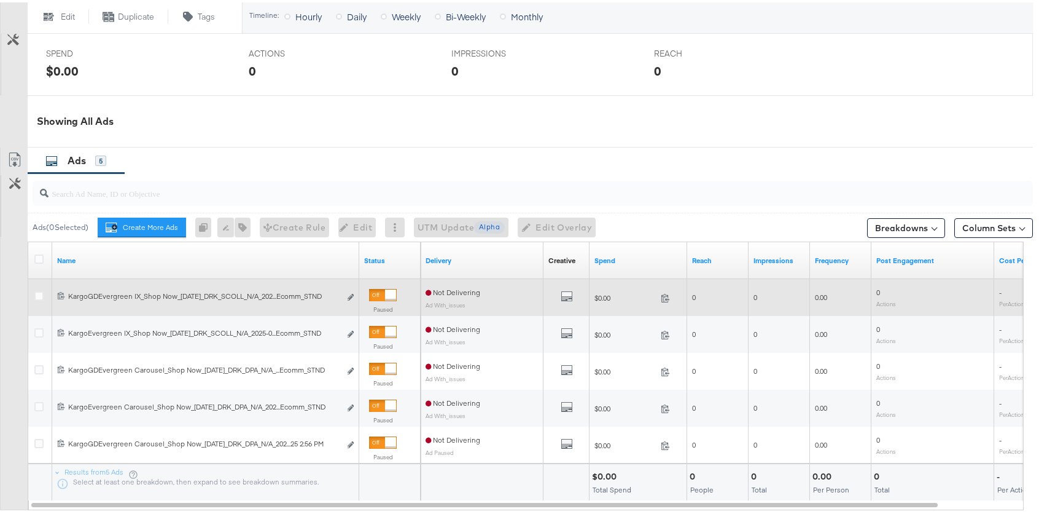
scroll to position [659, 0]
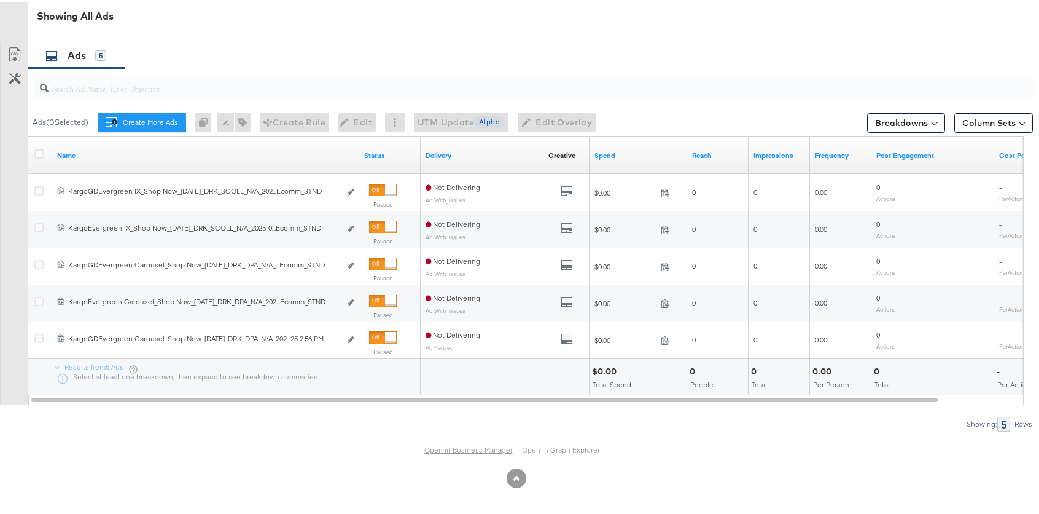
click at [460, 452] on div "Open in Business Manager Open in Graph Explorer" at bounding box center [516, 447] width 1033 height 37
click at [460, 448] on link "Open in Business Manager" at bounding box center [469, 447] width 88 height 10
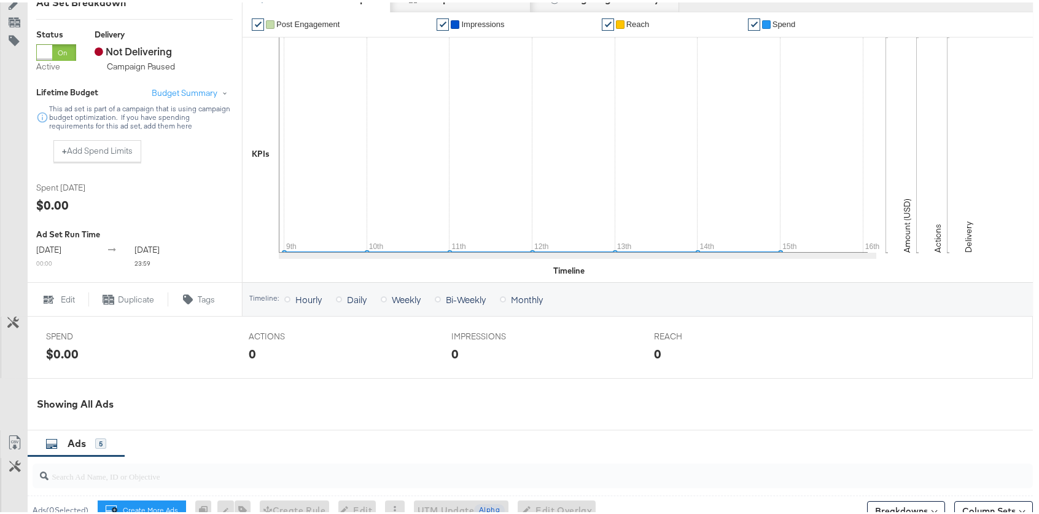
scroll to position [0, 0]
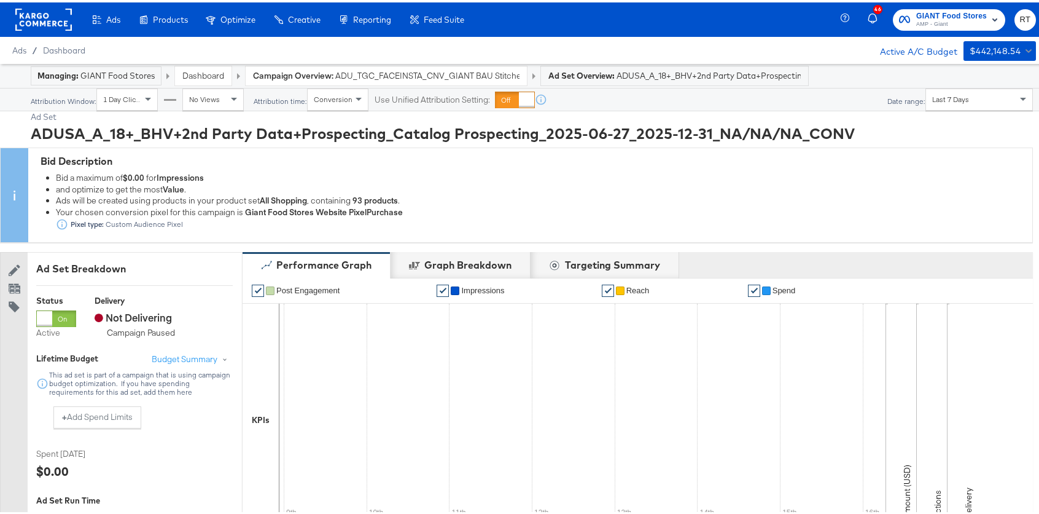
drag, startPoint x: 988, startPoint y: 111, endPoint x: 970, endPoint y: 85, distance: 30.9
click at [988, 111] on div "Ad Set" at bounding box center [532, 115] width 1003 height 12
click at [970, 86] on div "Last 7 Days" at bounding box center [980, 97] width 108 height 22
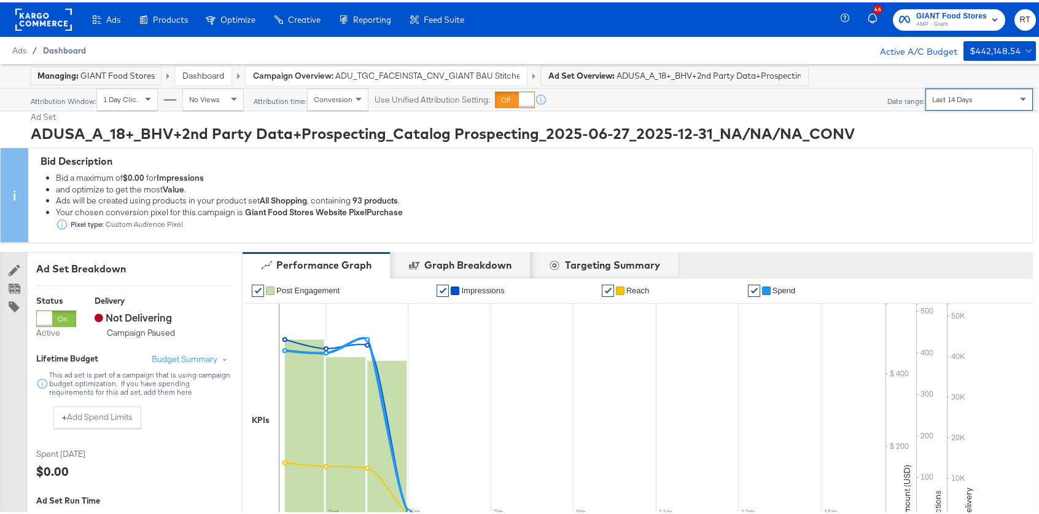
click at [52, 47] on span "Dashboard" at bounding box center [64, 48] width 43 height 10
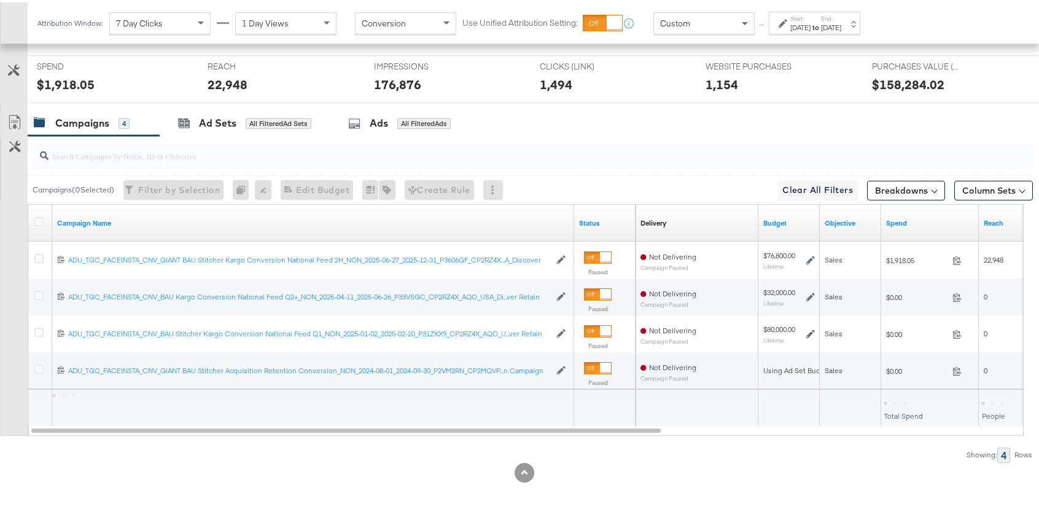
scroll to position [484, 0]
click at [801, 15] on label "Start:" at bounding box center [801, 16] width 20 height 8
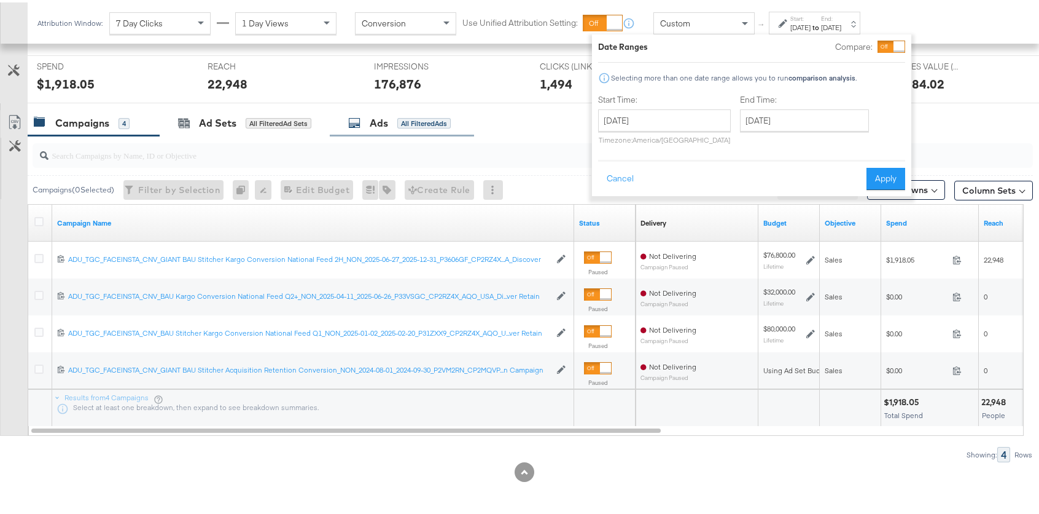
click at [468, 131] on div "Ads All Filtered Ads" at bounding box center [402, 121] width 144 height 26
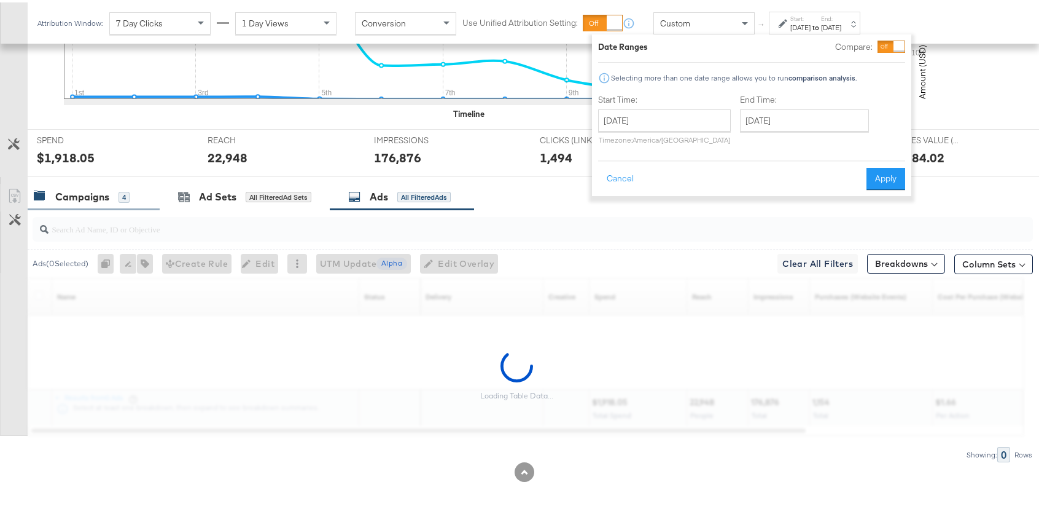
click at [78, 198] on div "Campaigns" at bounding box center [82, 194] width 54 height 14
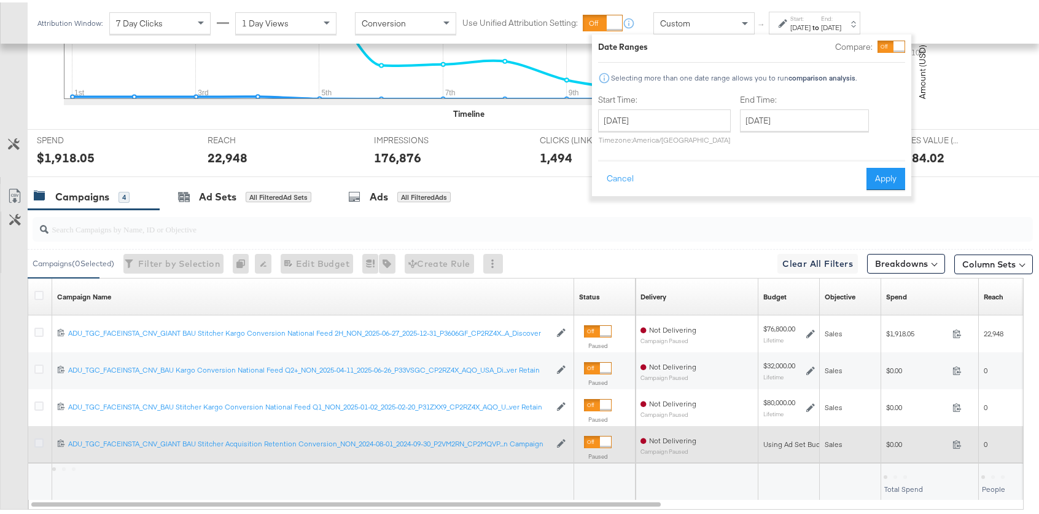
scroll to position [484, 0]
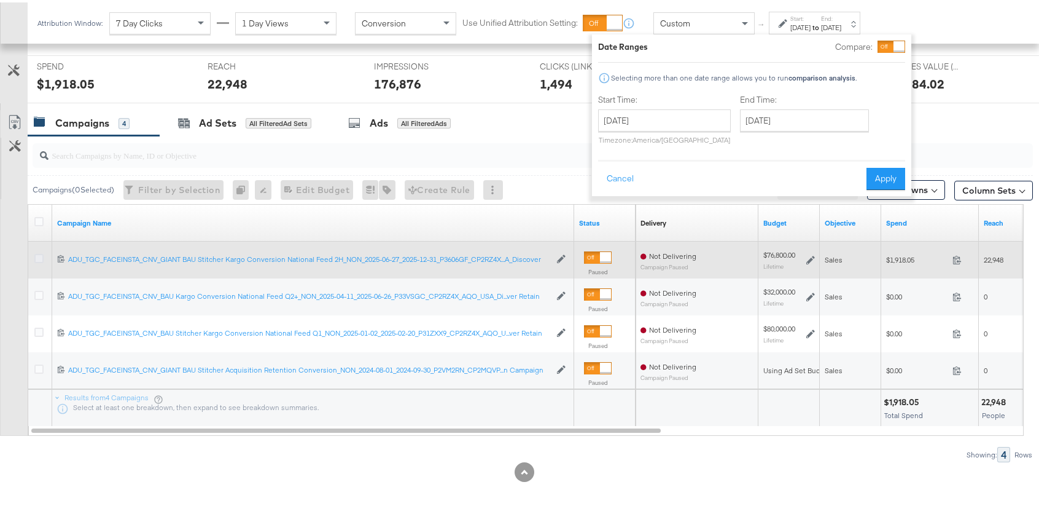
click at [36, 252] on icon at bounding box center [38, 255] width 9 height 9
click at [0, 0] on input "checkbox" at bounding box center [0, 0] width 0 height 0
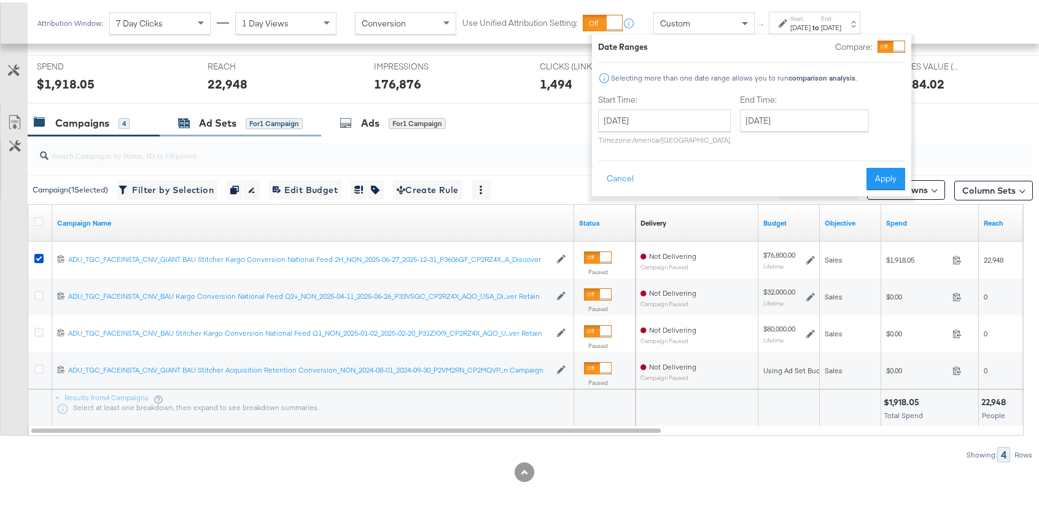
click at [266, 115] on div "for 1 Campaign" at bounding box center [274, 120] width 57 height 11
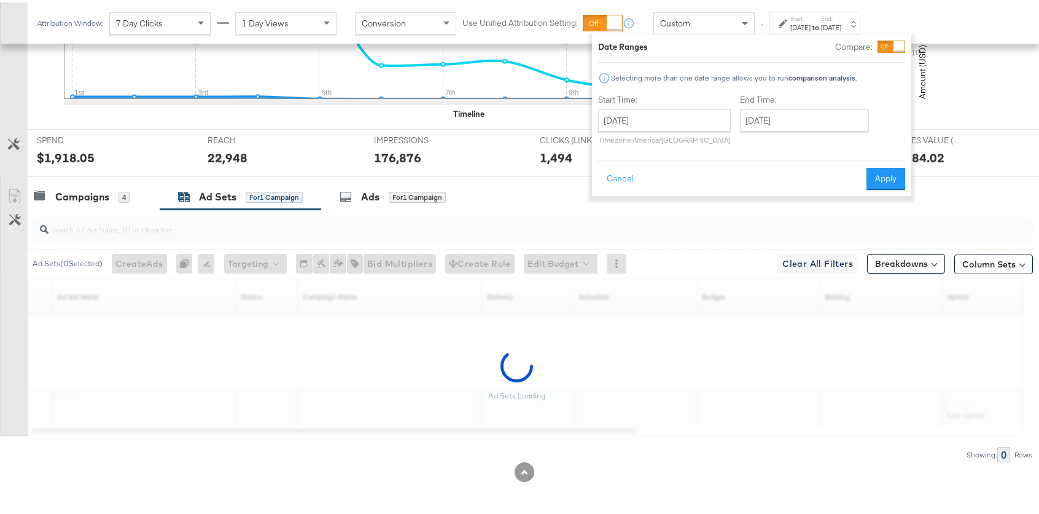
scroll to position [374, 0]
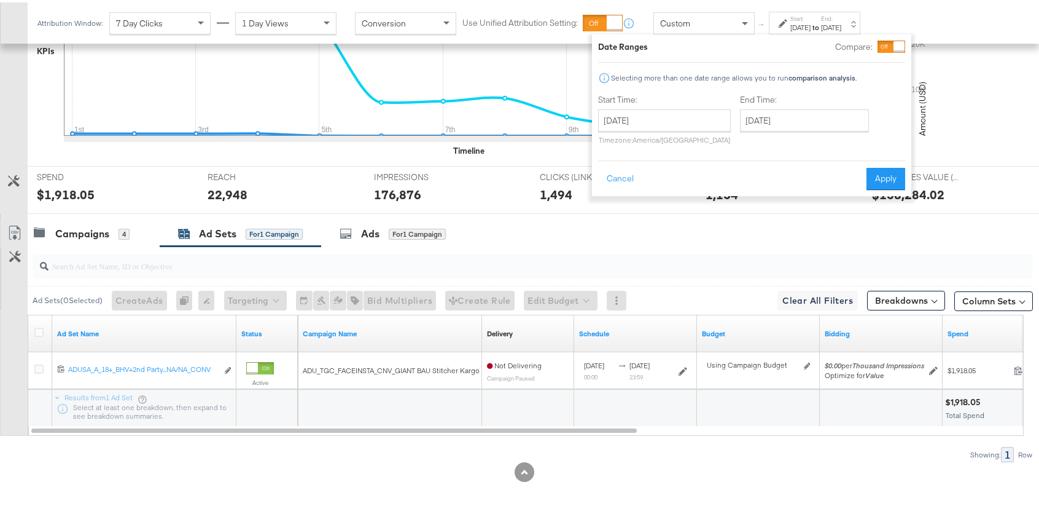
click at [990, 96] on div "$ $ 10K $ 20K $ 30K $ 40K Amount (USD) 20K 40K 60K Delivery 200 400 Actions" at bounding box center [970, 50] width 138 height 203
click at [1007, 158] on div "✔ Clicks (Link) ✔ Purchases (Website Events) ✔ Reach ✔ Impressions ✔ Spend ✔ Pu…" at bounding box center [538, 43] width 1021 height 240
drag, startPoint x: 624, startPoint y: 173, endPoint x: 534, endPoint y: 286, distance: 143.8
click at [624, 173] on button "Cancel" at bounding box center [620, 176] width 44 height 22
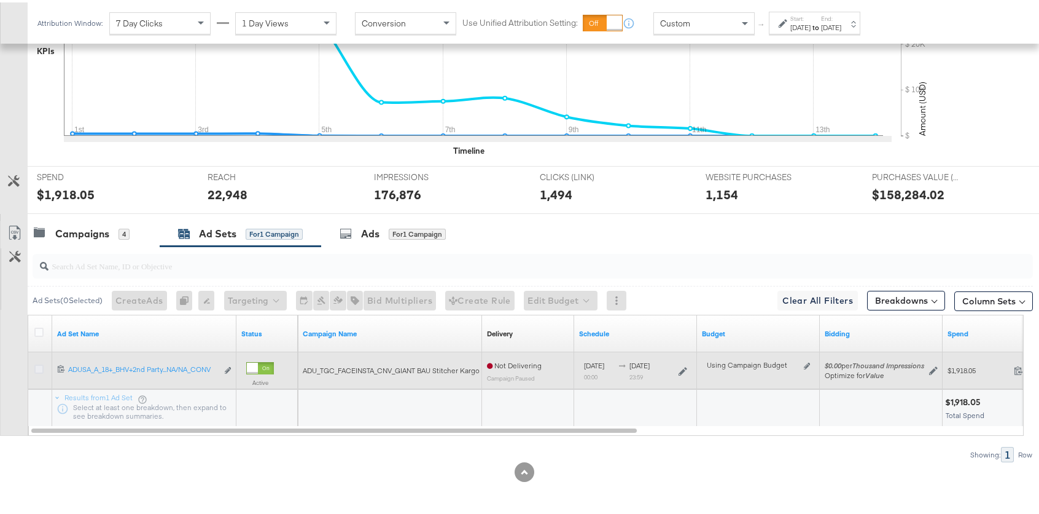
click at [41, 366] on icon at bounding box center [38, 366] width 9 height 9
click at [0, 0] on input "checkbox" at bounding box center [0, 0] width 0 height 0
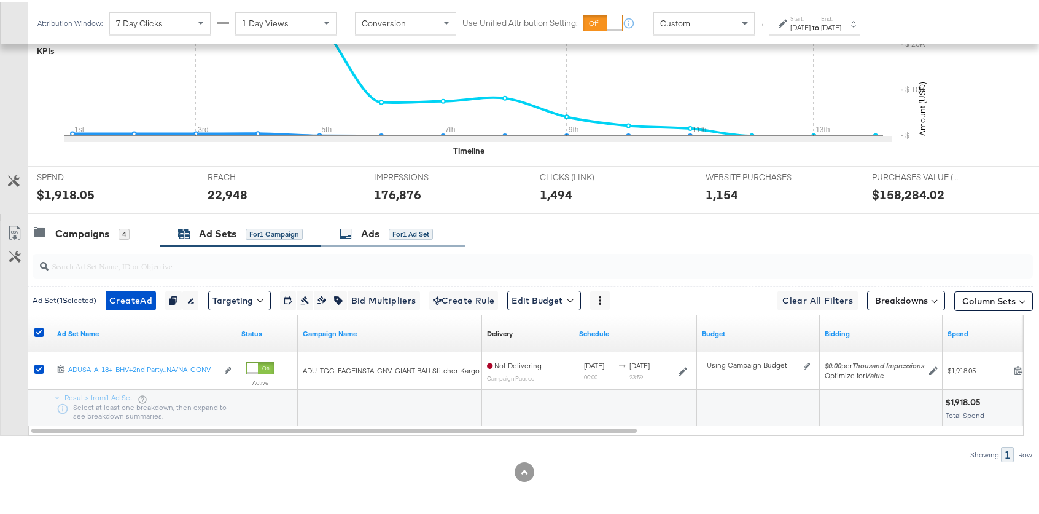
click at [418, 233] on div "for 1 Ad Set" at bounding box center [411, 231] width 44 height 11
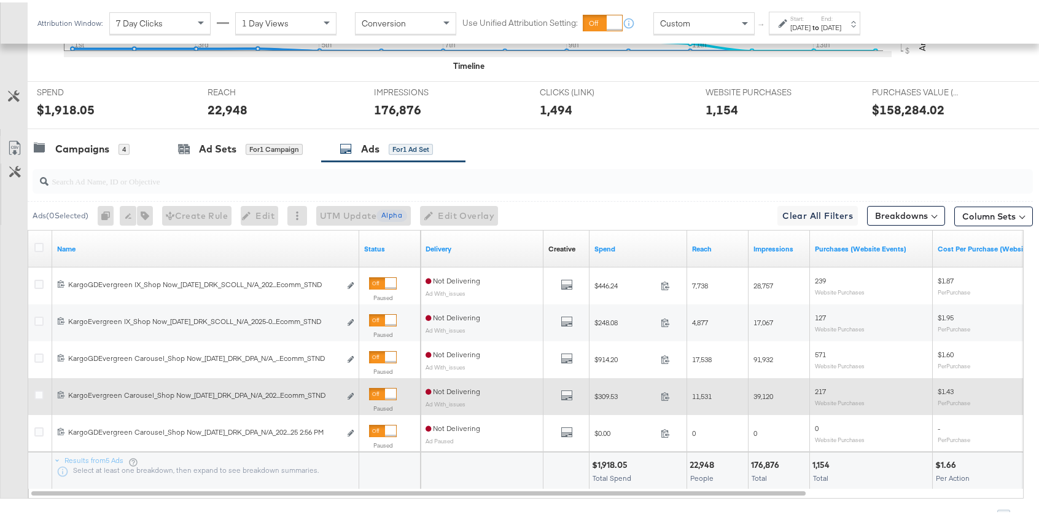
scroll to position [458, 0]
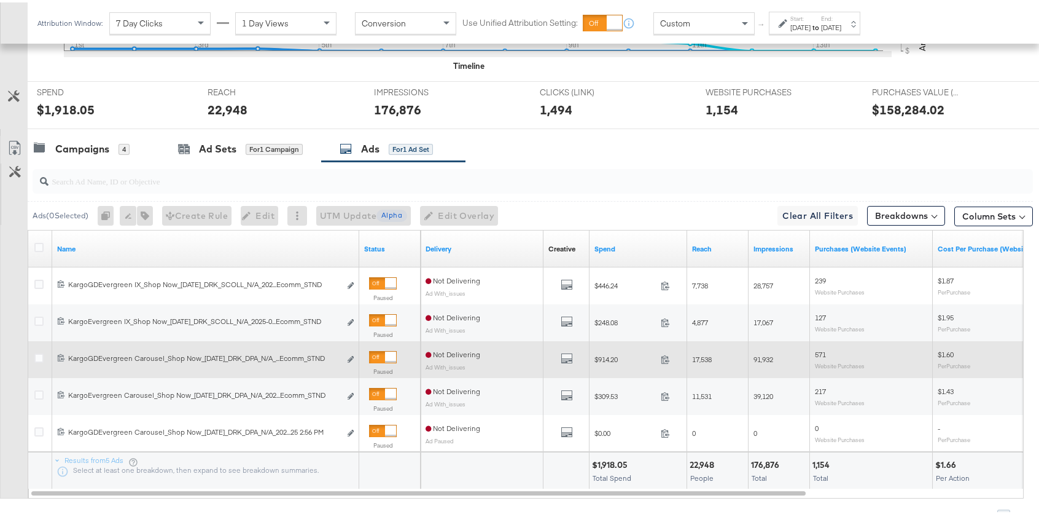
drag, startPoint x: 380, startPoint y: 388, endPoint x: 384, endPoint y: 374, distance: 14.8
click at [380, 387] on div at bounding box center [383, 391] width 28 height 12
click at [383, 354] on div at bounding box center [383, 354] width 28 height 12
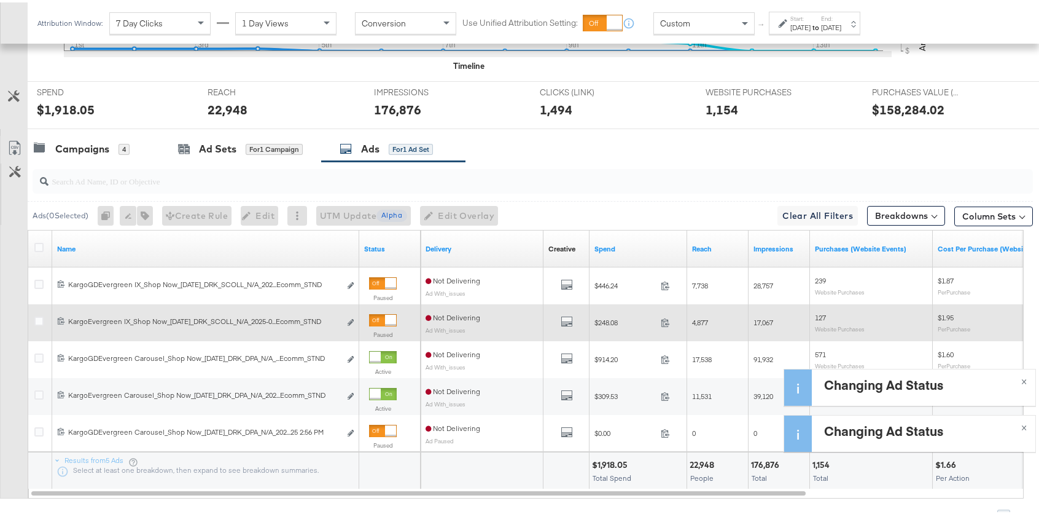
click at [383, 316] on div at bounding box center [383, 317] width 28 height 12
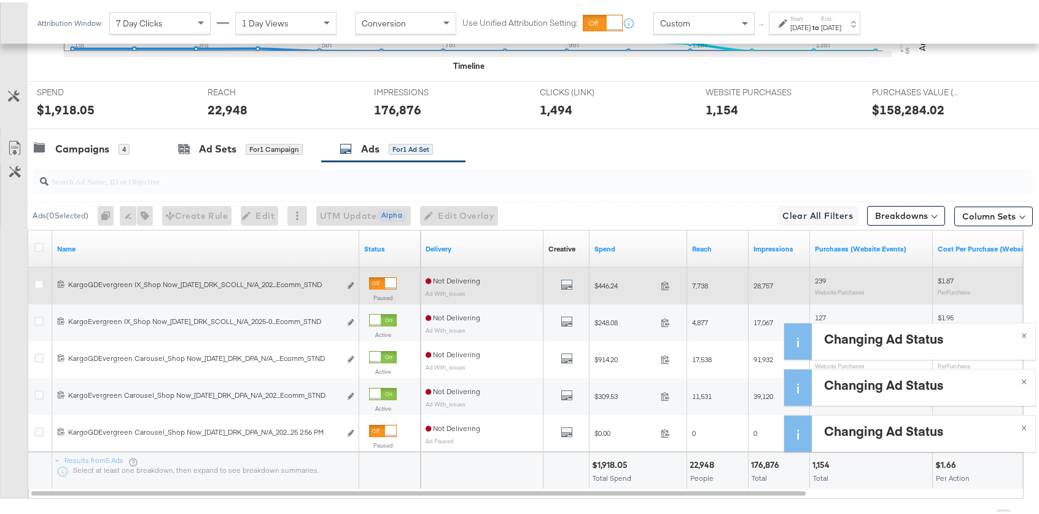
click at [382, 276] on div at bounding box center [383, 281] width 28 height 12
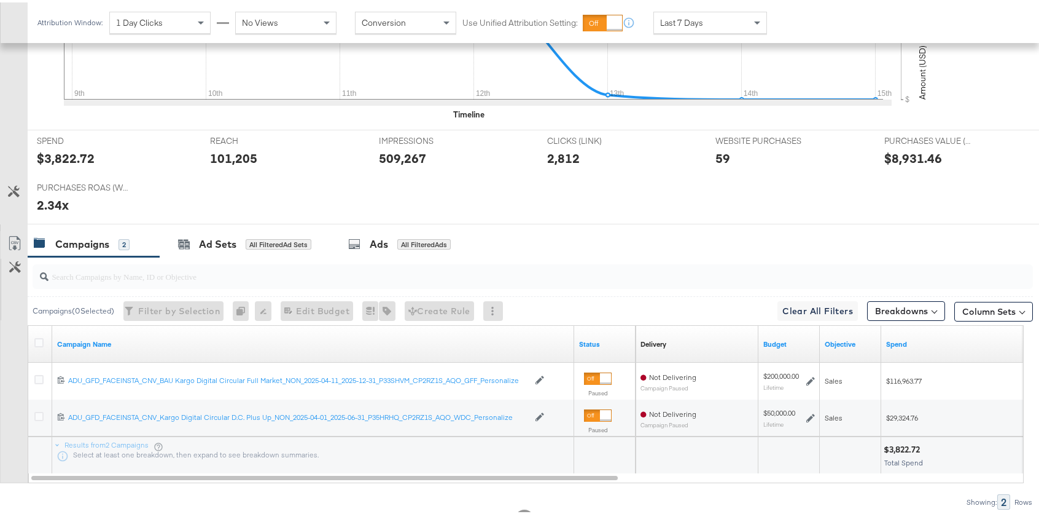
scroll to position [481, 0]
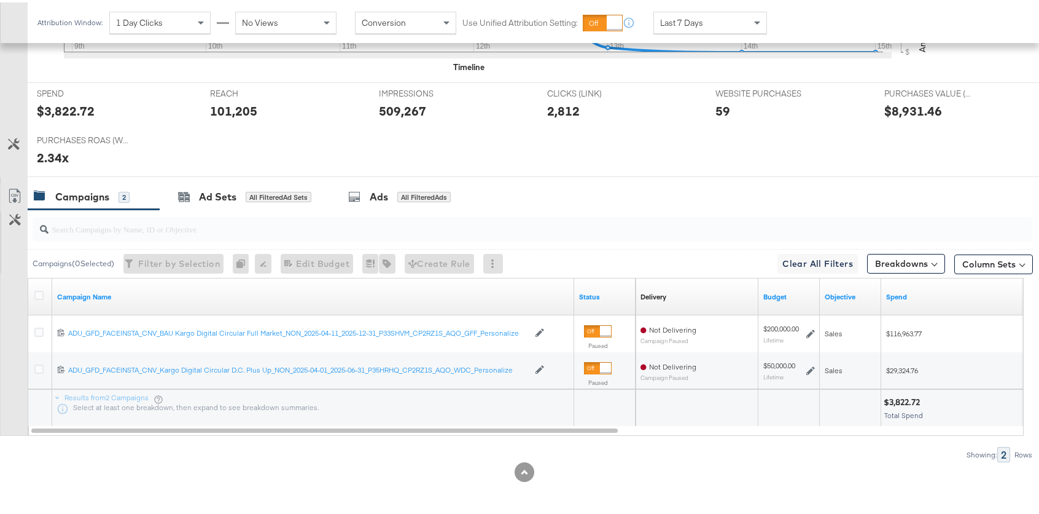
click at [34, 292] on div at bounding box center [40, 294] width 23 height 22
click at [36, 294] on icon at bounding box center [38, 292] width 9 height 9
click at [0, 0] on input "checkbox" at bounding box center [0, 0] width 0 height 0
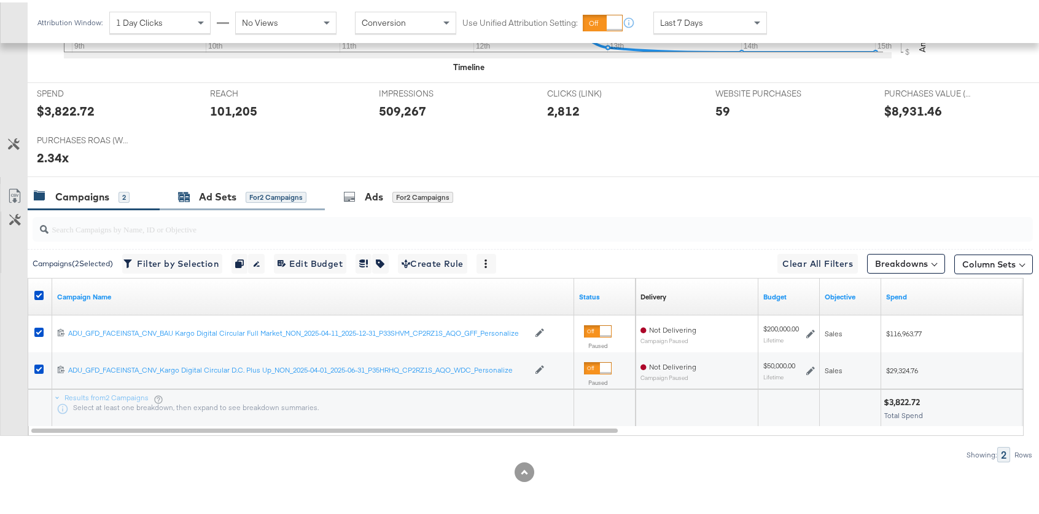
click at [273, 189] on div "for 2 Campaigns" at bounding box center [276, 194] width 61 height 11
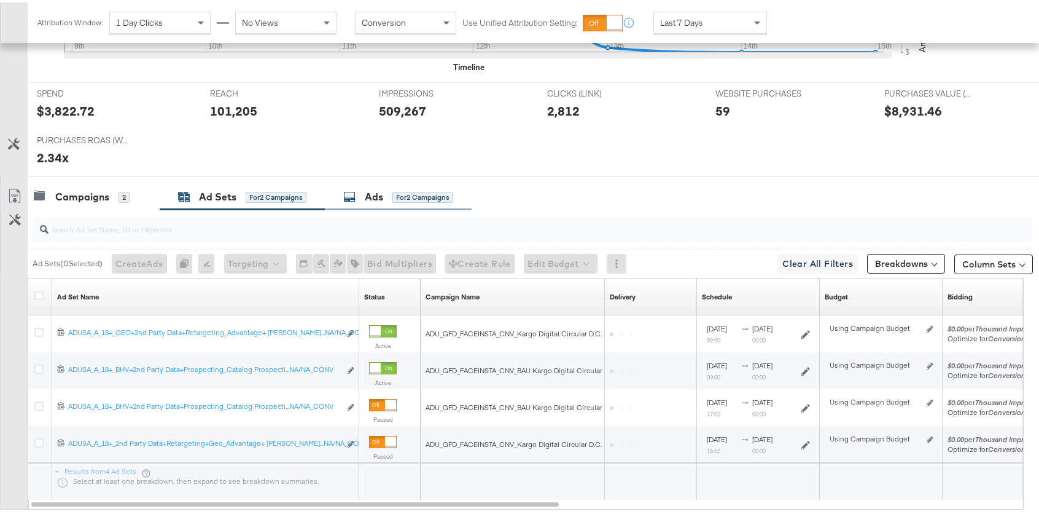
click at [431, 201] on div "Ads for 2 Campaigns" at bounding box center [398, 194] width 110 height 14
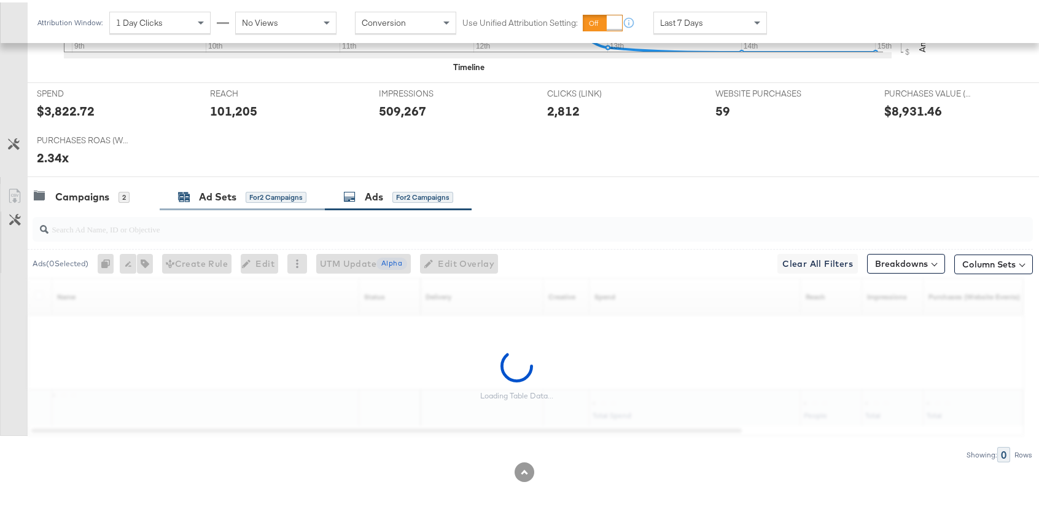
click at [239, 190] on div "Ad Sets for 2 Campaigns" at bounding box center [242, 194] width 128 height 14
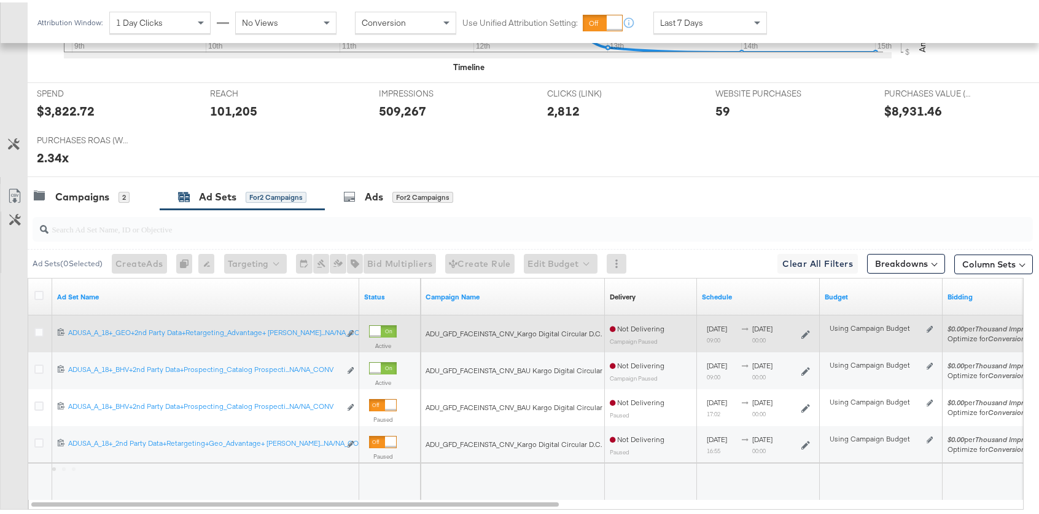
drag, startPoint x: 36, startPoint y: 367, endPoint x: 36, endPoint y: 343, distance: 24.6
click at [36, 367] on icon at bounding box center [38, 366] width 9 height 9
click at [0, 0] on input "checkbox" at bounding box center [0, 0] width 0 height 0
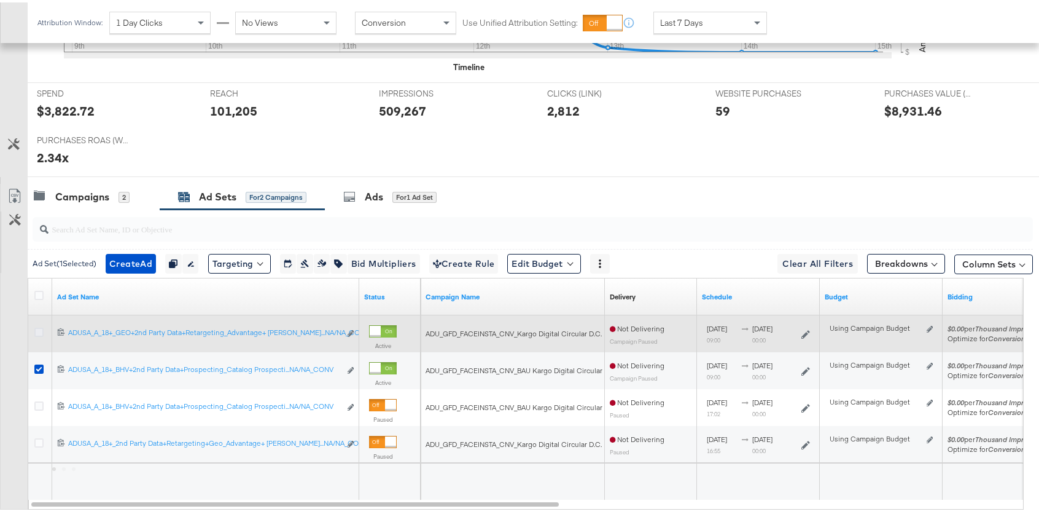
click at [39, 331] on icon at bounding box center [38, 329] width 9 height 9
click at [0, 0] on input "checkbox" at bounding box center [0, 0] width 0 height 0
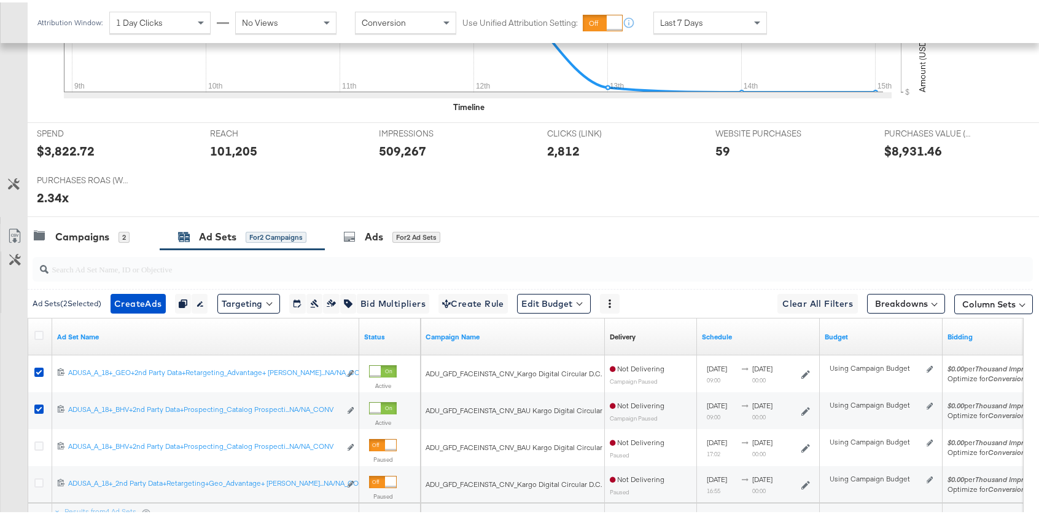
scroll to position [0, 0]
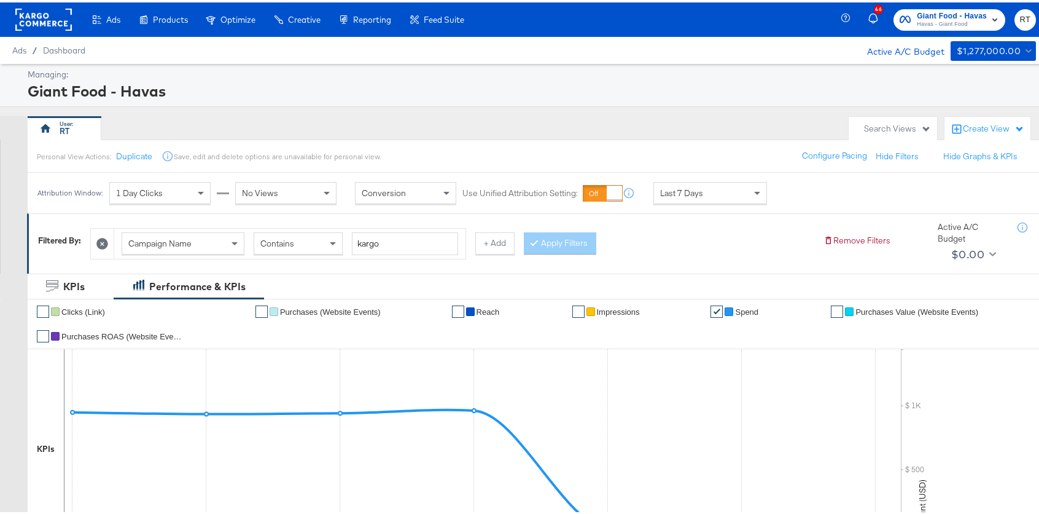
click at [38, 17] on rect at bounding box center [43, 17] width 57 height 22
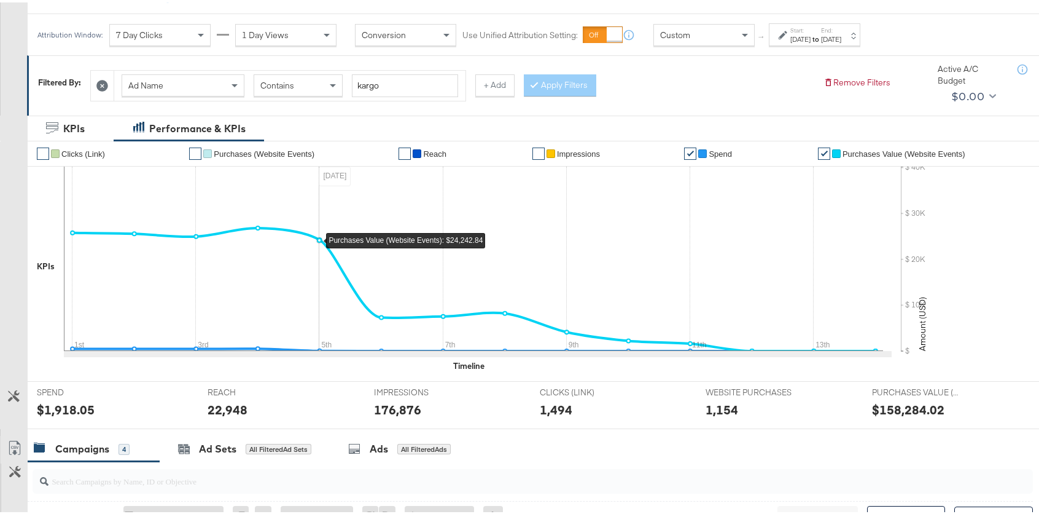
scroll to position [484, 0]
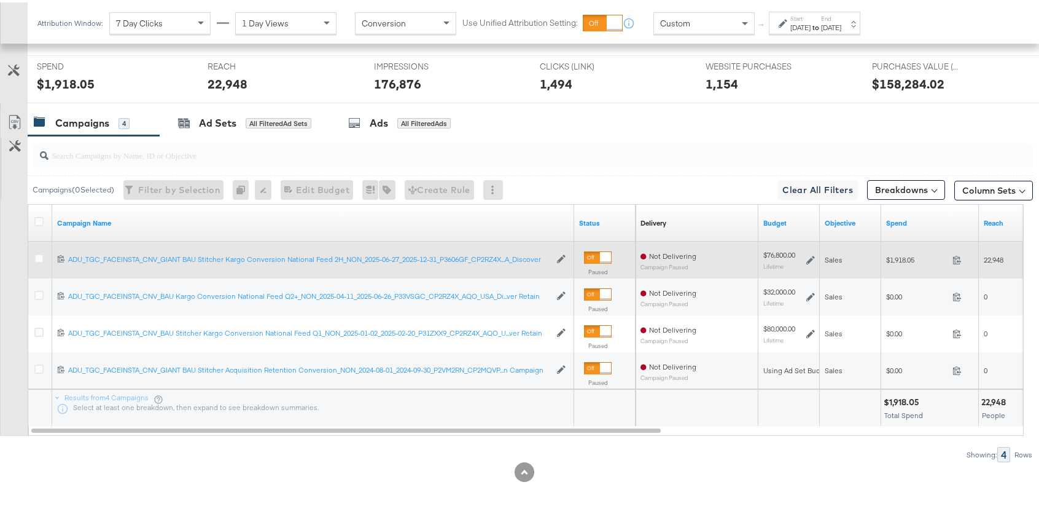
click at [600, 258] on div at bounding box center [605, 254] width 11 height 11
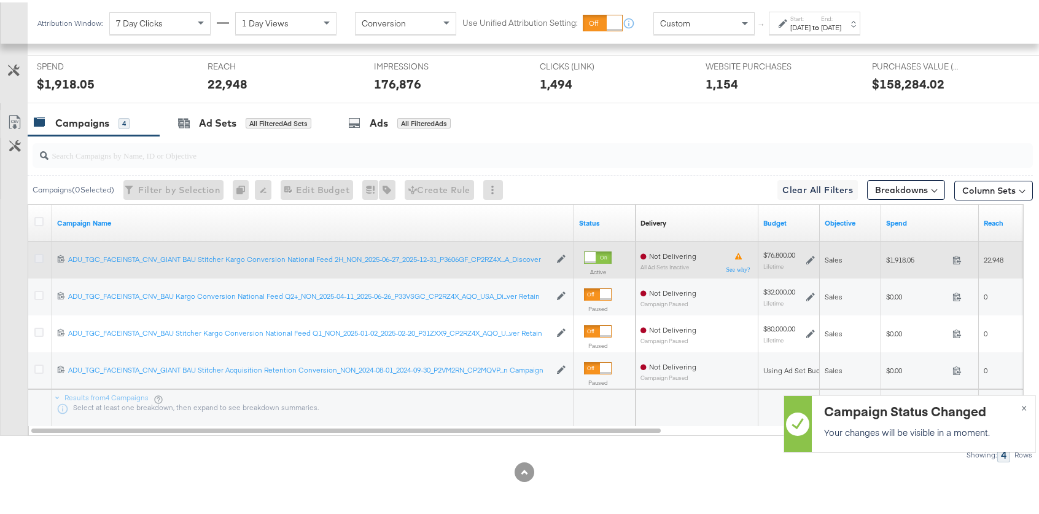
click at [37, 251] on icon at bounding box center [38, 255] width 9 height 9
click at [0, 0] on input "checkbox" at bounding box center [0, 0] width 0 height 0
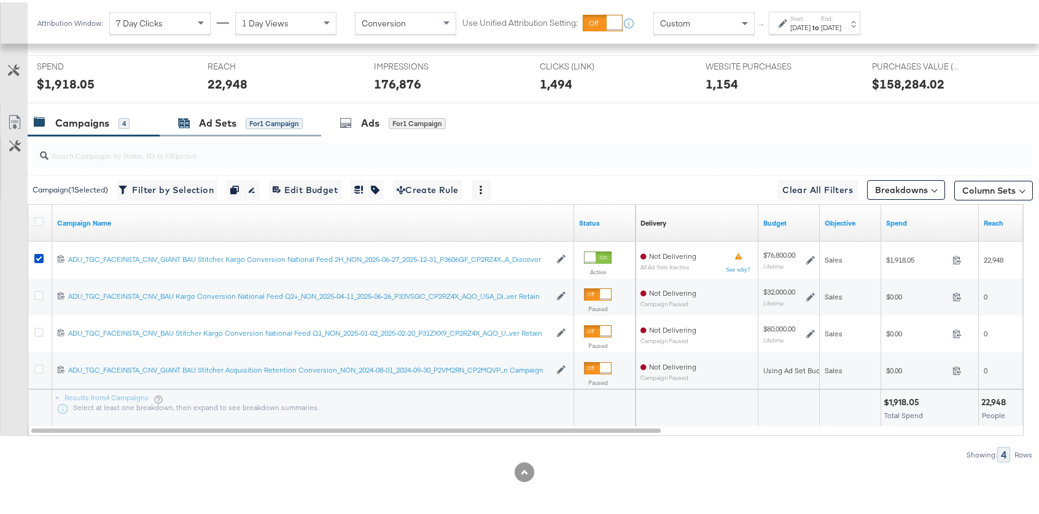
click at [224, 127] on div "Ad Sets" at bounding box center [217, 121] width 37 height 14
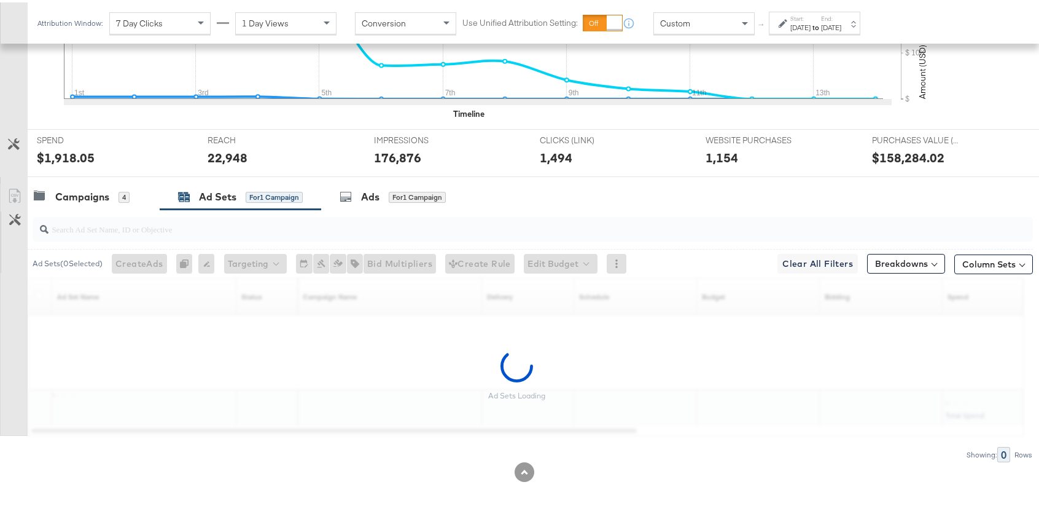
scroll to position [374, 0]
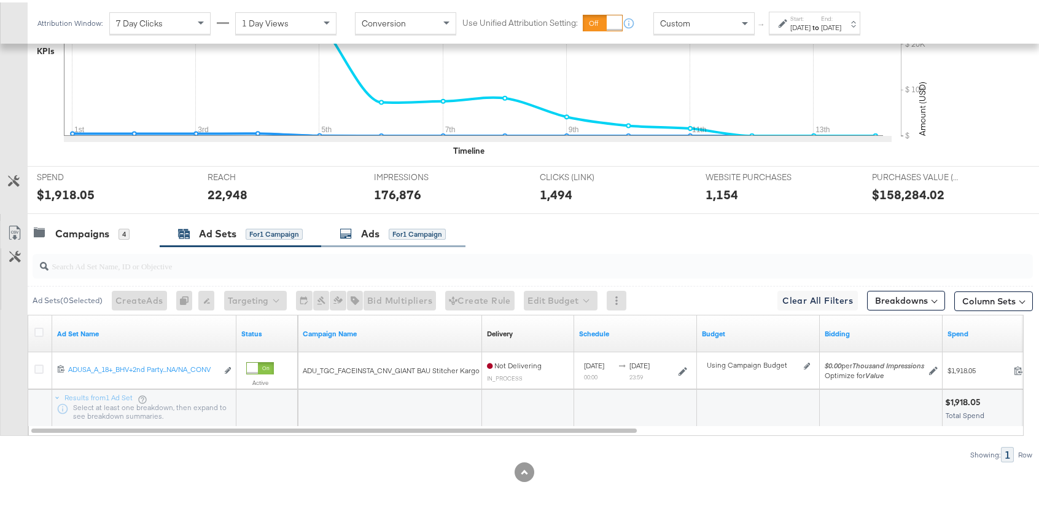
click at [382, 233] on div "Ads for 1 Campaign" at bounding box center [393, 231] width 106 height 14
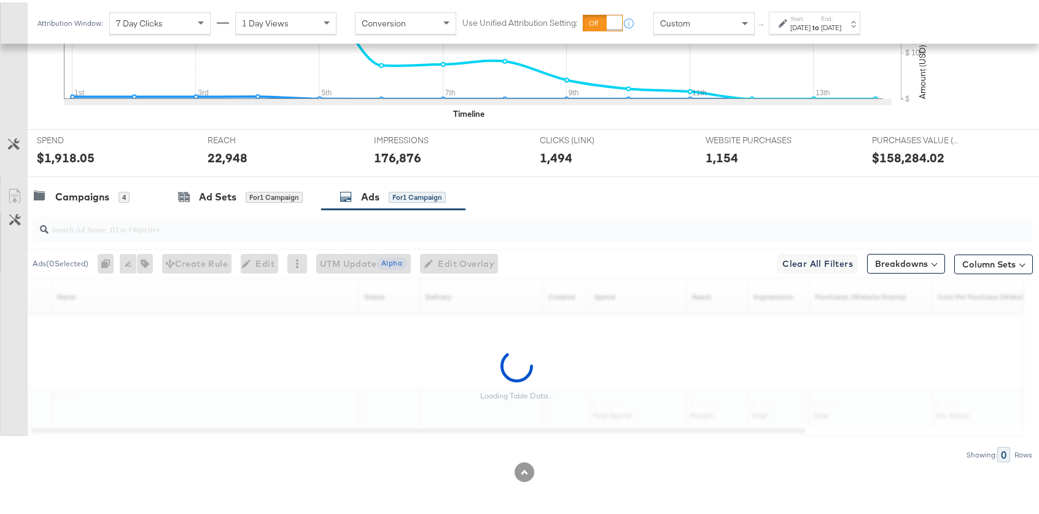
scroll to position [484, 0]
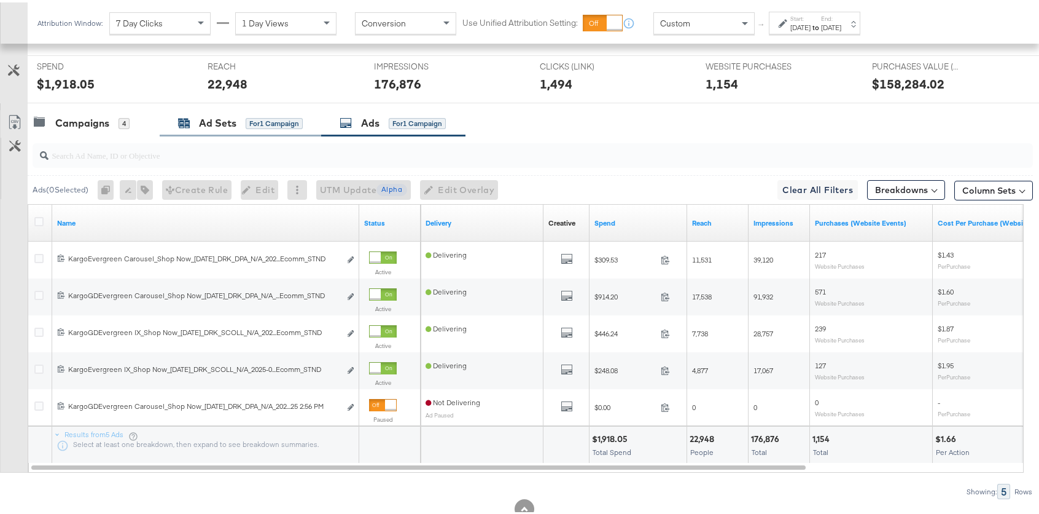
click at [240, 119] on div "Ad Sets for 1 Campaign" at bounding box center [240, 121] width 125 height 14
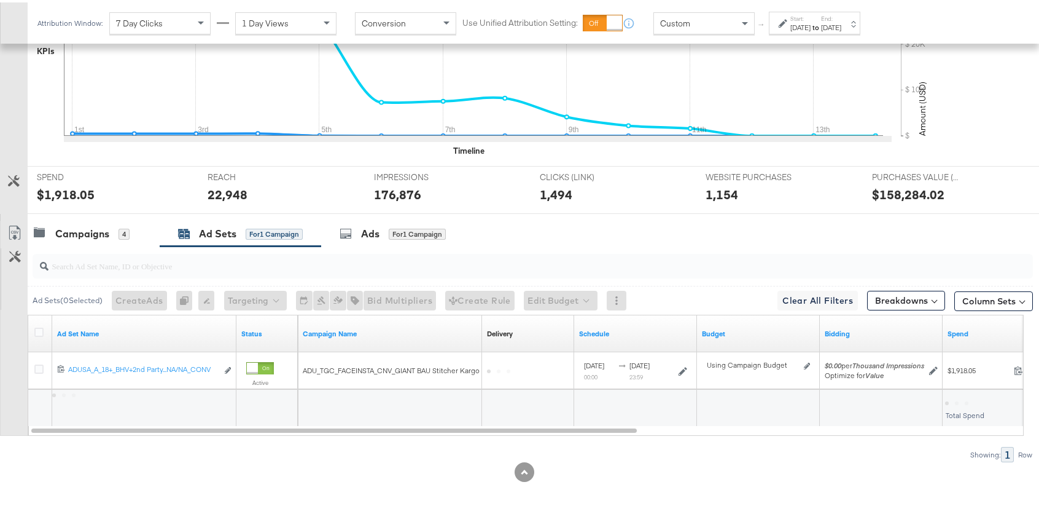
scroll to position [374, 0]
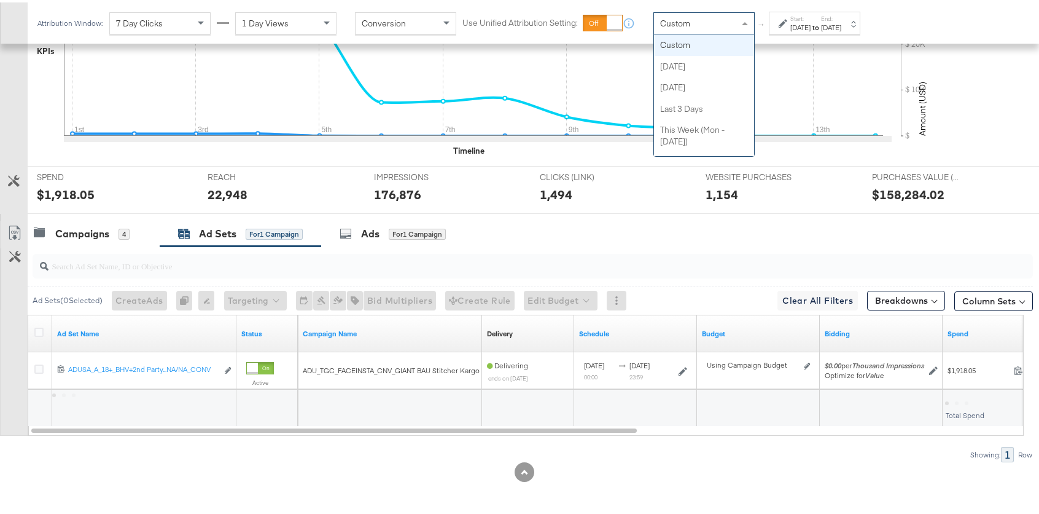
click at [681, 23] on span "Custom" at bounding box center [675, 20] width 30 height 11
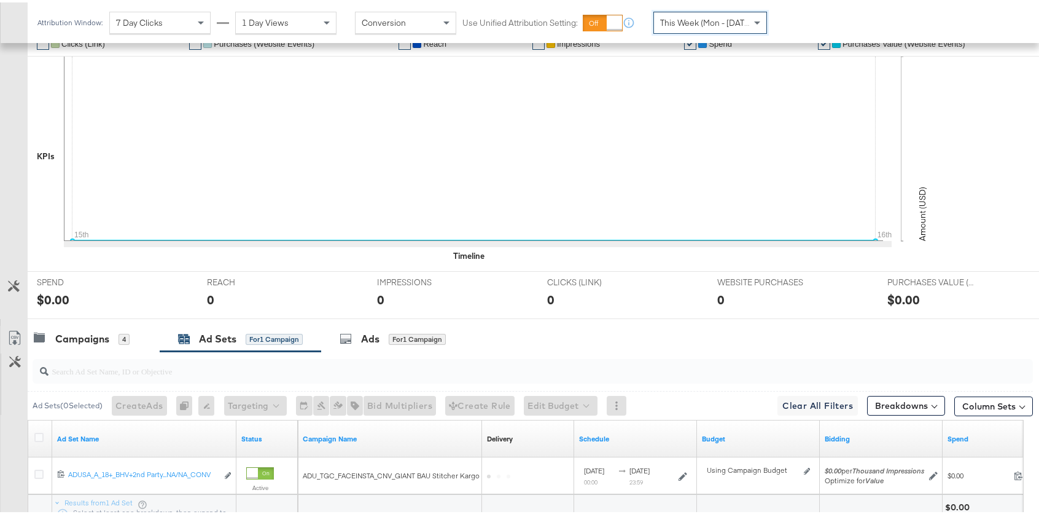
scroll to position [373, 0]
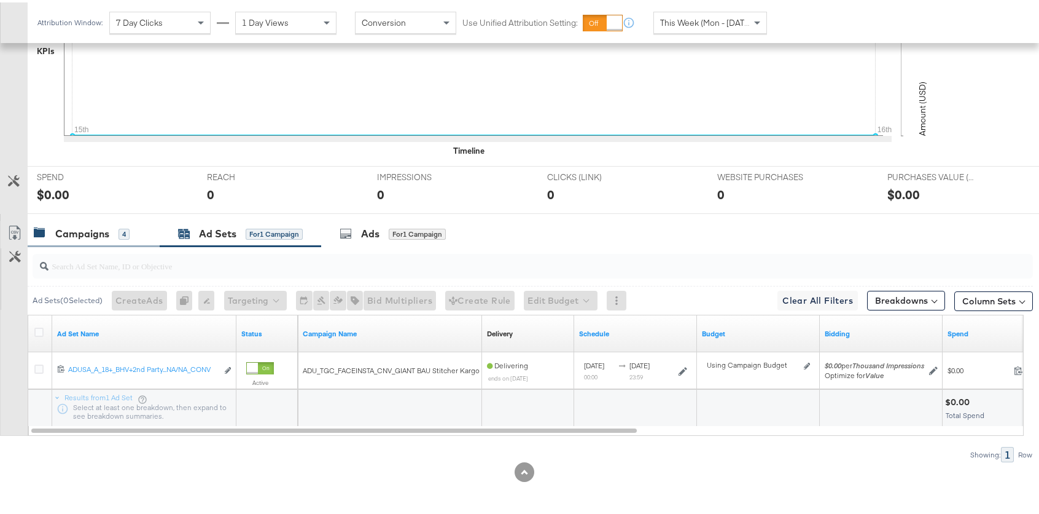
click at [108, 236] on div "Campaigns" at bounding box center [82, 231] width 54 height 14
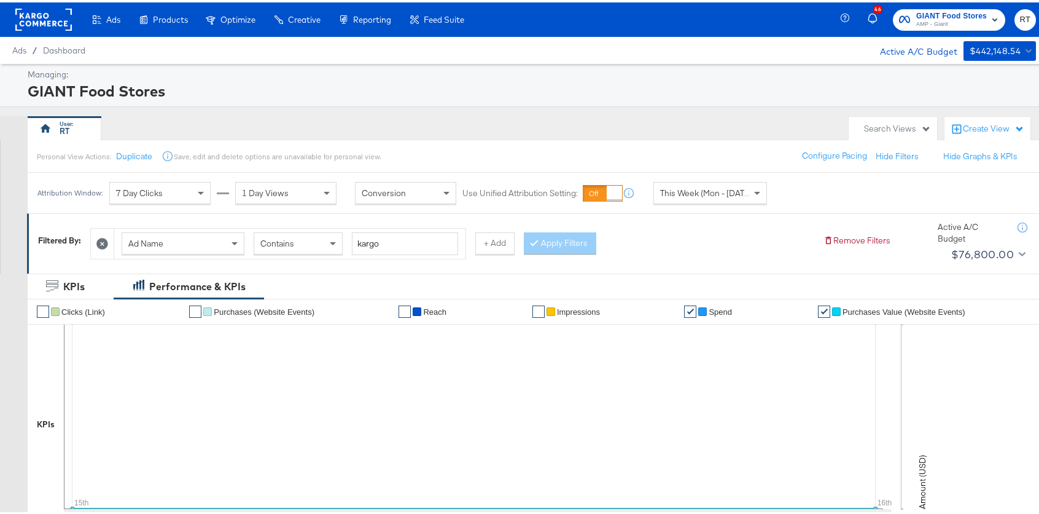
click at [57, 13] on rect at bounding box center [43, 17] width 57 height 22
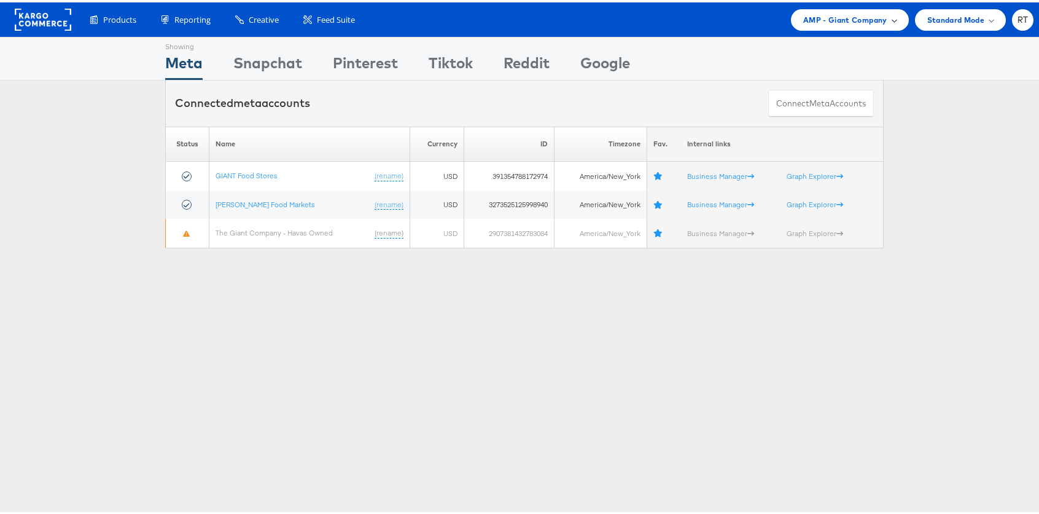
click at [859, 21] on span "AMP - Giant Company" at bounding box center [846, 17] width 84 height 13
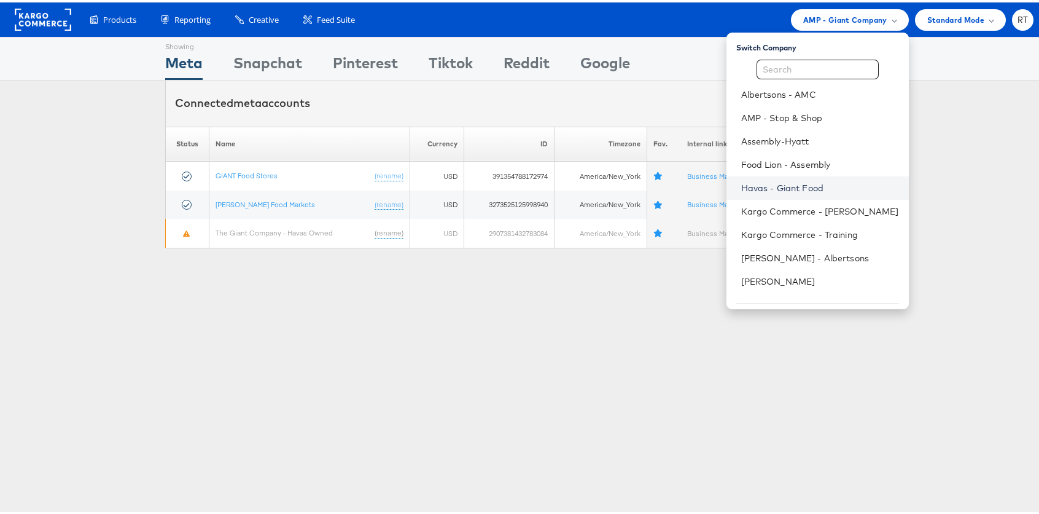
click at [828, 183] on link "Havas - Giant Food" at bounding box center [820, 185] width 158 height 12
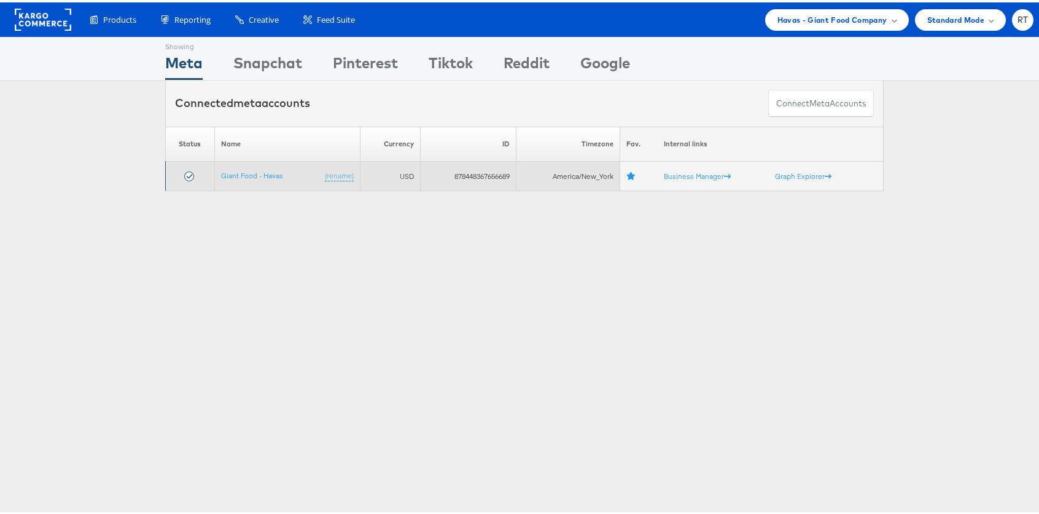
click at [246, 178] on td "Giant Food - Havas (rename)" at bounding box center [287, 173] width 146 height 29
click at [246, 165] on td "Giant Food - Havas (rename)" at bounding box center [287, 173] width 146 height 29
click at [248, 175] on link "Giant Food - Havas" at bounding box center [252, 172] width 62 height 9
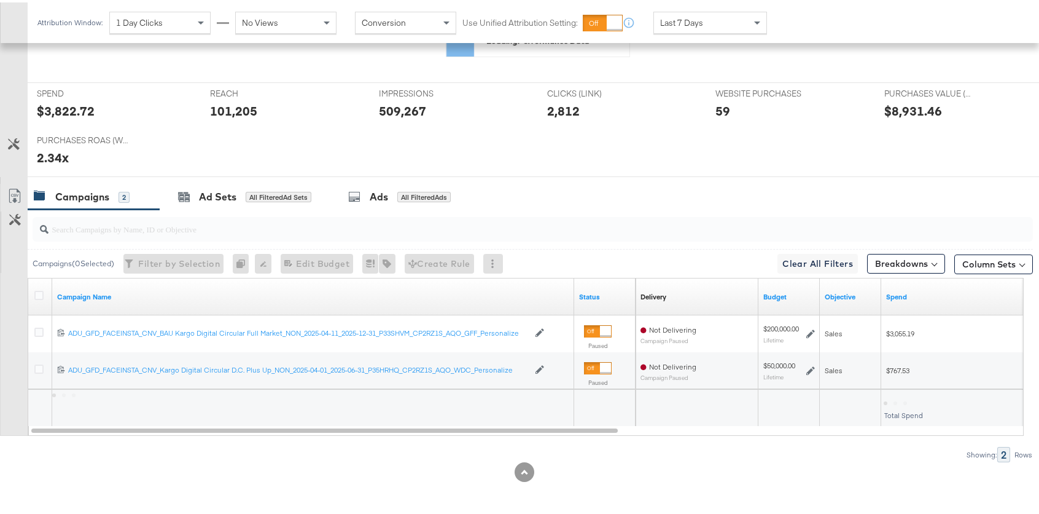
scroll to position [481, 0]
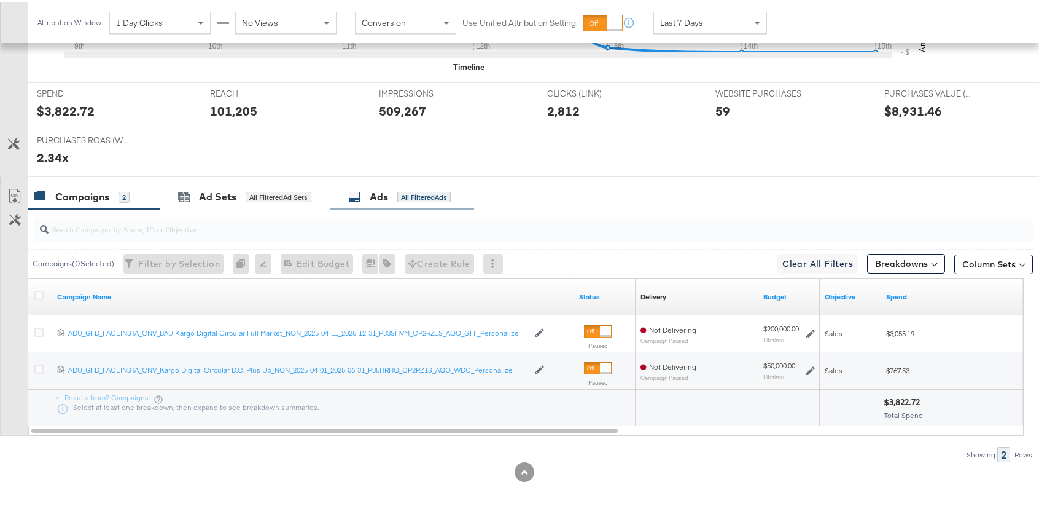
click at [410, 193] on div "All Filtered Ads" at bounding box center [423, 194] width 53 height 11
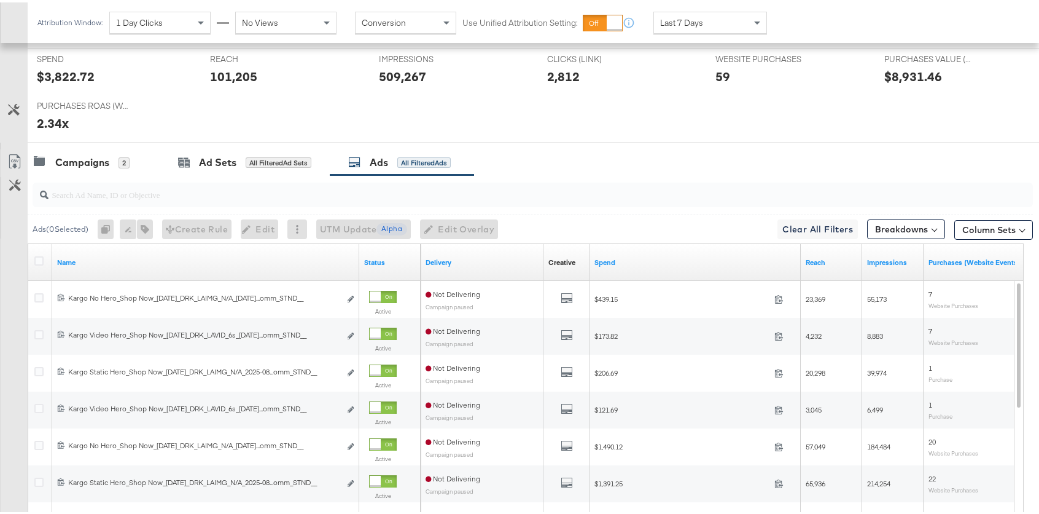
scroll to position [665, 0]
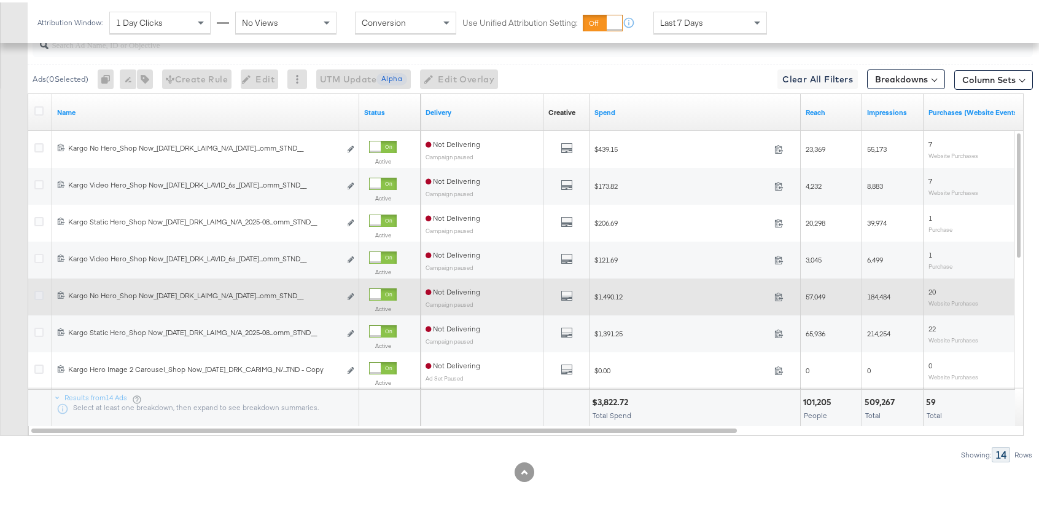
drag, startPoint x: 40, startPoint y: 326, endPoint x: 37, endPoint y: 295, distance: 31.5
click at [39, 326] on icon at bounding box center [38, 329] width 9 height 9
click at [0, 0] on input "checkbox" at bounding box center [0, 0] width 0 height 0
click at [37, 285] on div at bounding box center [40, 294] width 23 height 22
click at [39, 292] on icon at bounding box center [38, 292] width 9 height 9
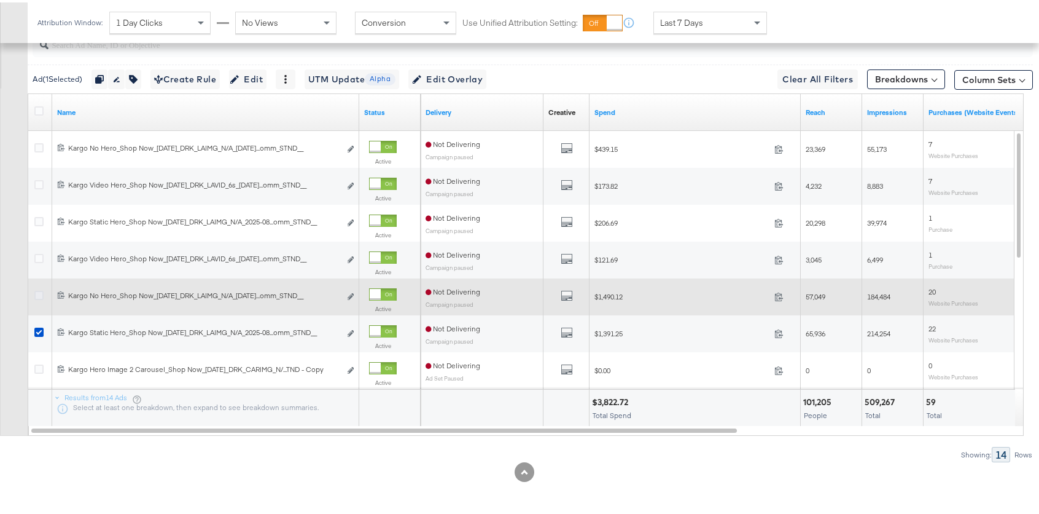
click at [0, 0] on input "checkbox" at bounding box center [0, 0] width 0 height 0
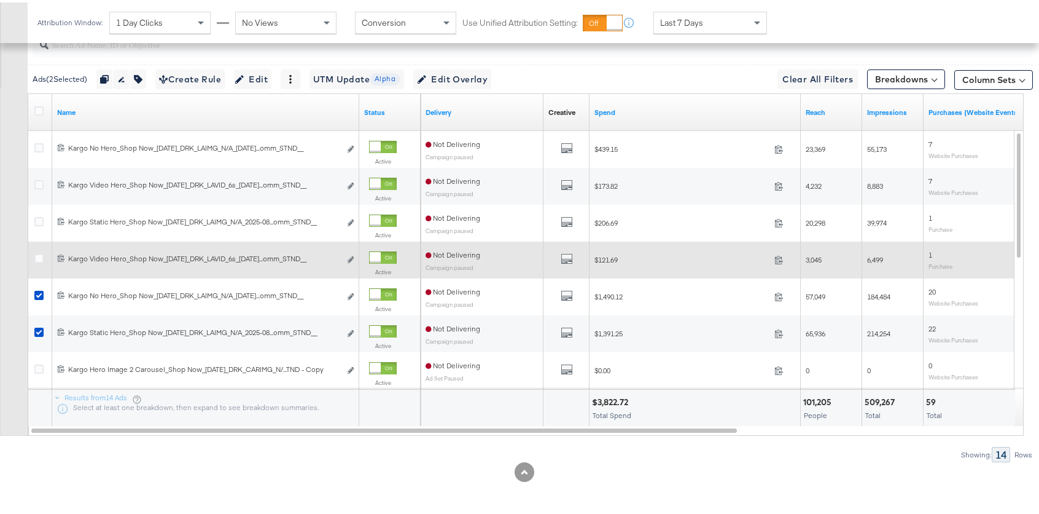
drag, startPoint x: 38, startPoint y: 257, endPoint x: 39, endPoint y: 249, distance: 8.1
click at [38, 257] on icon at bounding box center [38, 255] width 9 height 9
click at [0, 0] on input "checkbox" at bounding box center [0, 0] width 0 height 0
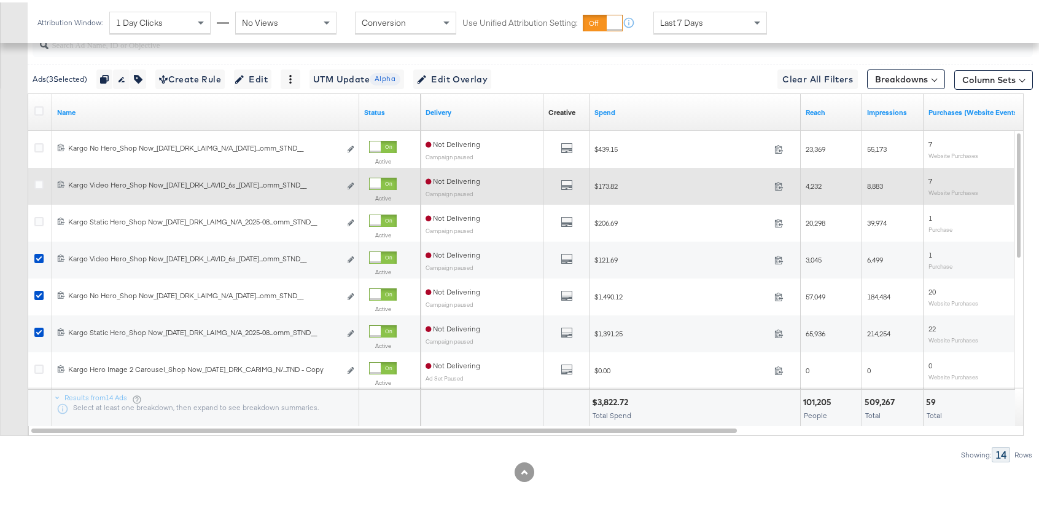
drag, startPoint x: 41, startPoint y: 217, endPoint x: 39, endPoint y: 202, distance: 16.1
click at [40, 216] on icon at bounding box center [38, 218] width 9 height 9
click at [0, 0] on input "checkbox" at bounding box center [0, 0] width 0 height 0
click at [39, 183] on icon at bounding box center [38, 182] width 9 height 9
click at [0, 0] on input "checkbox" at bounding box center [0, 0] width 0 height 0
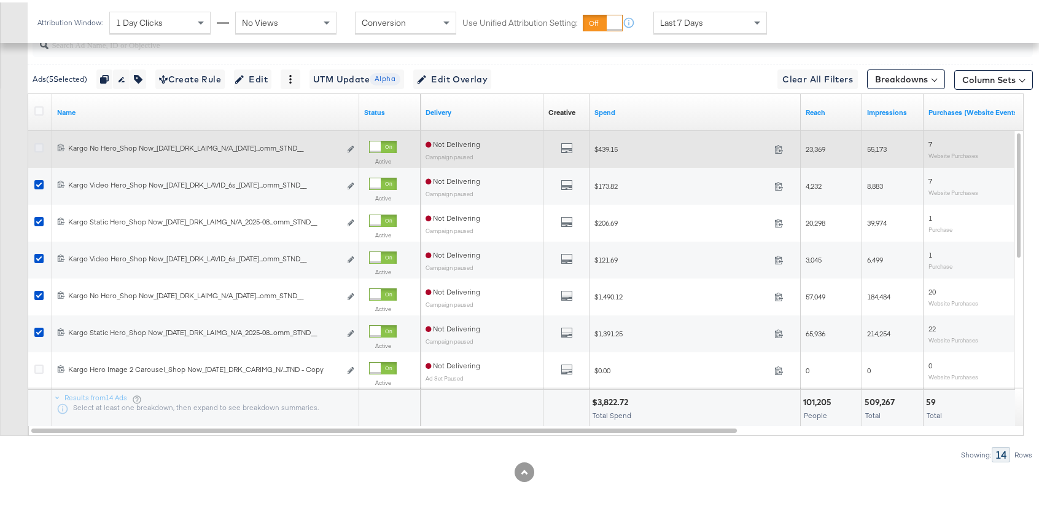
click at [41, 146] on icon at bounding box center [38, 145] width 9 height 9
click at [0, 0] on input "checkbox" at bounding box center [0, 0] width 0 height 0
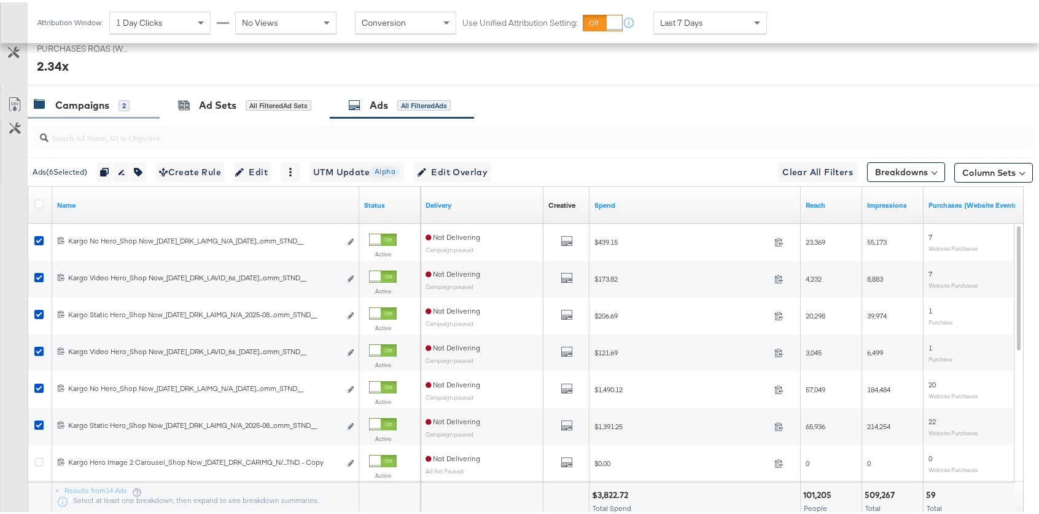
click at [108, 103] on div "Campaigns" at bounding box center [82, 103] width 54 height 14
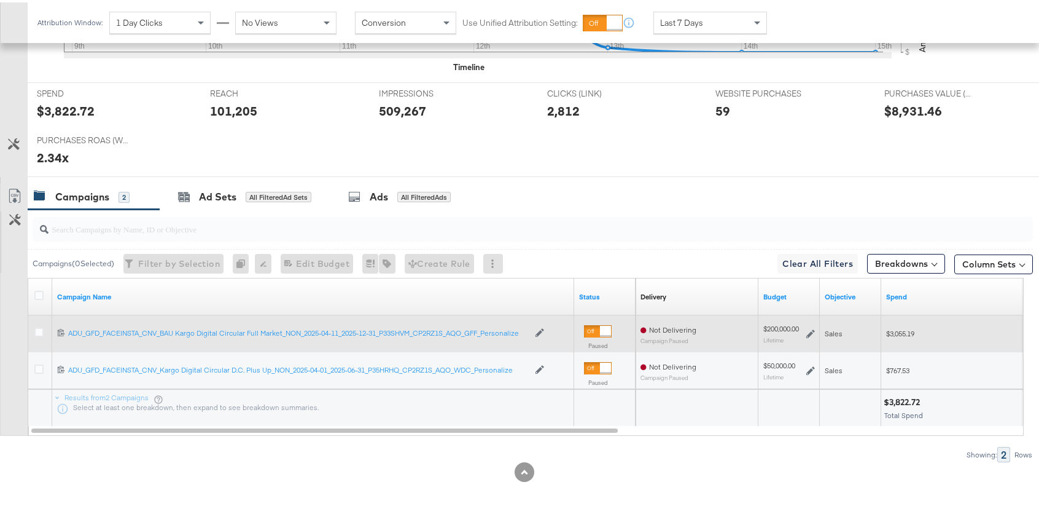
click at [600, 329] on div at bounding box center [605, 328] width 11 height 11
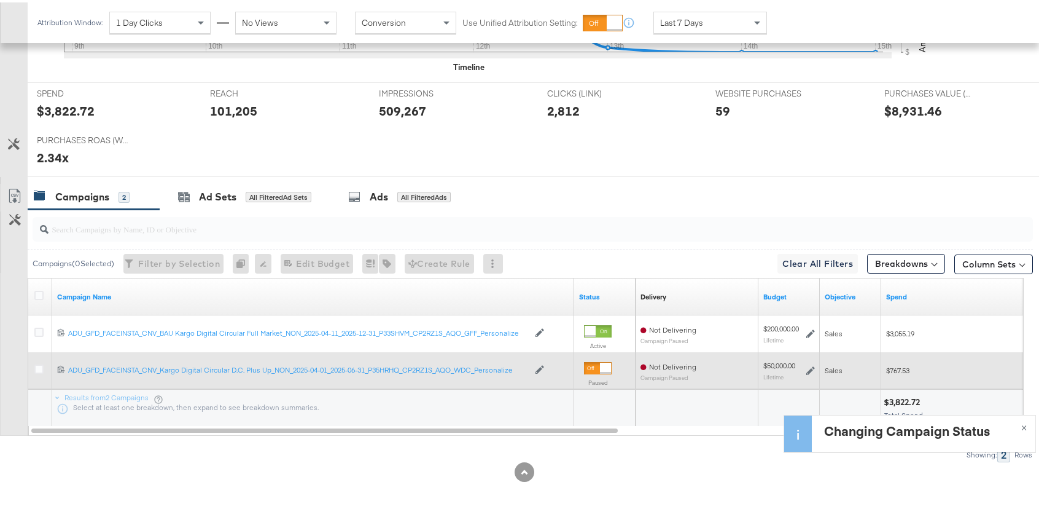
click at [599, 370] on div at bounding box center [598, 365] width 28 height 12
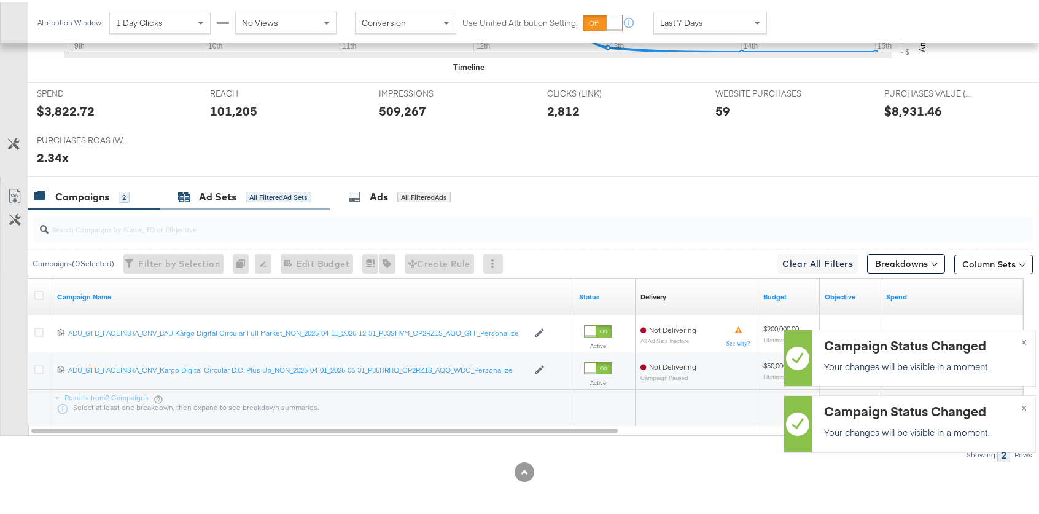
click at [249, 197] on div "All Filtered Ad Sets" at bounding box center [279, 194] width 66 height 11
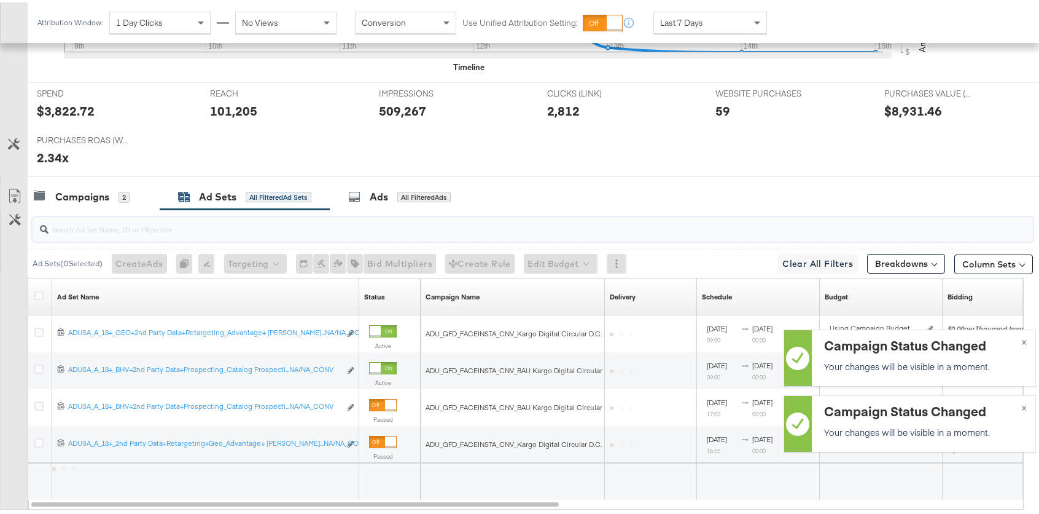
click at [106, 209] on input "search" at bounding box center [496, 221] width 894 height 24
click at [109, 198] on div "Campaigns 2" at bounding box center [82, 194] width 96 height 14
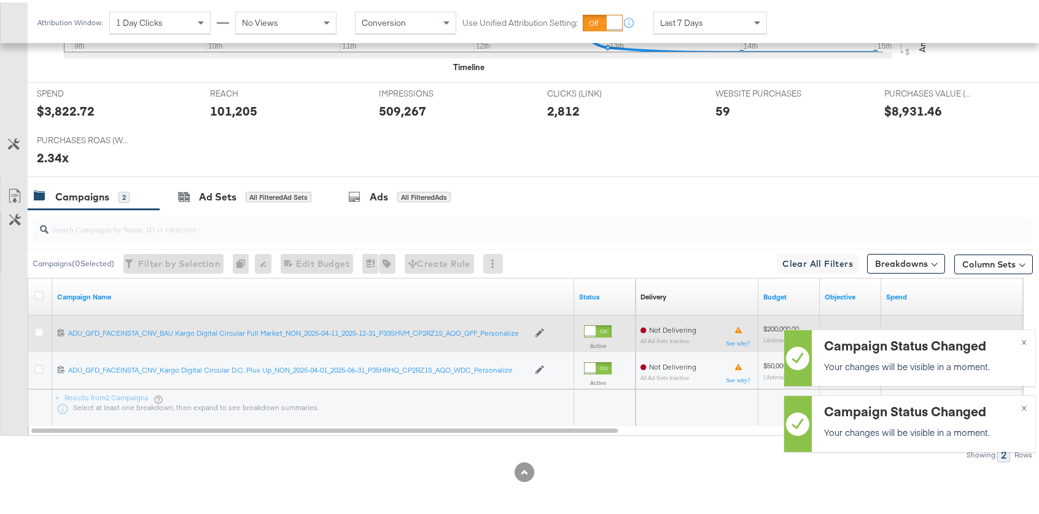
click at [596, 331] on div at bounding box center [590, 328] width 11 height 11
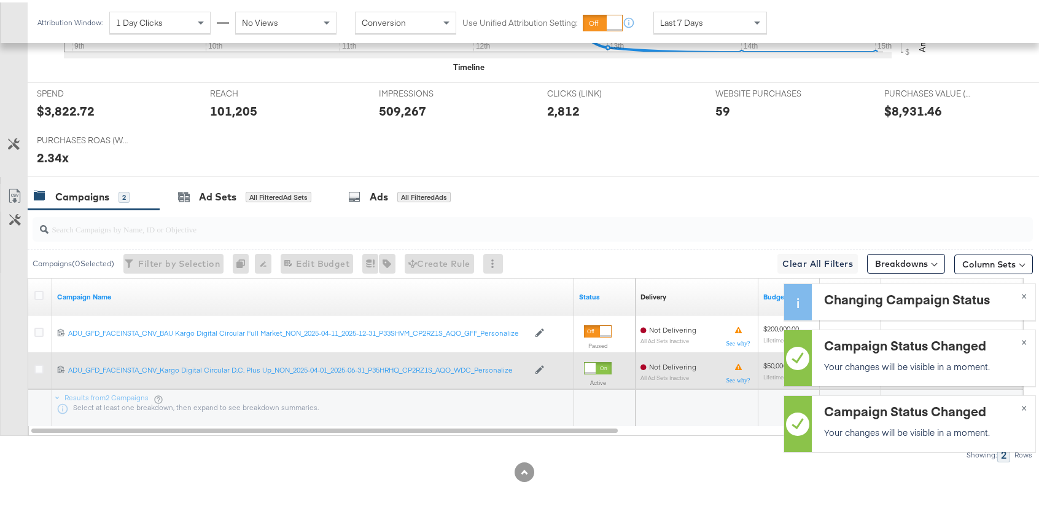
click at [596, 360] on div at bounding box center [590, 365] width 11 height 11
